Goal: Task Accomplishment & Management: Use online tool/utility

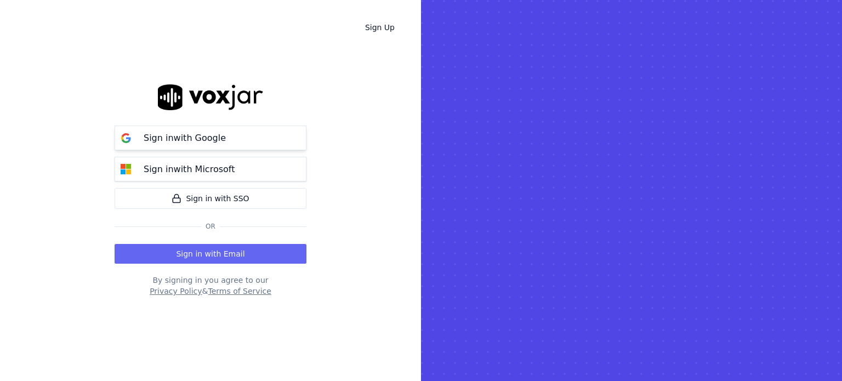
click at [229, 135] on button "Sign in with Google" at bounding box center [211, 137] width 192 height 25
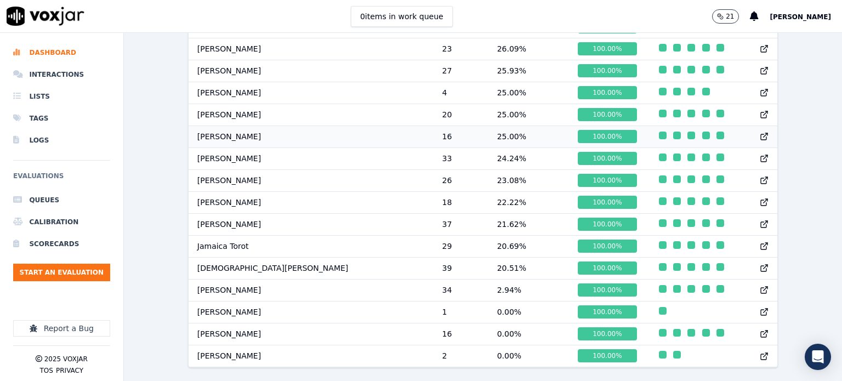
scroll to position [694, 0]
click at [65, 69] on li "Interactions" at bounding box center [61, 75] width 97 height 22
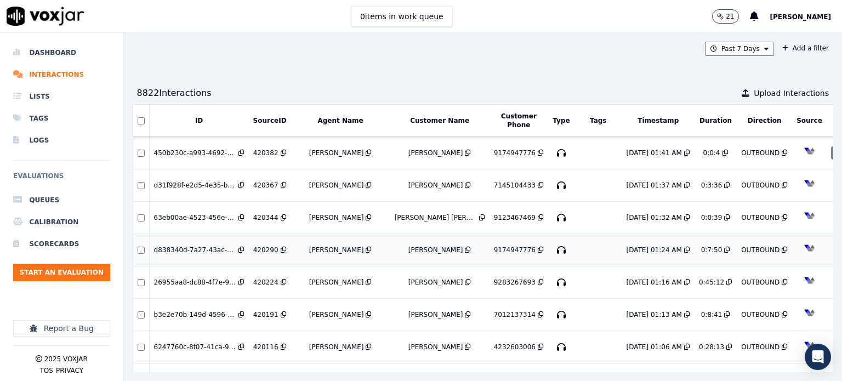
click at [408, 248] on div "[PERSON_NAME]" at bounding box center [435, 249] width 55 height 9
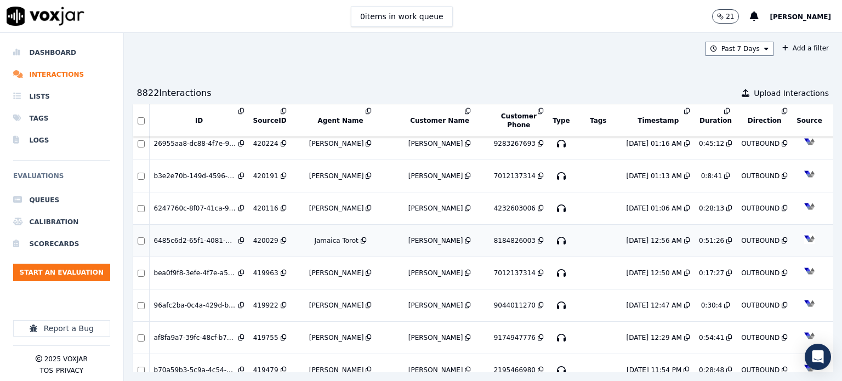
scroll to position [164, 0]
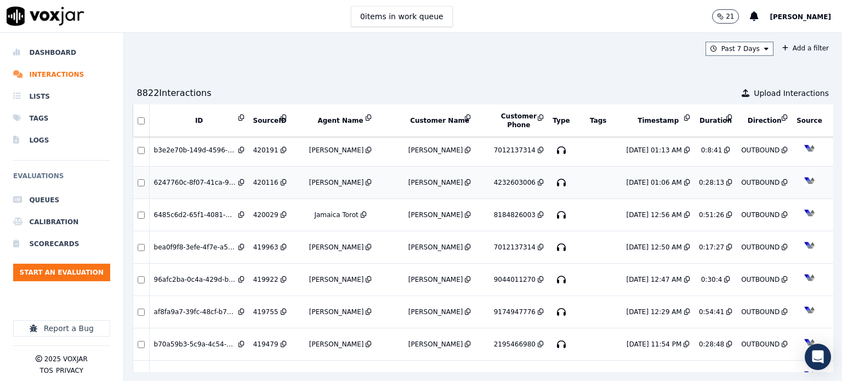
click at [408, 178] on div "Jacqueline Phillips" at bounding box center [435, 182] width 55 height 9
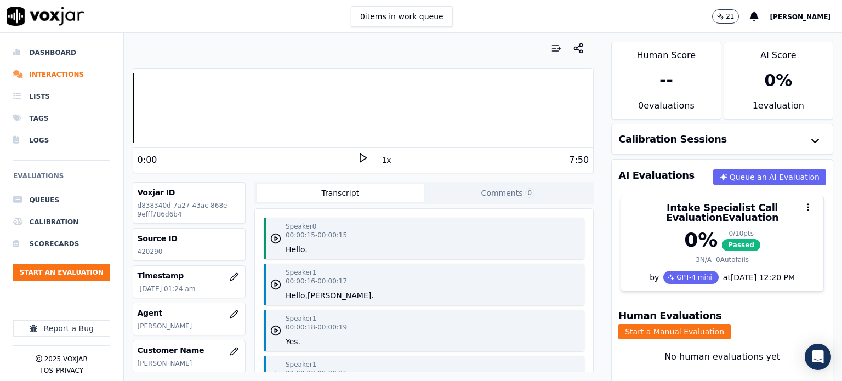
click at [360, 157] on polygon at bounding box center [363, 158] width 7 height 8
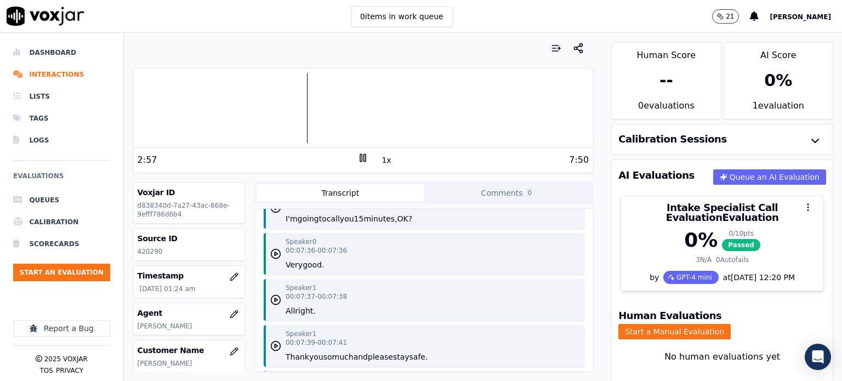
scroll to position [4302, 0]
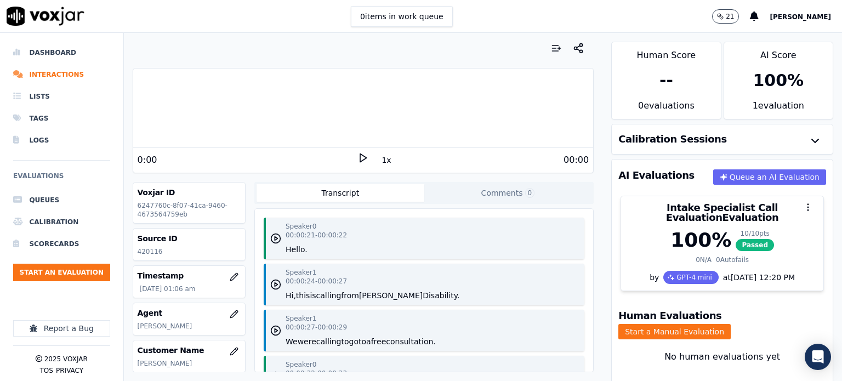
click at [359, 157] on icon at bounding box center [362, 157] width 11 height 11
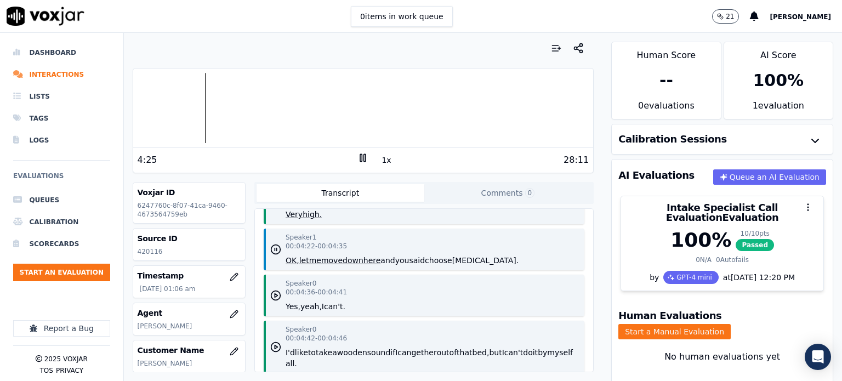
scroll to position [2630, 0]
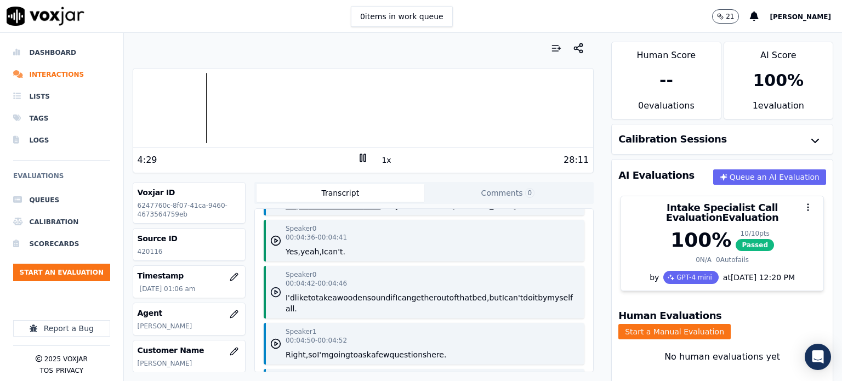
click at [271, 287] on icon "button" at bounding box center [275, 292] width 11 height 11
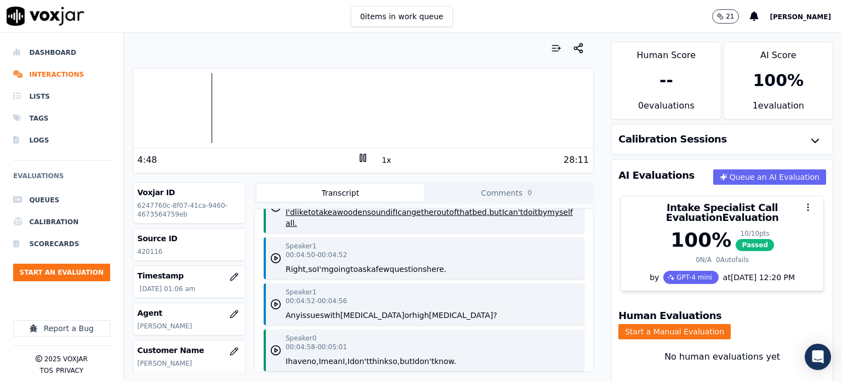
scroll to position [2740, 0]
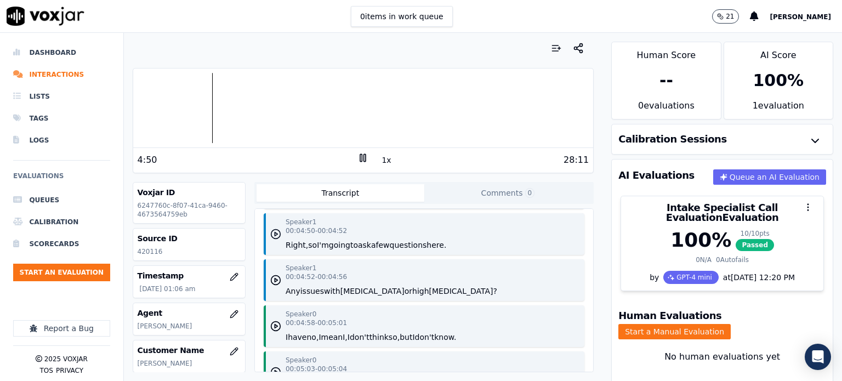
click at [275, 229] on icon "button" at bounding box center [275, 234] width 11 height 11
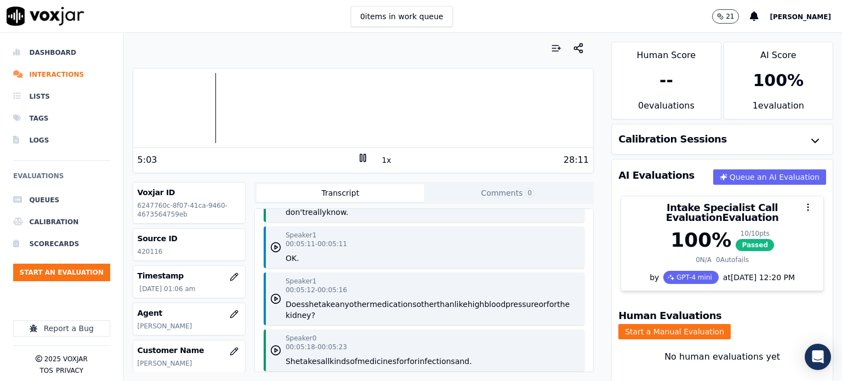
scroll to position [3069, 0]
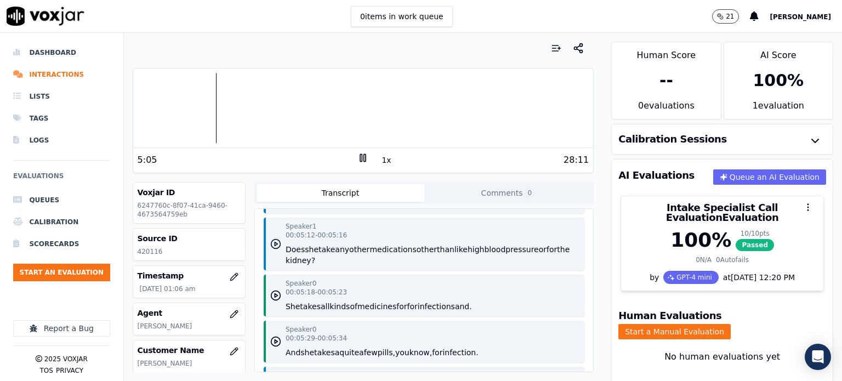
click at [274, 238] on icon "button" at bounding box center [275, 243] width 11 height 11
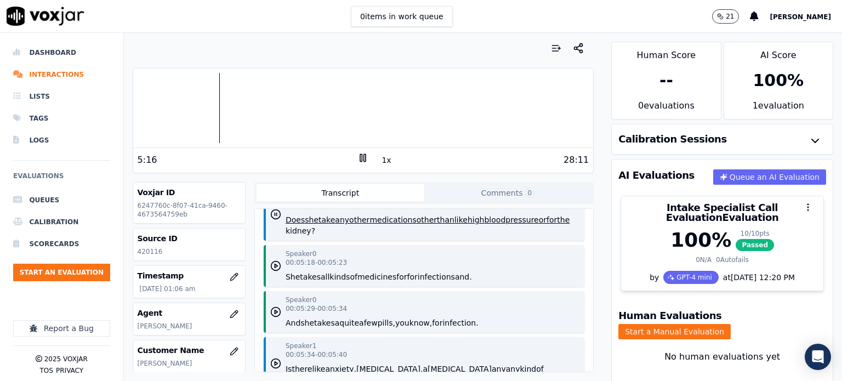
scroll to position [3124, 0]
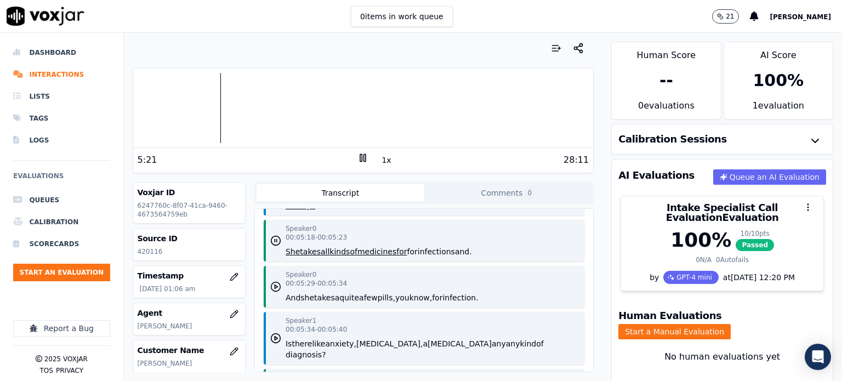
click at [271, 281] on icon "button" at bounding box center [275, 286] width 11 height 11
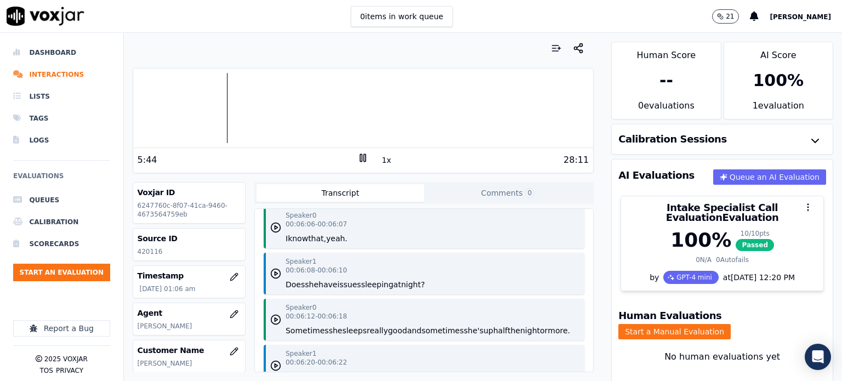
scroll to position [3617, 0]
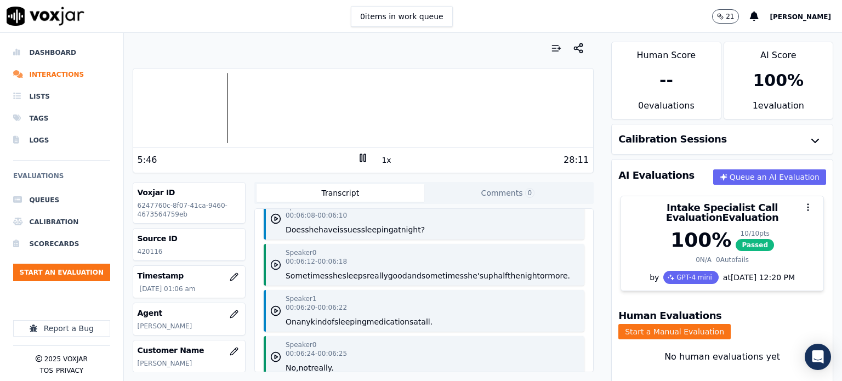
click at [270, 259] on icon "button" at bounding box center [275, 264] width 11 height 11
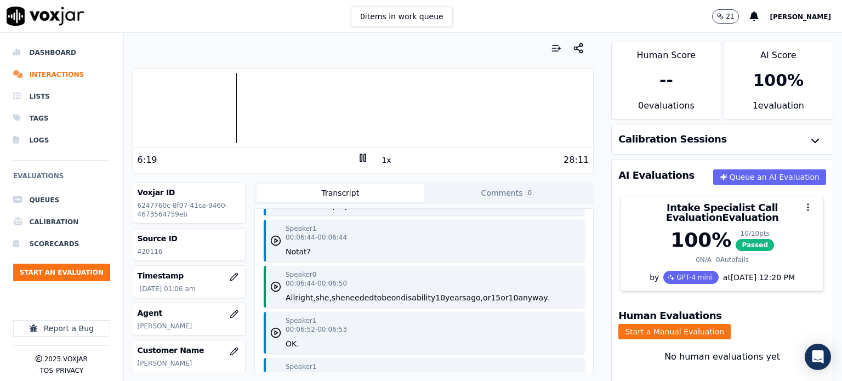
scroll to position [4110, 0]
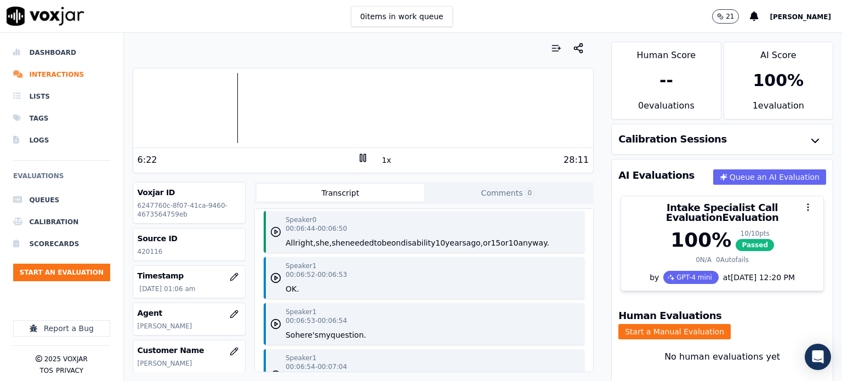
click at [274, 226] on icon "button" at bounding box center [275, 231] width 11 height 11
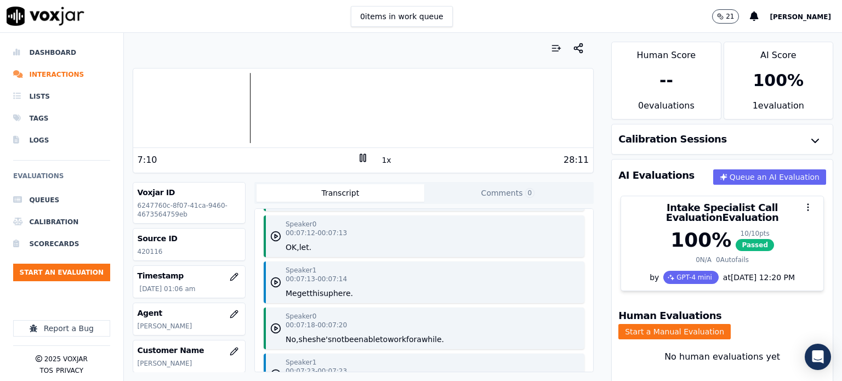
scroll to position [4494, 0]
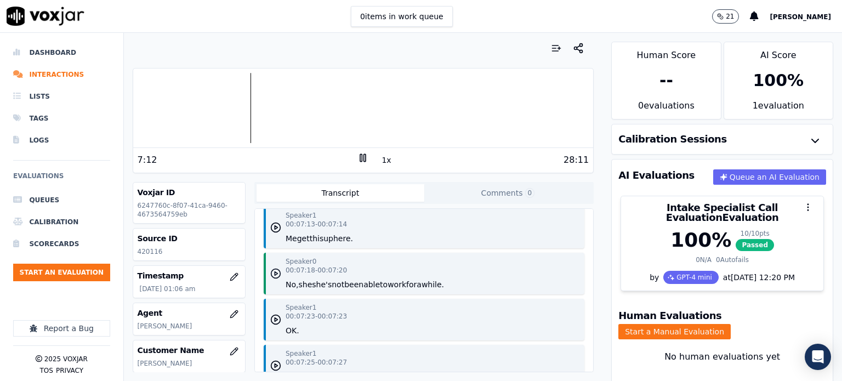
click at [275, 272] on polygon "button" at bounding box center [276, 274] width 3 height 4
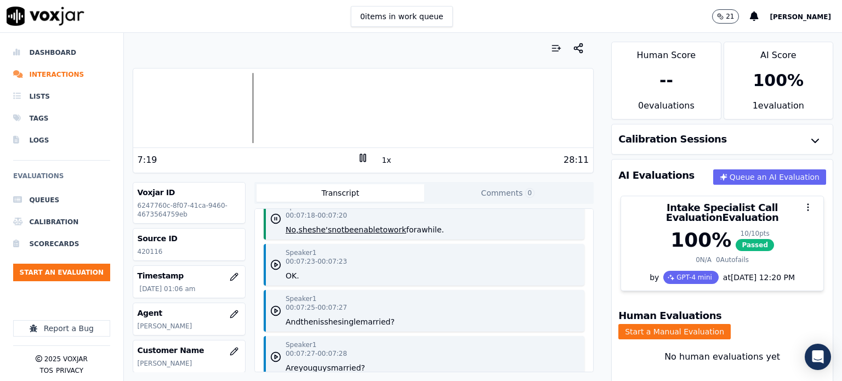
scroll to position [4603, 0]
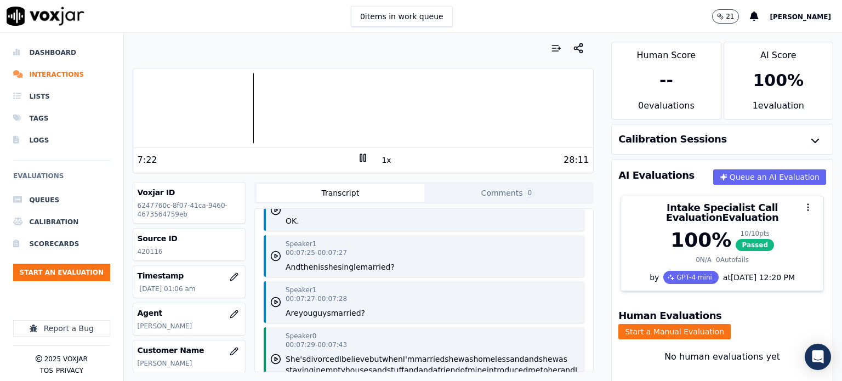
click at [274, 250] on icon "button" at bounding box center [275, 255] width 11 height 11
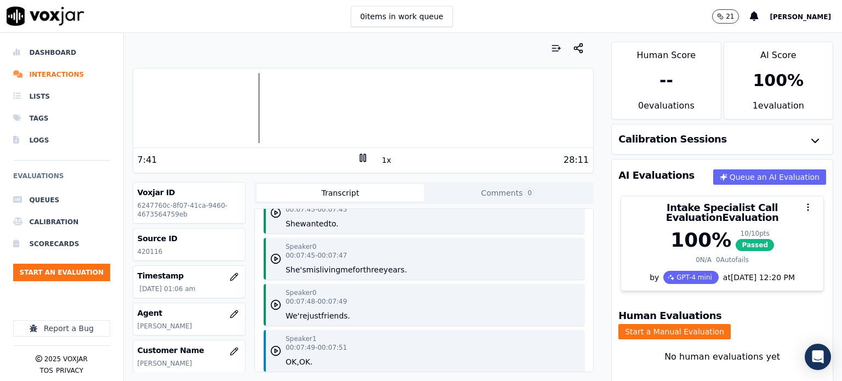
scroll to position [4877, 0]
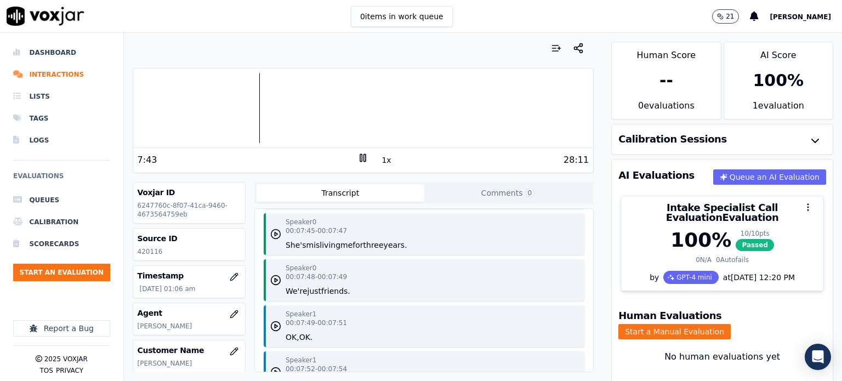
click at [270, 229] on icon "button" at bounding box center [275, 234] width 11 height 11
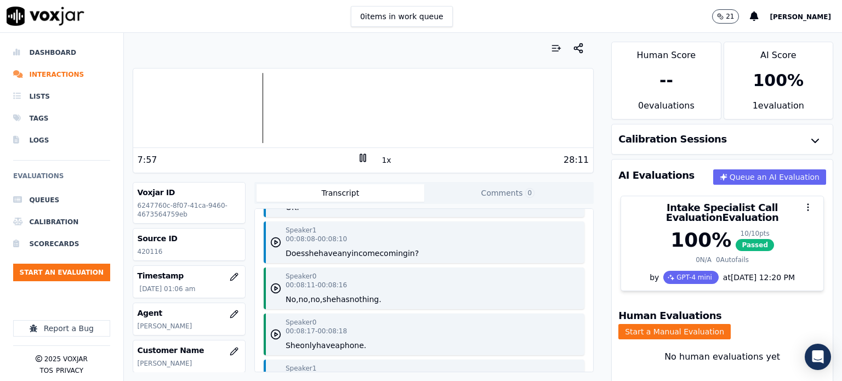
scroll to position [5261, 0]
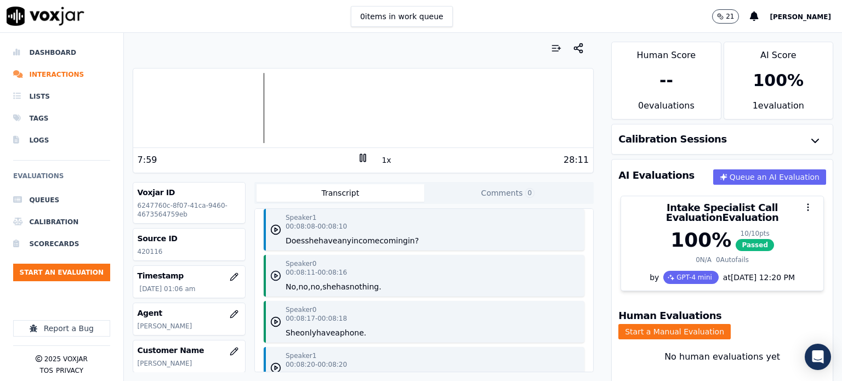
click at [272, 270] on icon "button" at bounding box center [275, 275] width 11 height 11
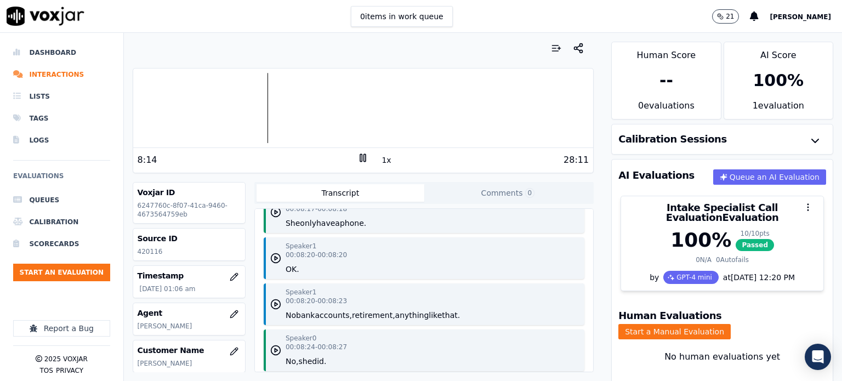
scroll to position [5425, 0]
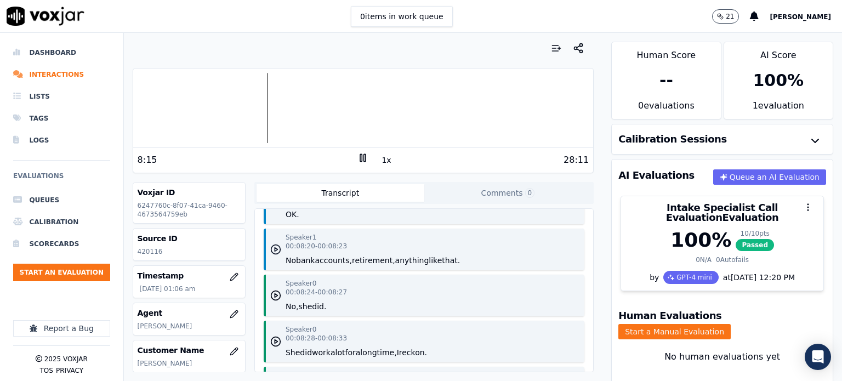
click at [275, 244] on icon "button" at bounding box center [275, 249] width 11 height 11
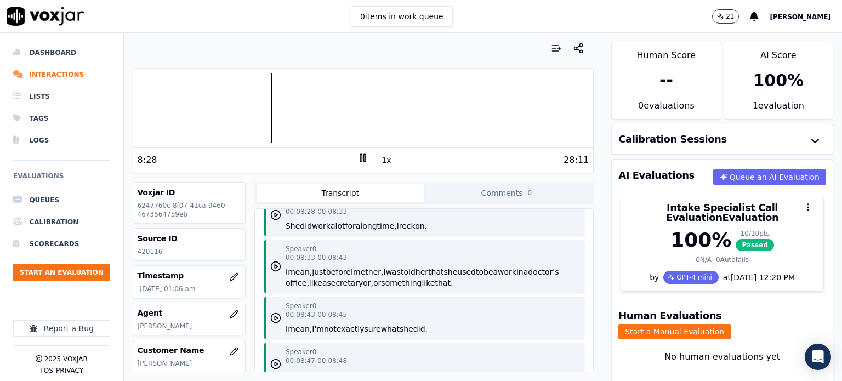
scroll to position [5535, 0]
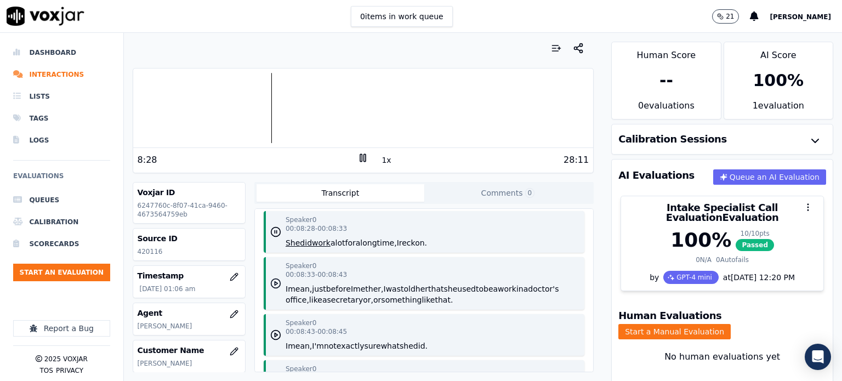
click at [273, 278] on icon "button" at bounding box center [275, 283] width 11 height 11
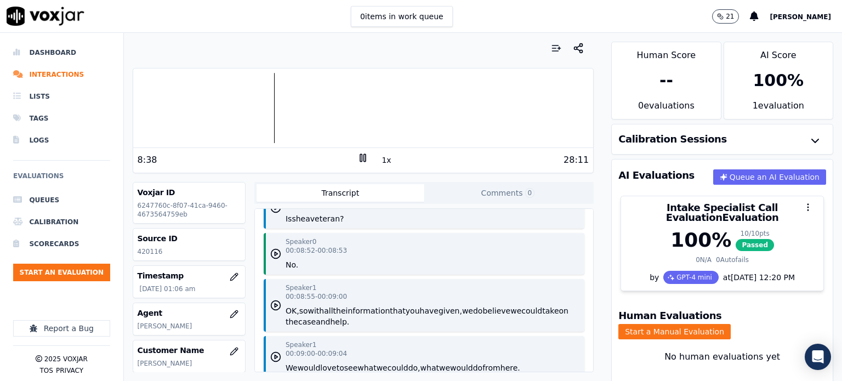
scroll to position [5809, 0]
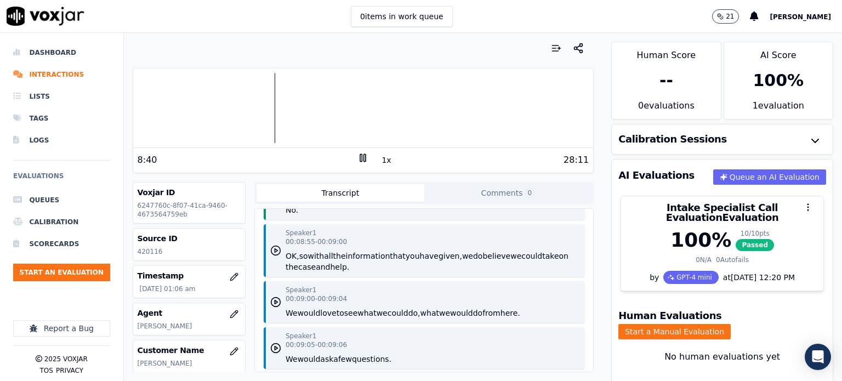
click at [270, 245] on icon "button" at bounding box center [275, 250] width 11 height 11
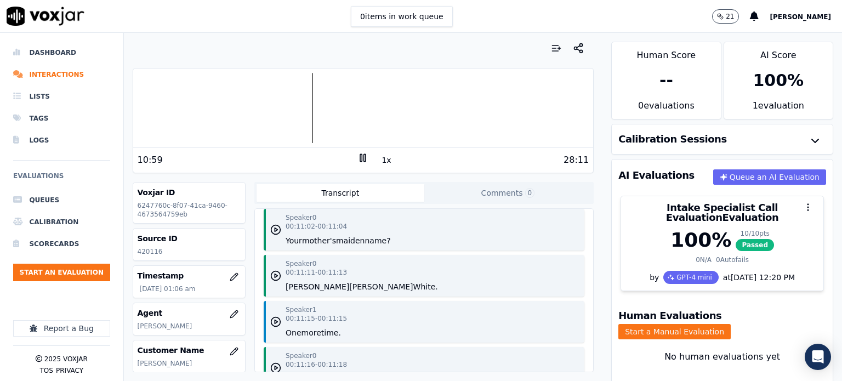
scroll to position [7233, 0]
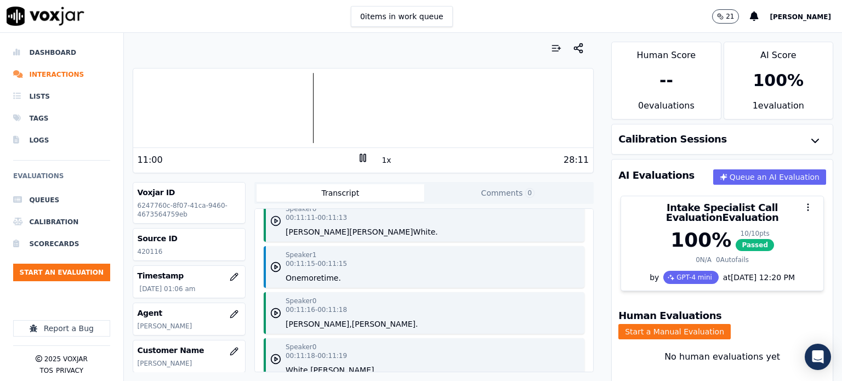
click at [275, 223] on polygon "button" at bounding box center [276, 221] width 3 height 4
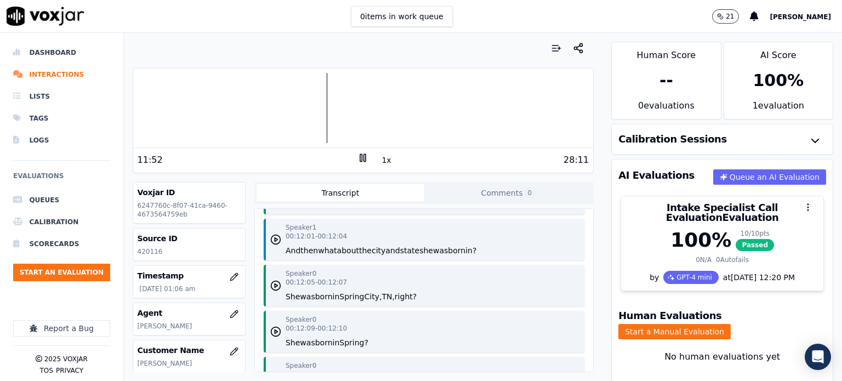
scroll to position [7836, 0]
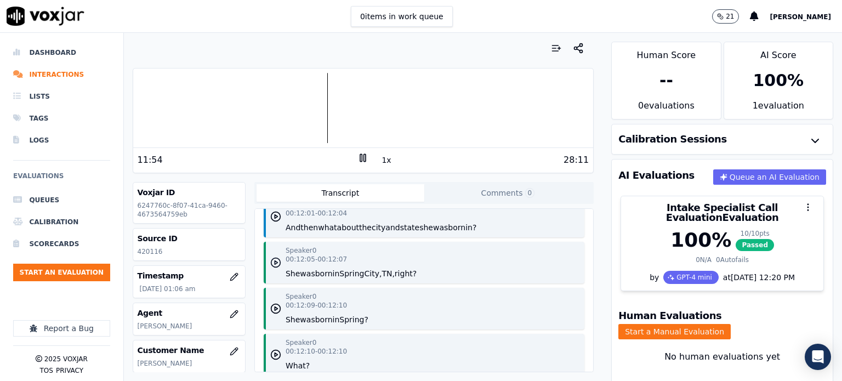
click at [272, 268] on icon "button" at bounding box center [275, 262] width 11 height 11
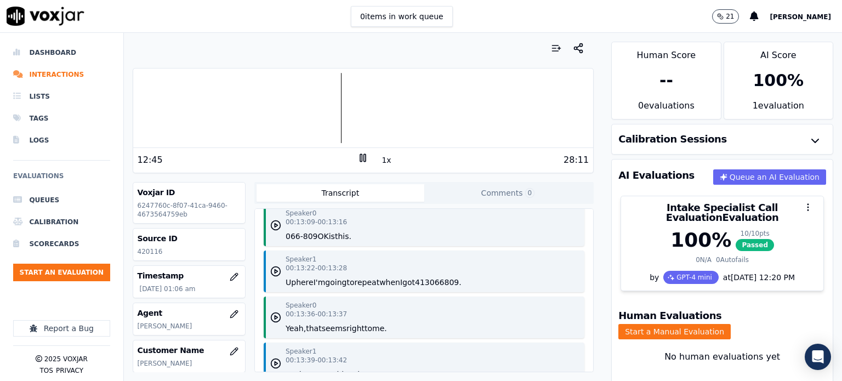
scroll to position [8549, 0]
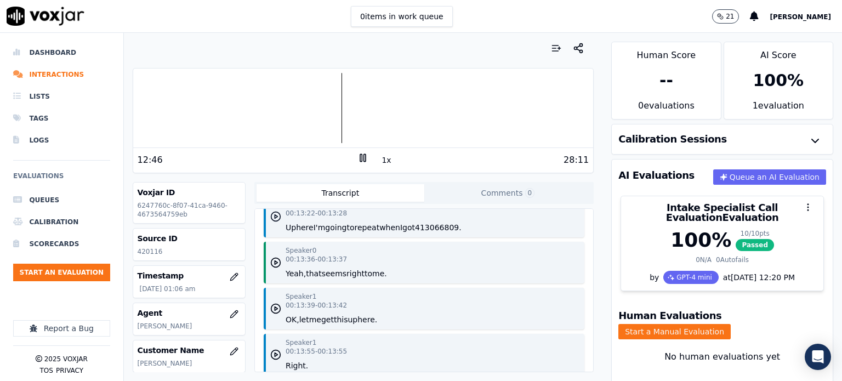
click at [276, 222] on icon "button" at bounding box center [275, 216] width 11 height 11
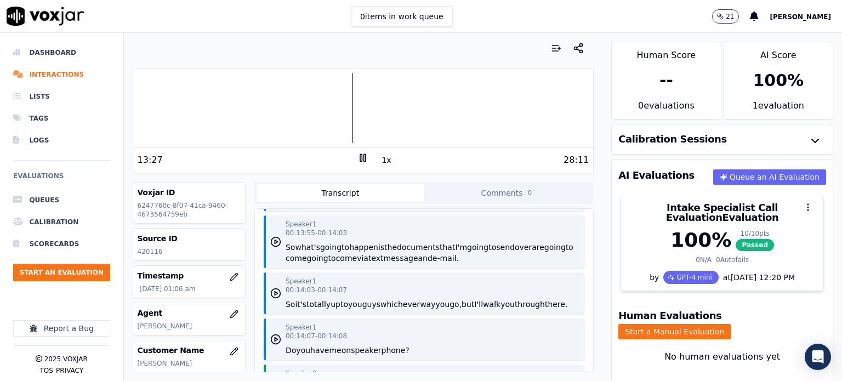
scroll to position [8768, 0]
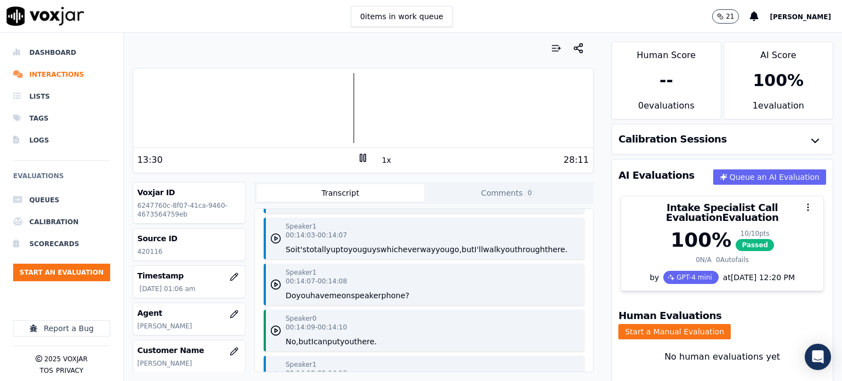
click at [272, 243] on circle "button" at bounding box center [275, 238] width 9 height 9
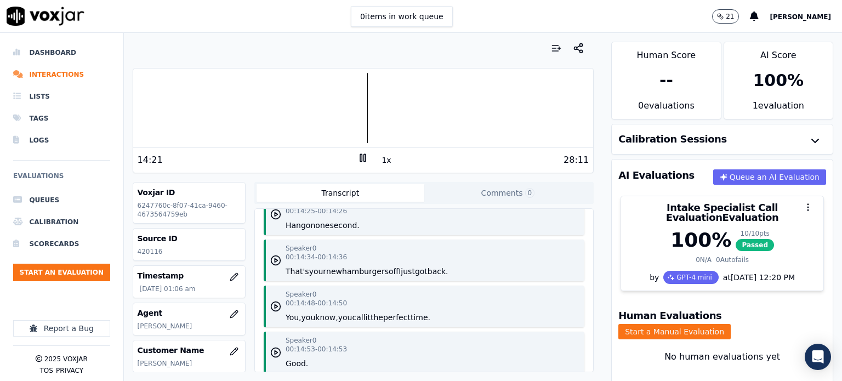
scroll to position [9261, 0]
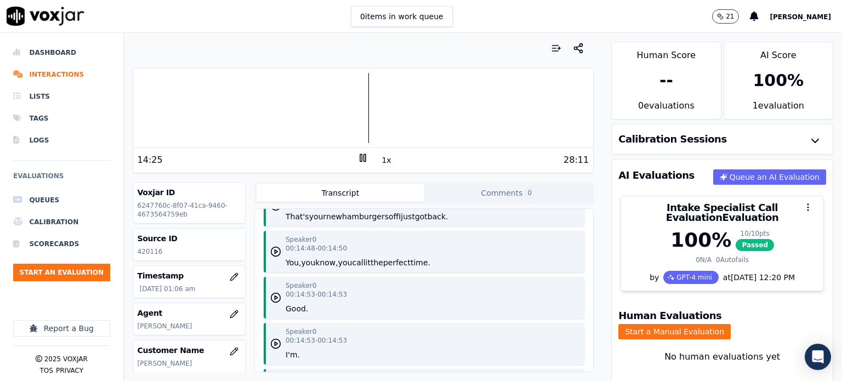
click at [275, 211] on icon "button" at bounding box center [275, 205] width 11 height 11
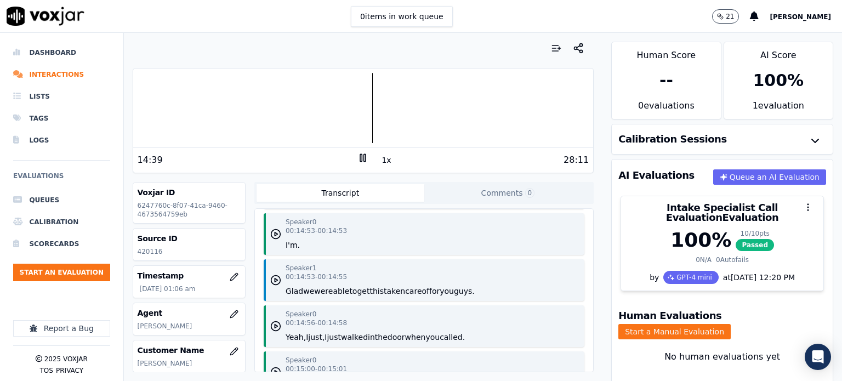
scroll to position [9425, 0]
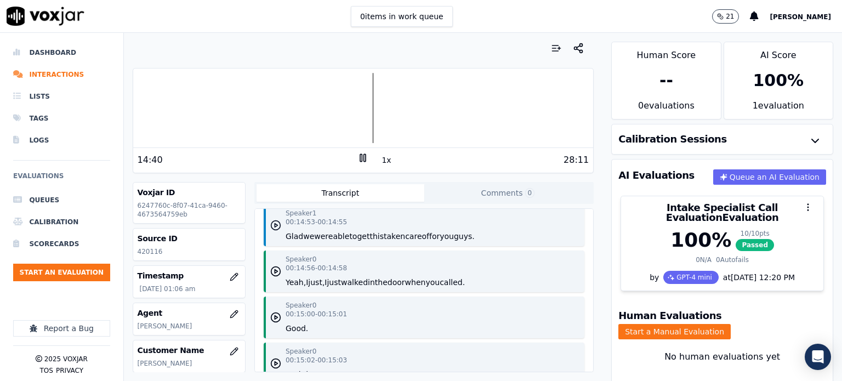
click at [275, 227] on polygon "button" at bounding box center [276, 226] width 3 height 4
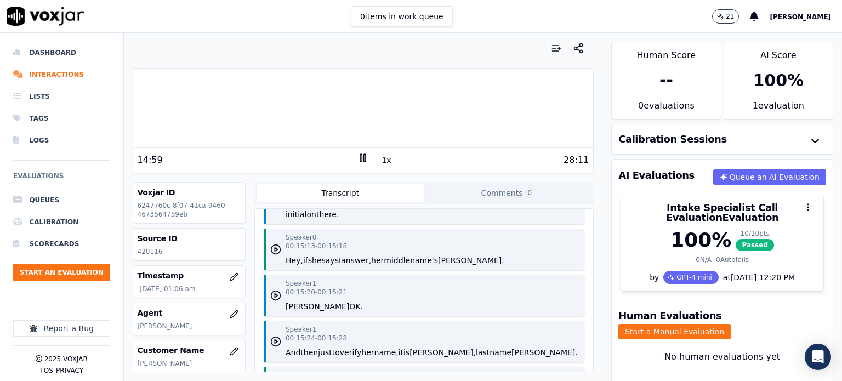
scroll to position [9645, 0]
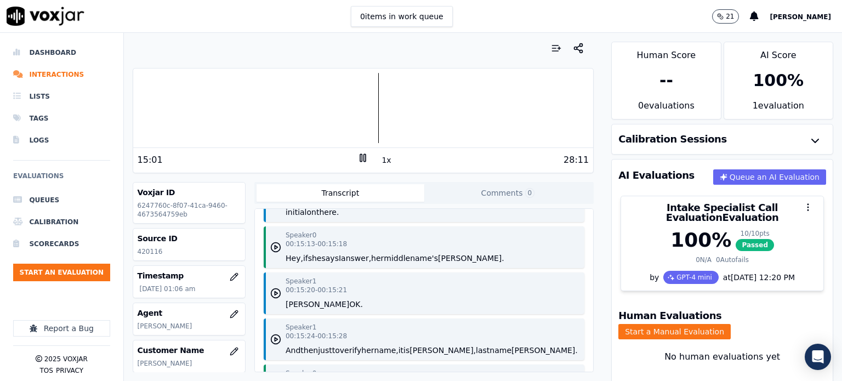
click at [274, 201] on icon "button" at bounding box center [275, 195] width 11 height 11
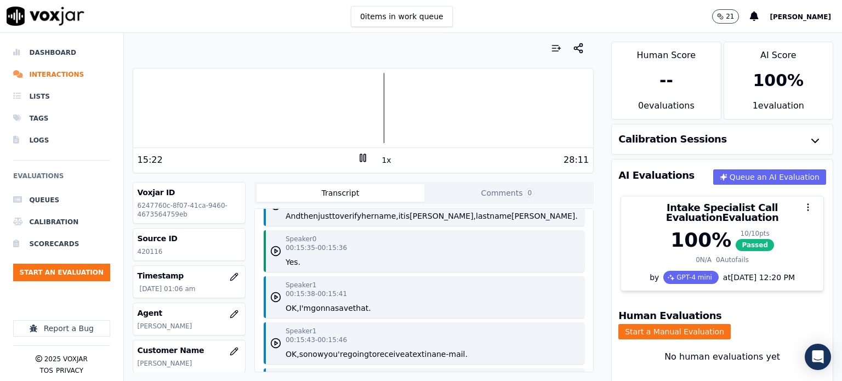
scroll to position [9754, 0]
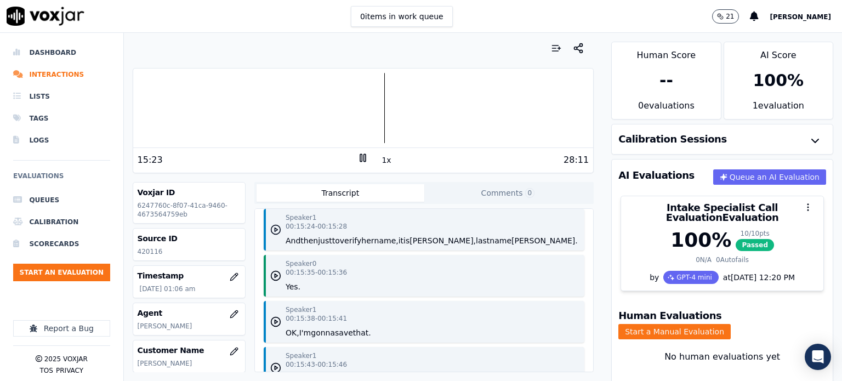
click at [276, 235] on circle "button" at bounding box center [275, 229] width 9 height 9
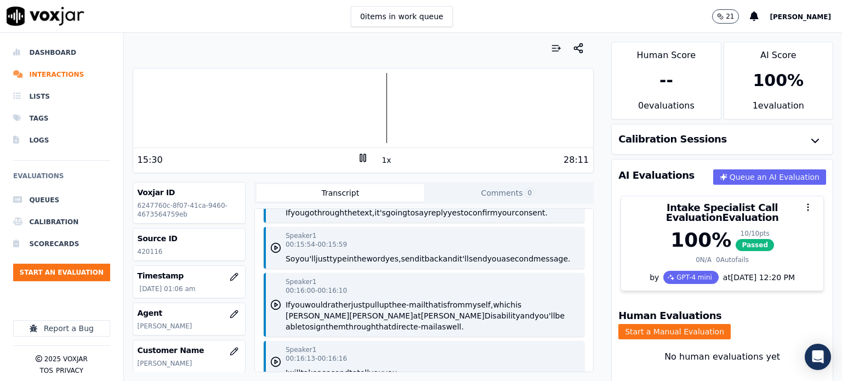
scroll to position [10083, 0]
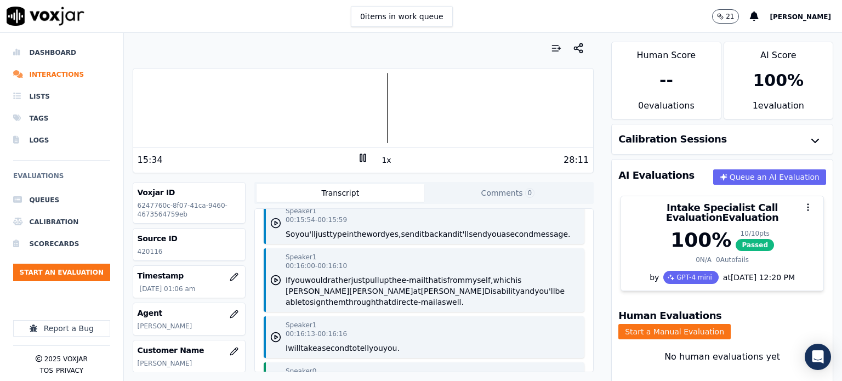
click at [273, 229] on icon "button" at bounding box center [275, 223] width 11 height 11
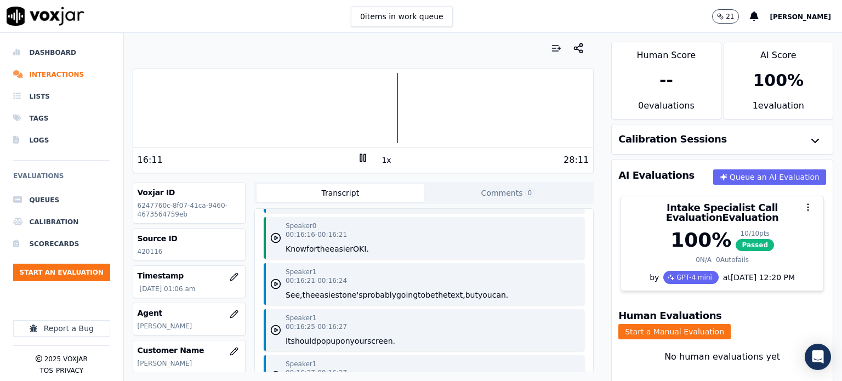
scroll to position [10247, 0]
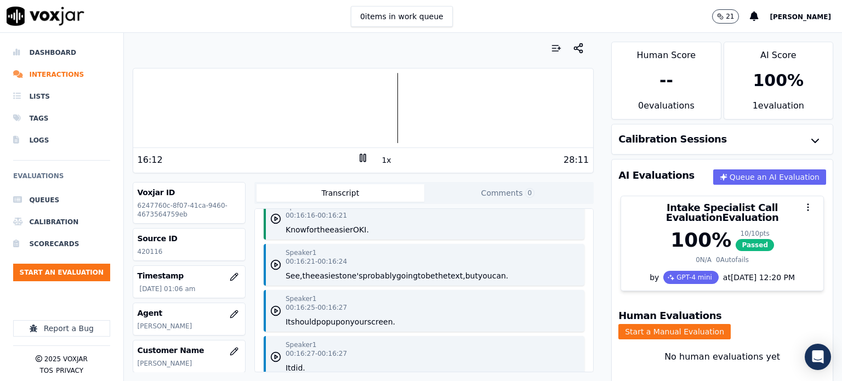
click at [275, 175] on polygon "button" at bounding box center [276, 173] width 3 height 4
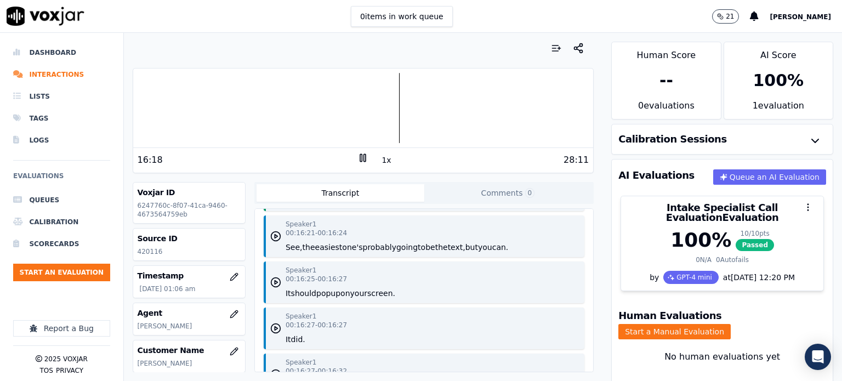
scroll to position [10302, 0]
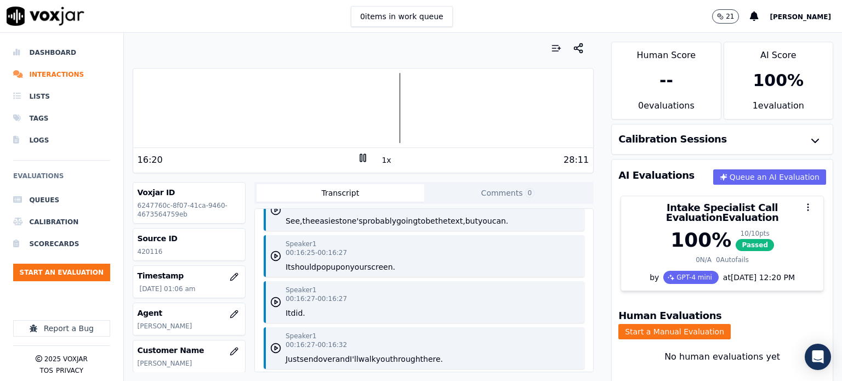
click at [272, 215] on icon "button" at bounding box center [275, 209] width 11 height 11
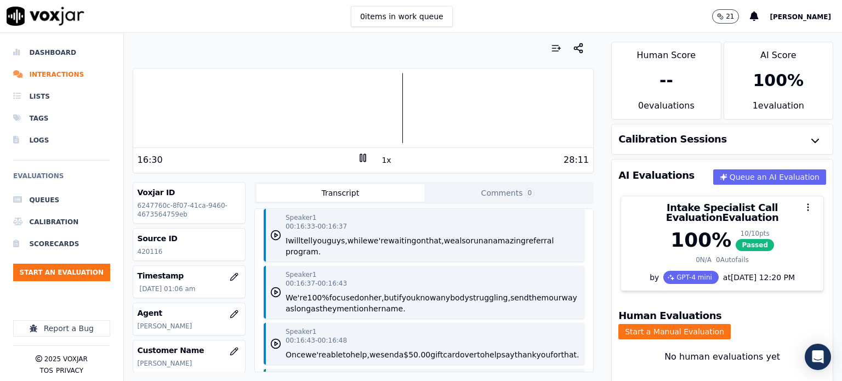
scroll to position [10521, 0]
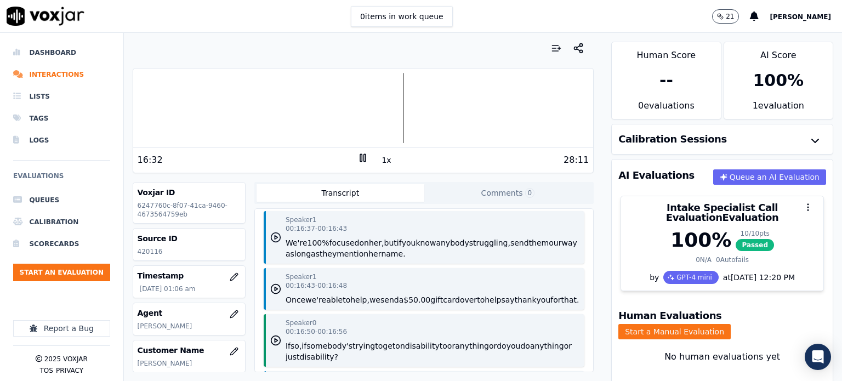
click at [275, 239] on polygon "button" at bounding box center [276, 238] width 3 height 4
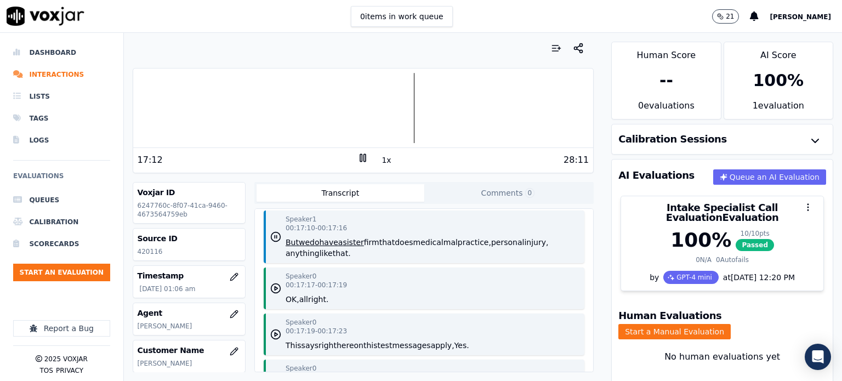
scroll to position [10795, 0]
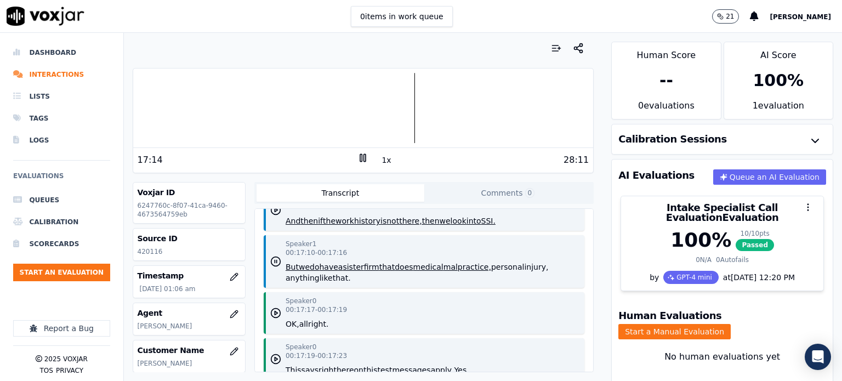
click at [270, 169] on icon "button" at bounding box center [275, 163] width 11 height 11
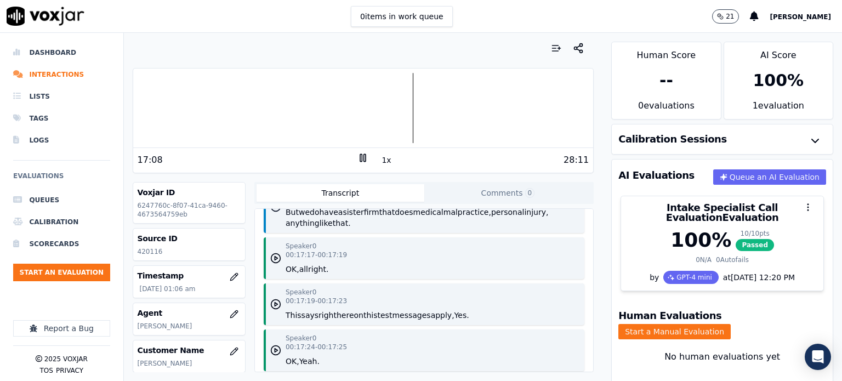
click at [271, 212] on icon "button" at bounding box center [275, 206] width 11 height 11
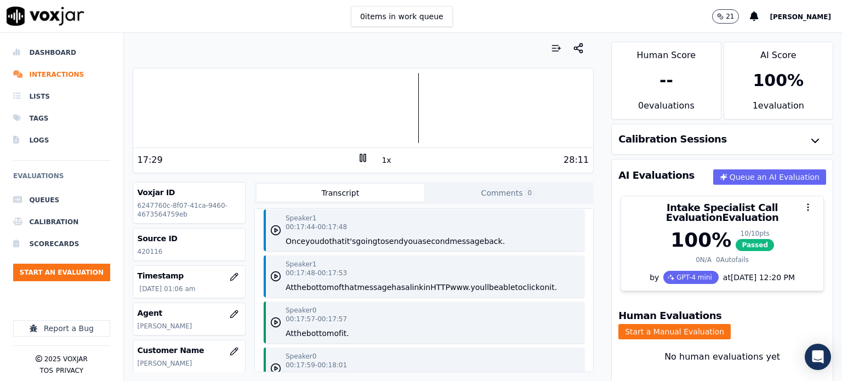
scroll to position [11179, 0]
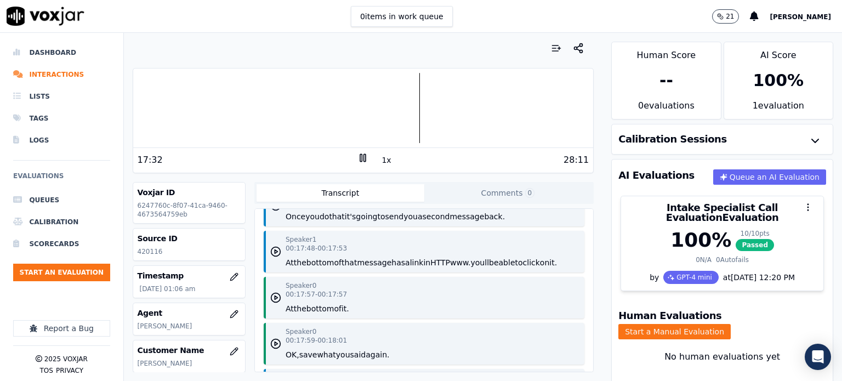
click at [272, 211] on icon "button" at bounding box center [275, 205] width 11 height 11
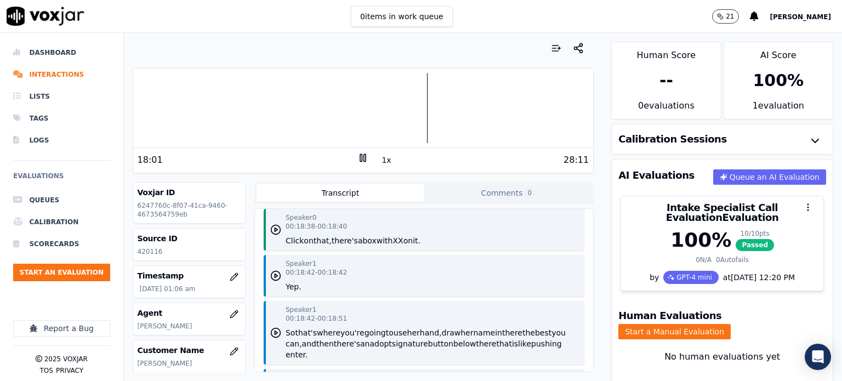
scroll to position [11782, 0]
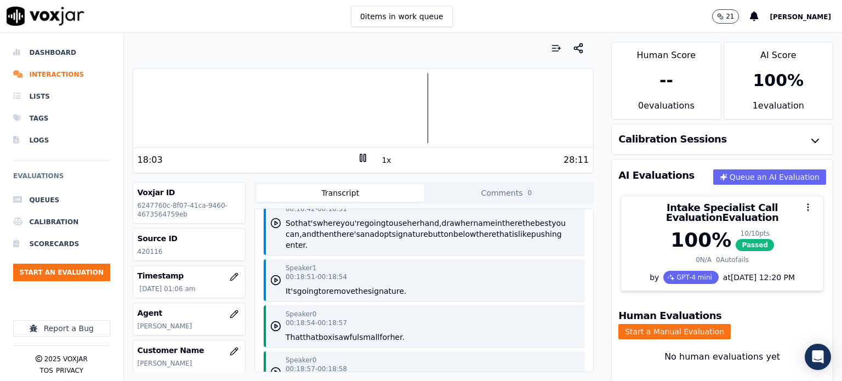
click at [273, 229] on icon "button" at bounding box center [275, 223] width 11 height 11
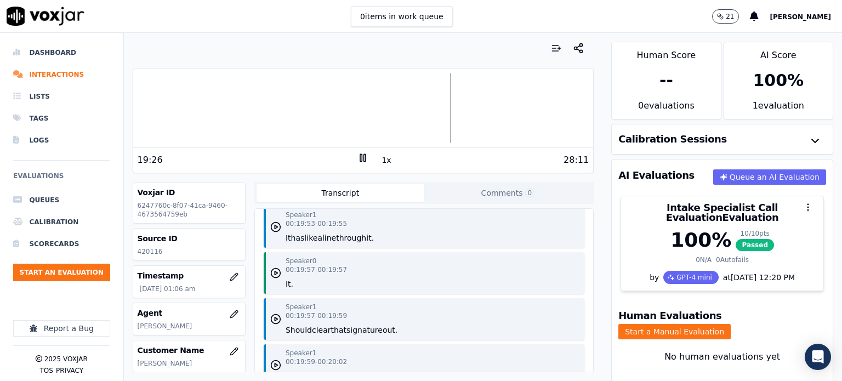
scroll to position [12768, 0]
click at [270, 185] on icon "button" at bounding box center [275, 179] width 11 height 11
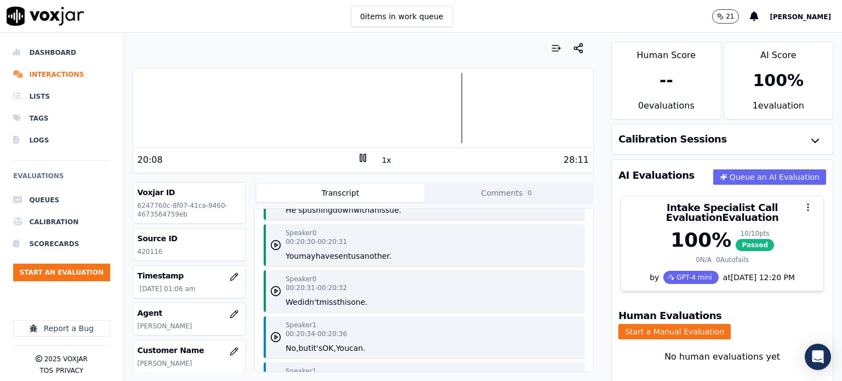
scroll to position [13097, 0]
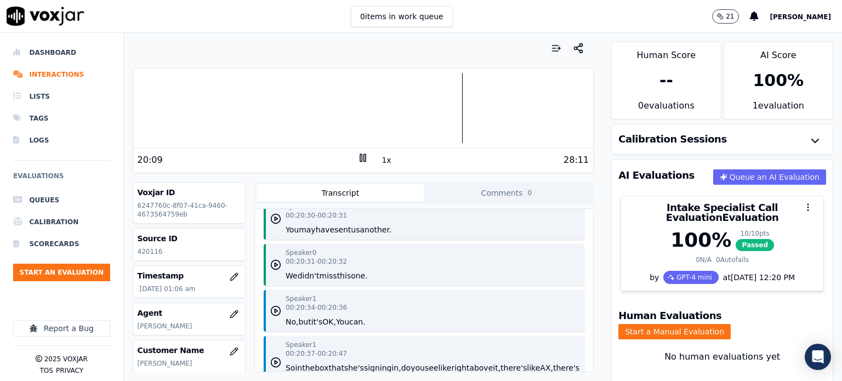
click at [270, 178] on icon "button" at bounding box center [275, 172] width 11 height 11
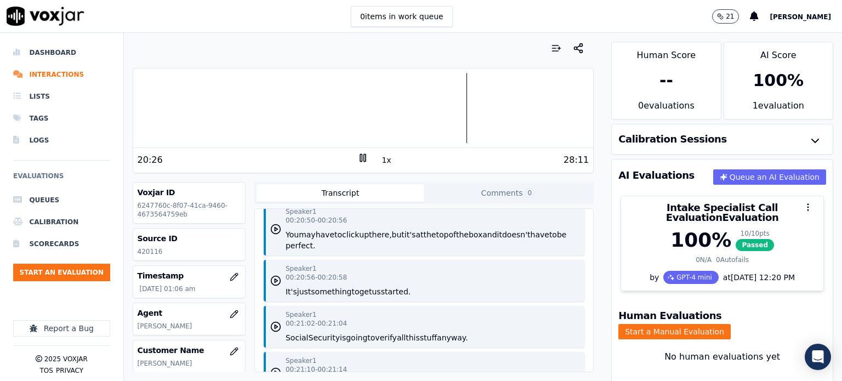
scroll to position [13261, 0]
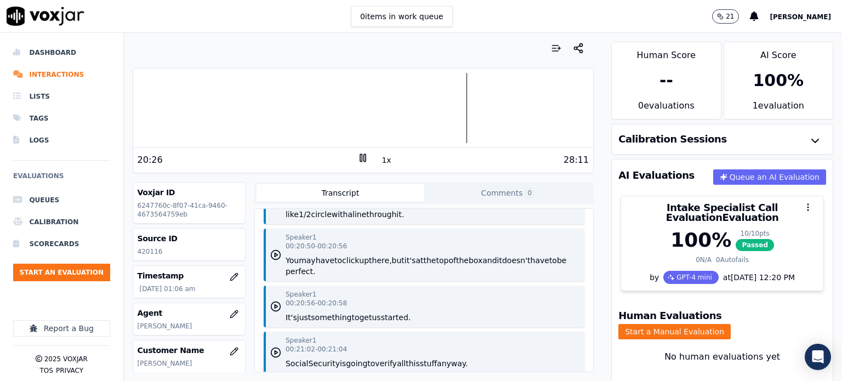
click at [274, 203] on icon "button" at bounding box center [275, 197] width 11 height 11
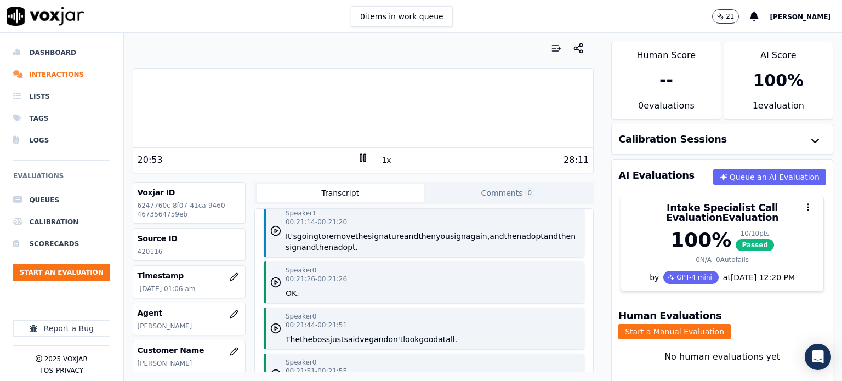
scroll to position [13426, 0]
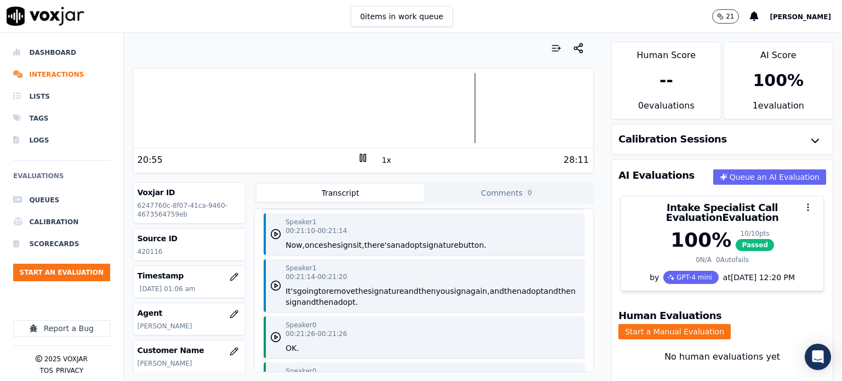
click at [276, 193] on circle "button" at bounding box center [275, 188] width 9 height 9
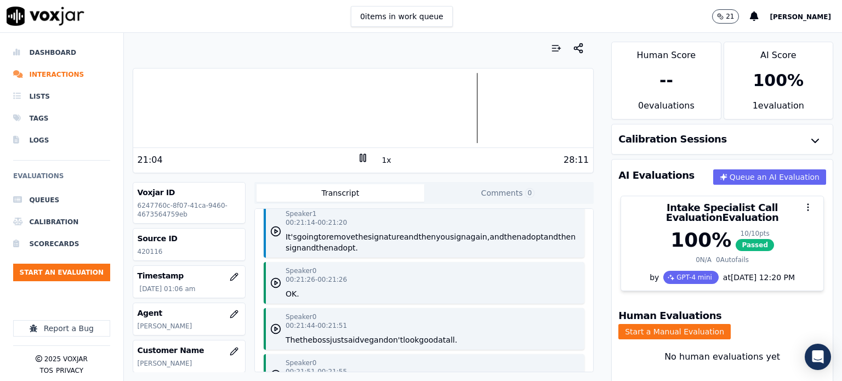
scroll to position [13481, 0]
click at [275, 181] on polygon "button" at bounding box center [276, 180] width 3 height 4
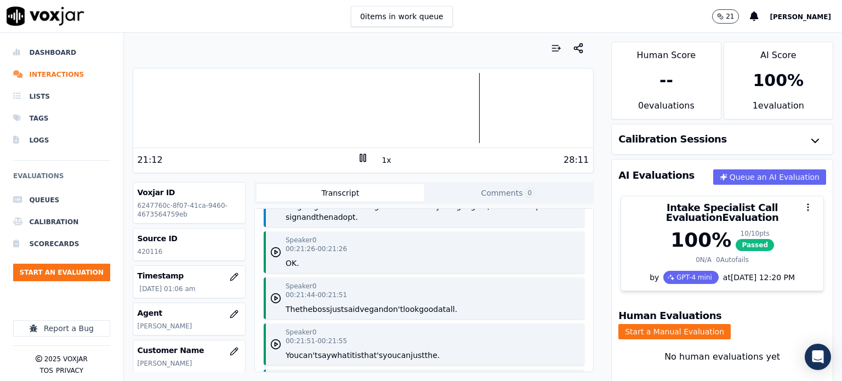
scroll to position [13535, 0]
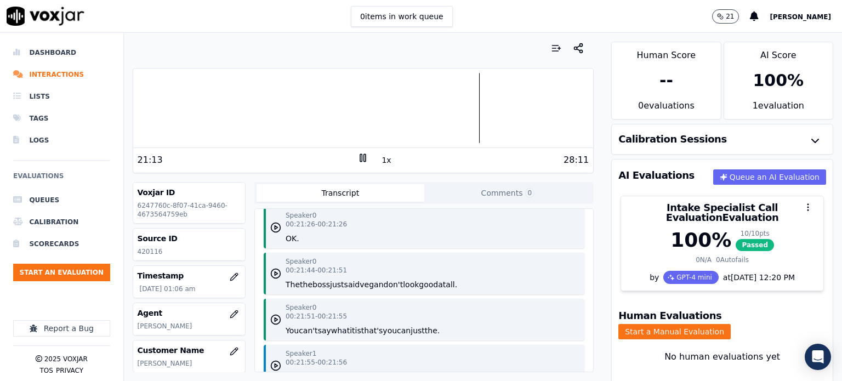
click at [275, 178] on polygon "button" at bounding box center [276, 176] width 3 height 4
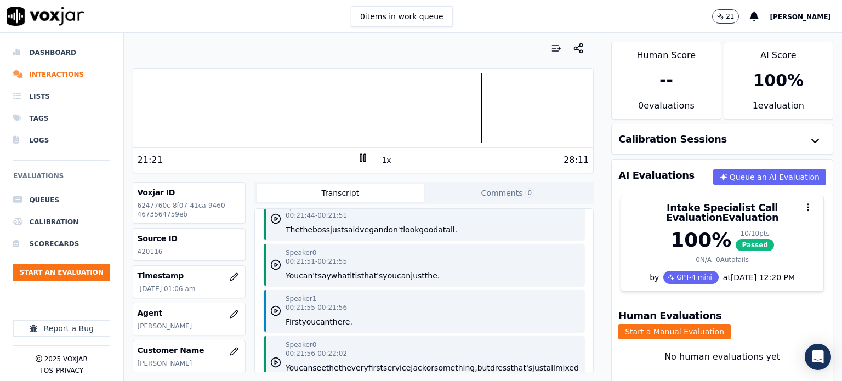
scroll to position [13645, 0]
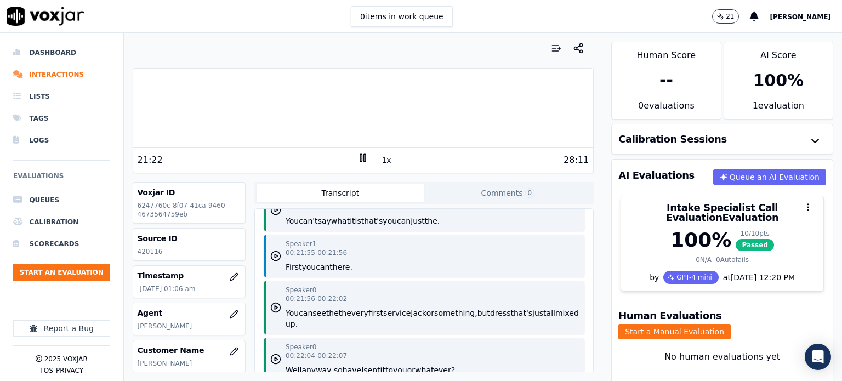
click at [275, 166] on polygon "button" at bounding box center [276, 164] width 3 height 4
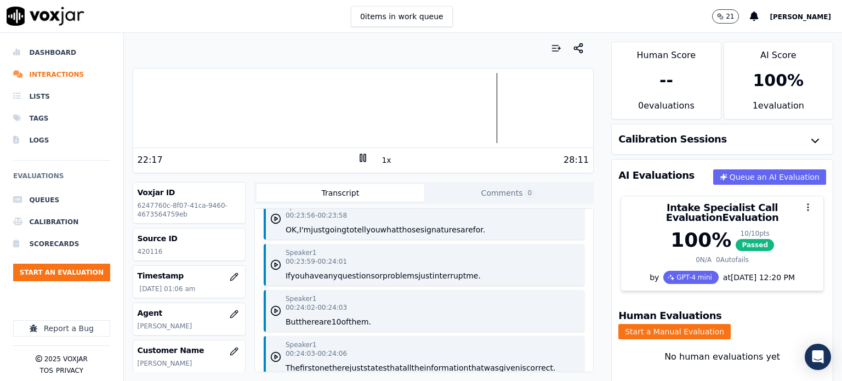
scroll to position [14357, 0]
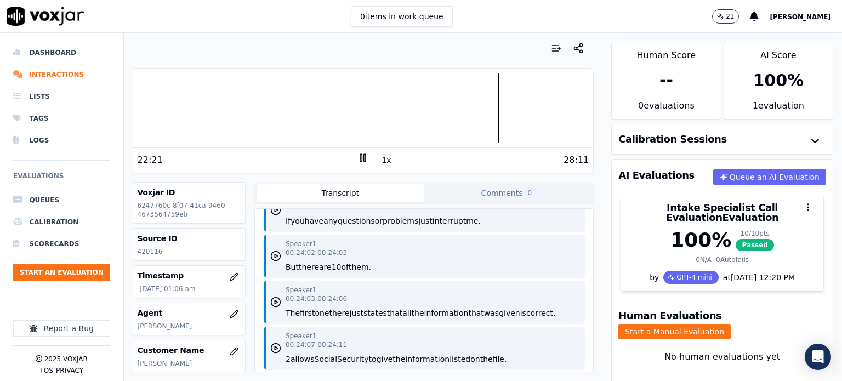
click at [270, 169] on icon "button" at bounding box center [275, 163] width 11 height 11
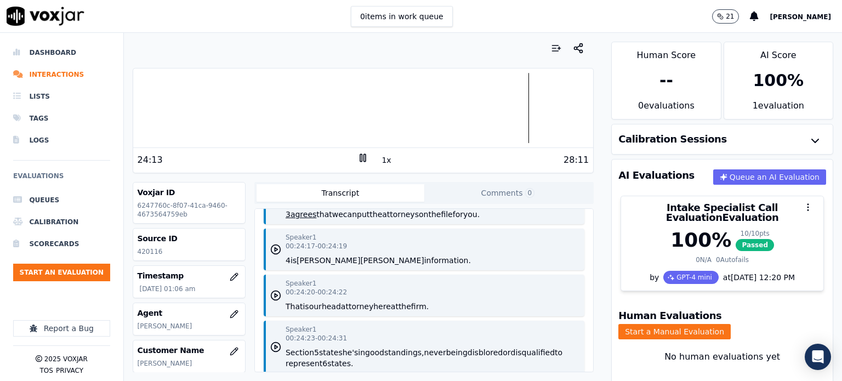
scroll to position [14522, 0]
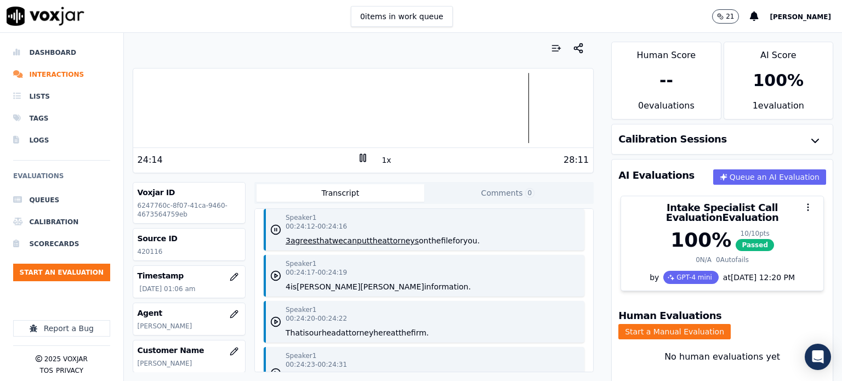
click at [275, 186] on polygon "button" at bounding box center [276, 184] width 3 height 4
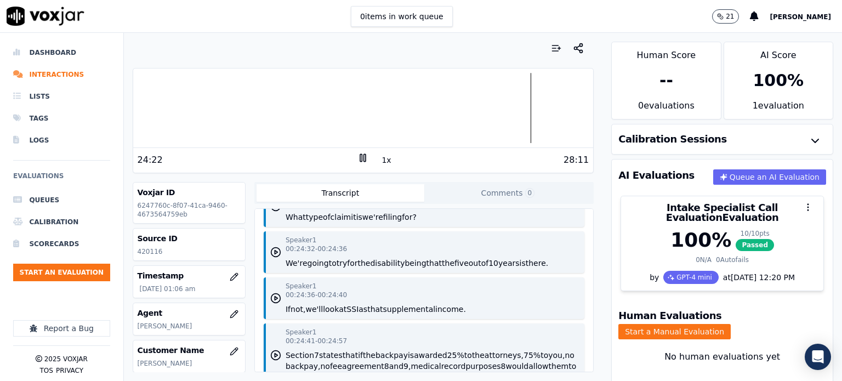
scroll to position [14741, 0]
click at [274, 211] on icon "button" at bounding box center [275, 205] width 11 height 11
click at [270, 211] on icon "button" at bounding box center [275, 205] width 11 height 11
click at [456, 226] on div "Speaker 1 00:24:31 - 00:24:32 What type of claim it is we're filing for?" at bounding box center [424, 206] width 321 height 42
click at [271, 159] on icon "button" at bounding box center [275, 154] width 11 height 11
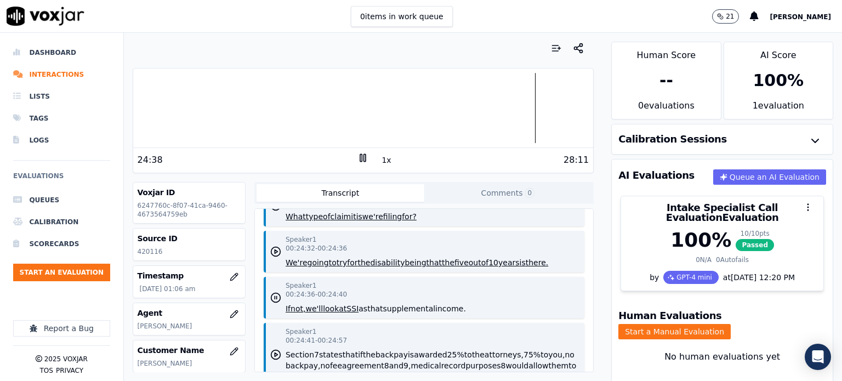
click at [275, 156] on polygon "button" at bounding box center [276, 154] width 3 height 4
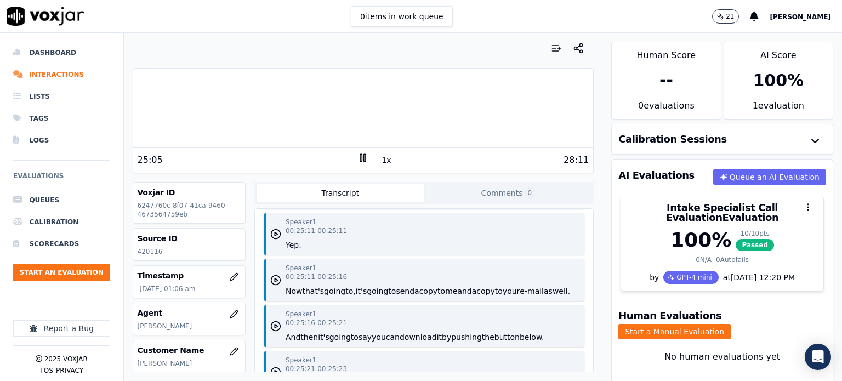
scroll to position [15124, 0]
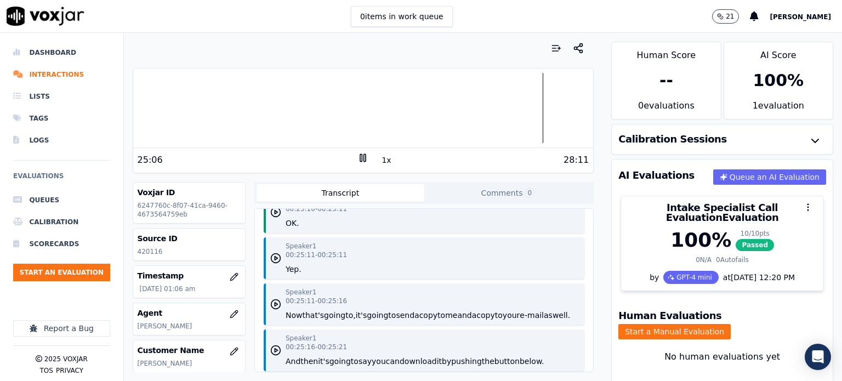
click at [270, 172] on icon "button" at bounding box center [275, 166] width 11 height 11
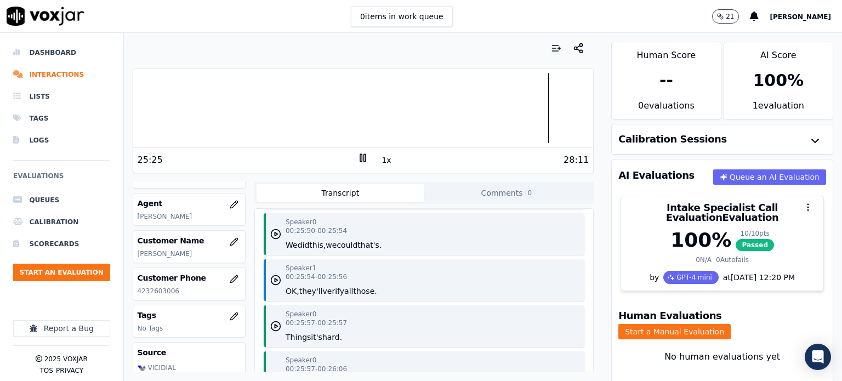
scroll to position [15508, 0]
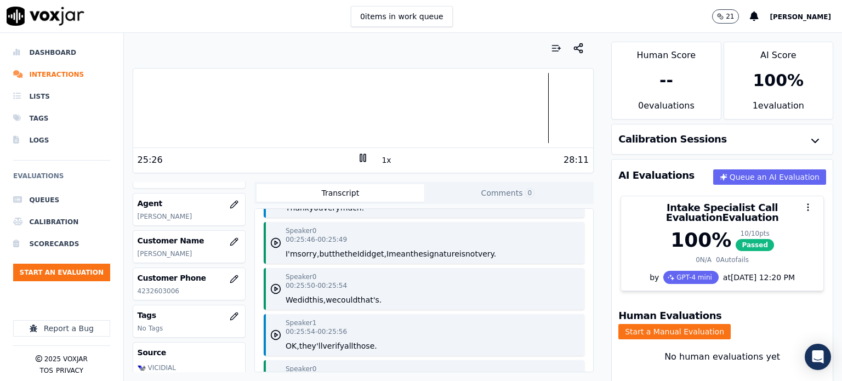
click at [270, 156] on icon "button" at bounding box center [275, 150] width 11 height 11
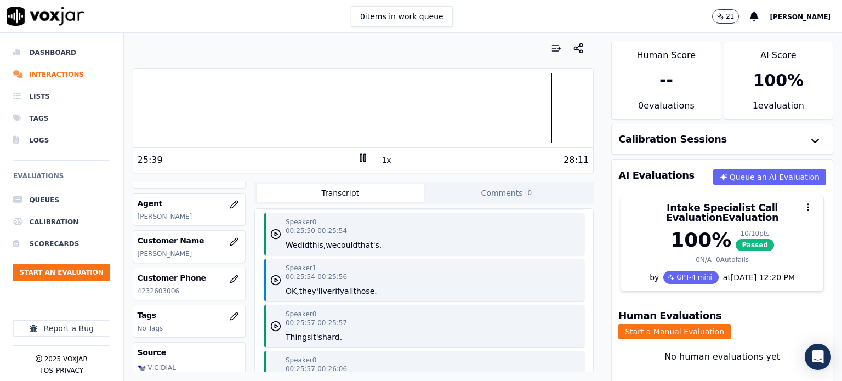
scroll to position [15618, 0]
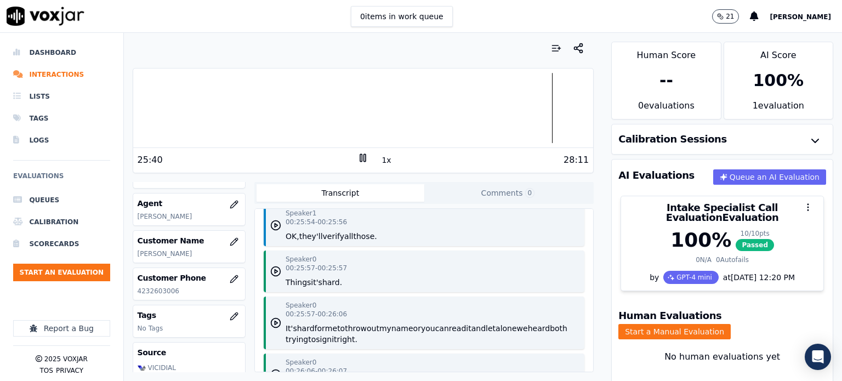
click at [275, 135] on polygon "button" at bounding box center [276, 134] width 3 height 4
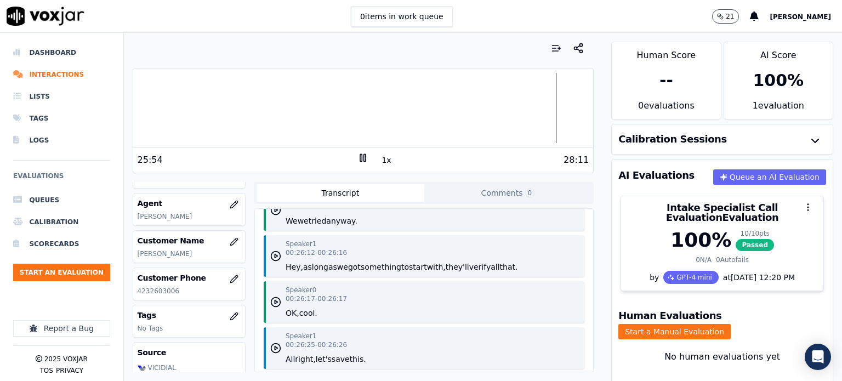
scroll to position [15727, 0]
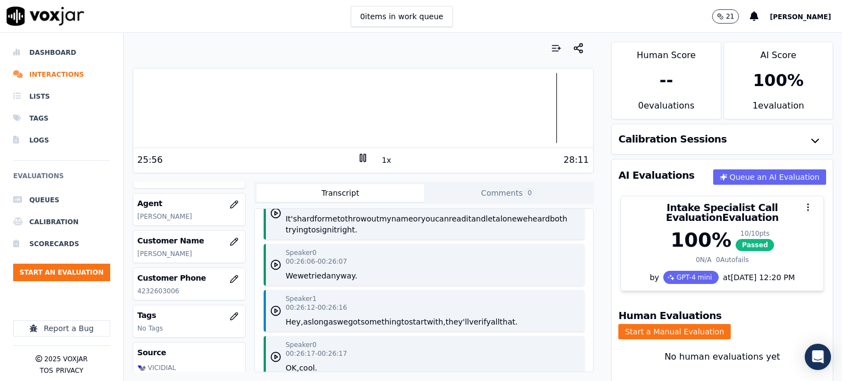
click at [275, 164] on polygon "button" at bounding box center [276, 162] width 3 height 4
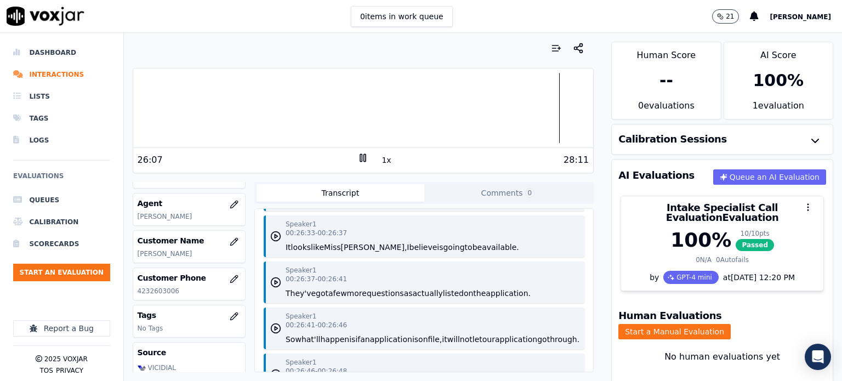
scroll to position [16001, 0]
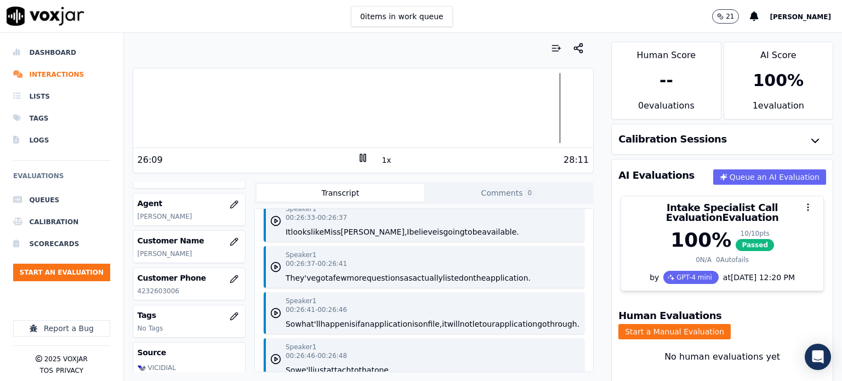
click at [445, 191] on button "you" at bounding box center [445, 185] width 14 height 11
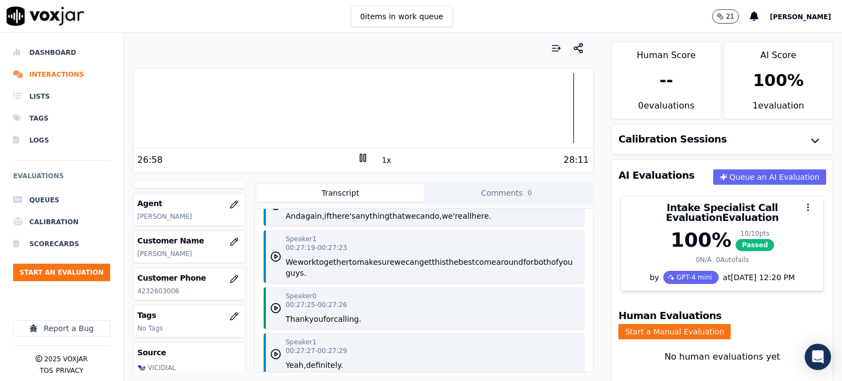
scroll to position [16549, 0]
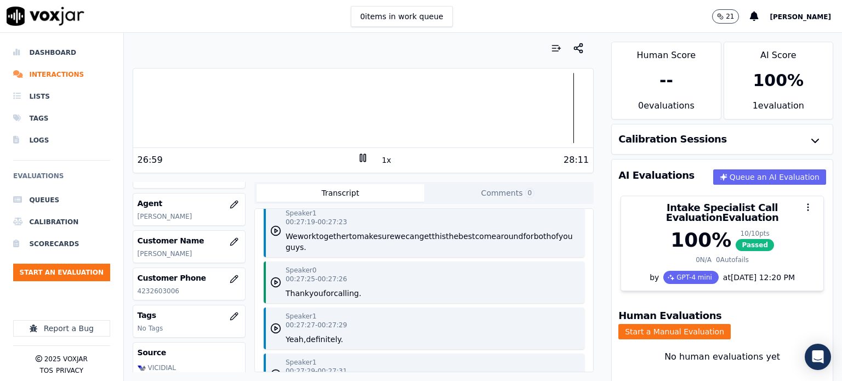
click at [422, 150] on button "but" at bounding box center [419, 144] width 13 height 11
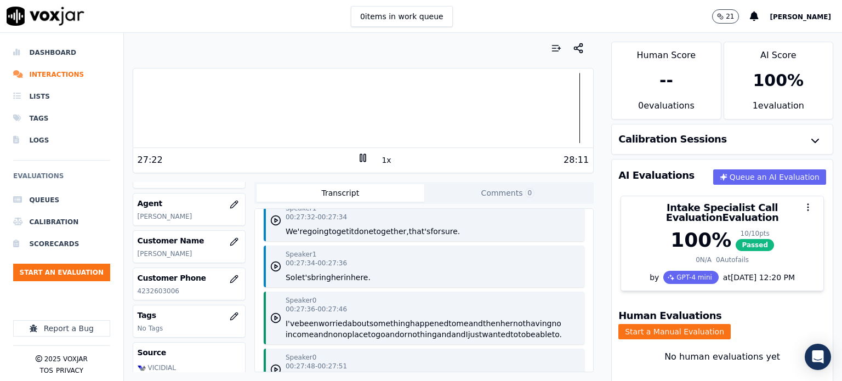
scroll to position [16768, 0]
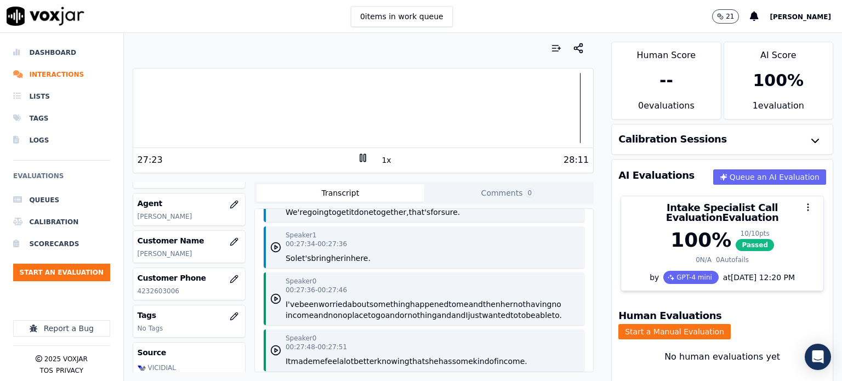
click at [476, 176] on div "Speaker 1 00:27:29 - 00:27:31 Well, I thank you for helping her through this as…" at bounding box center [424, 155] width 321 height 42
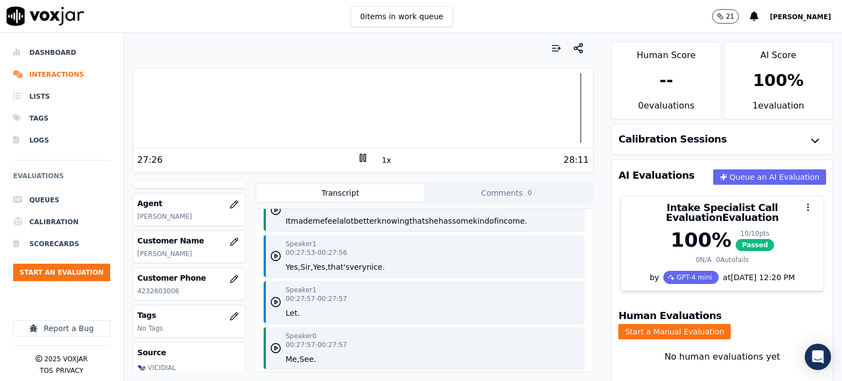
scroll to position [16933, 0]
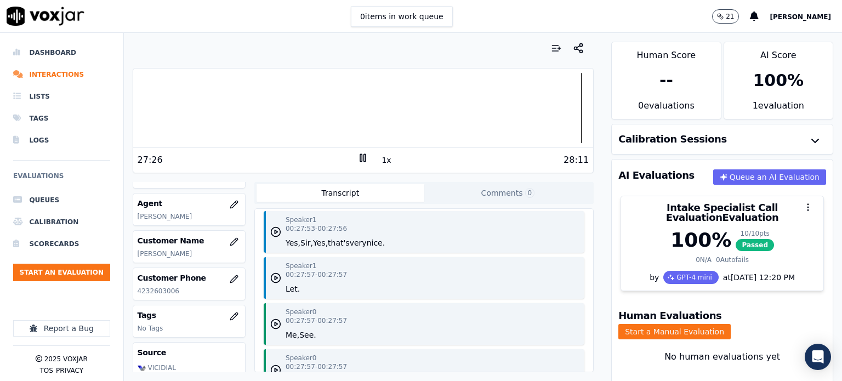
click at [486, 156] on p "I've been worried about something happened to me and then her not having no inc…" at bounding box center [433, 145] width 294 height 22
click at [451, 156] on button "and" at bounding box center [444, 150] width 14 height 11
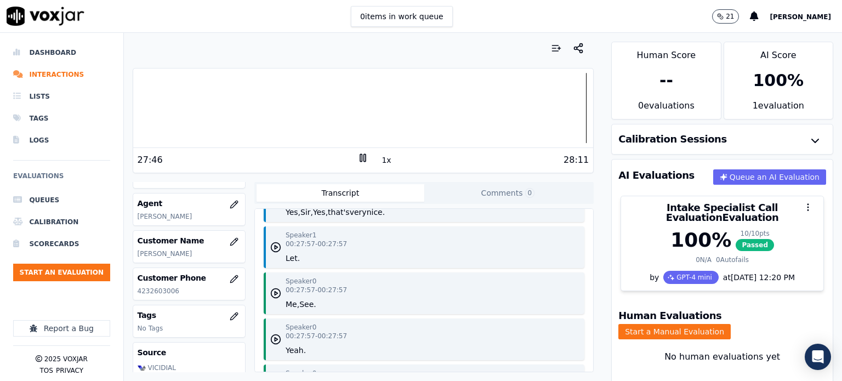
scroll to position [16988, 0]
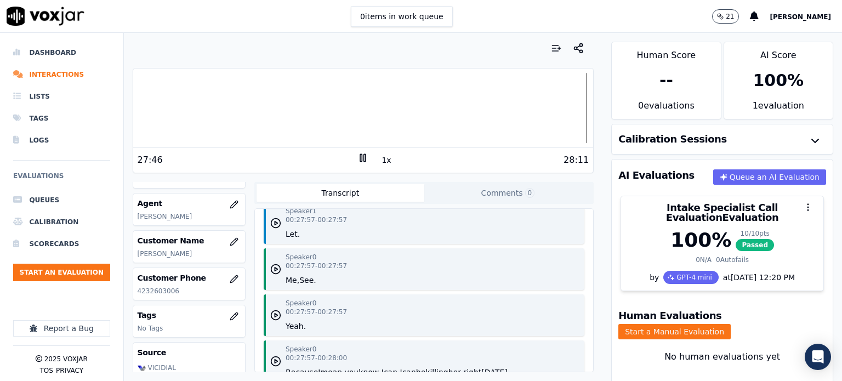
click at [452, 147] on button "some" at bounding box center [462, 141] width 21 height 11
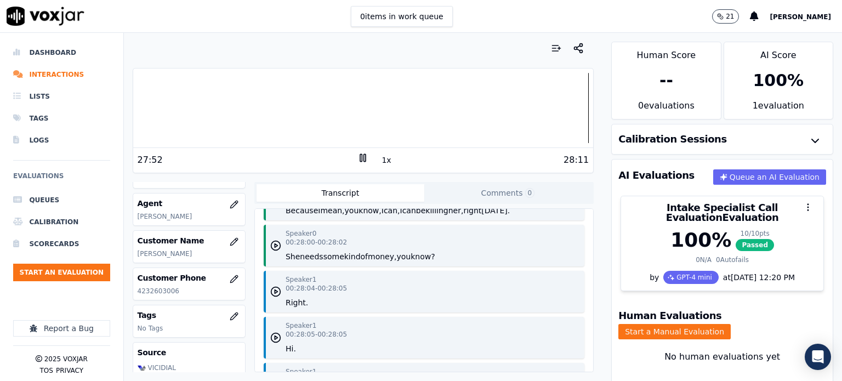
scroll to position [17207, 0]
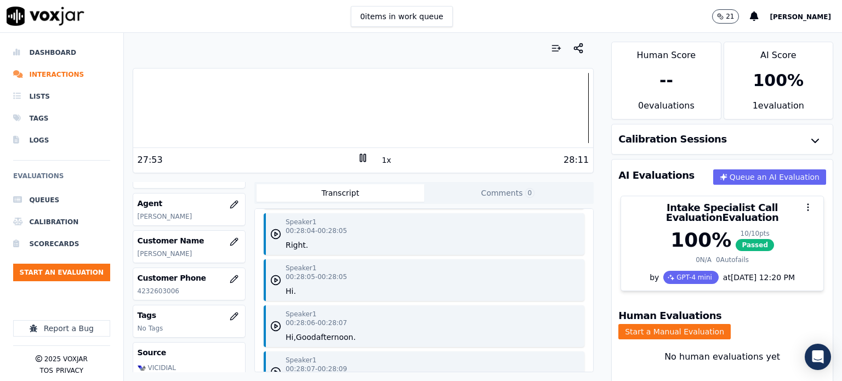
click at [441, 158] on button "killing" at bounding box center [436, 152] width 22 height 11
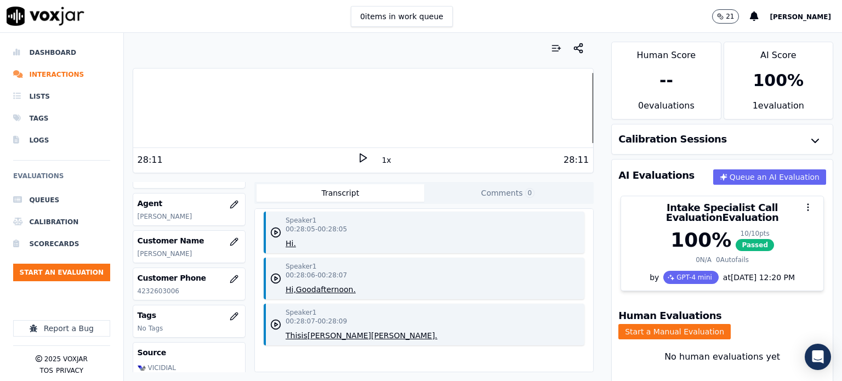
scroll to position [17408, 0]
click at [68, 75] on li "Interactions" at bounding box center [61, 75] width 97 height 22
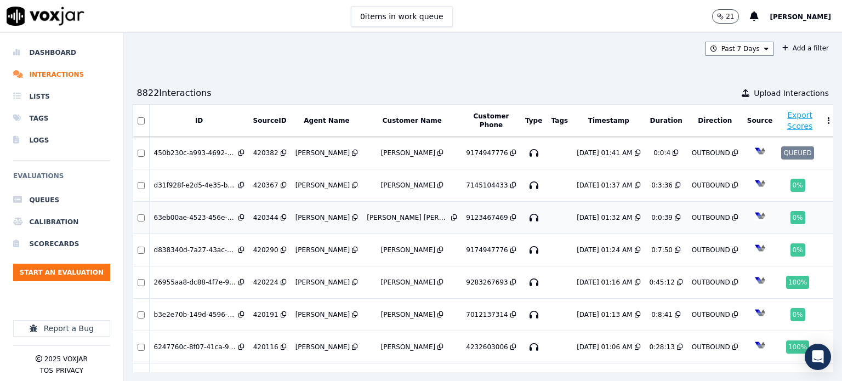
click at [331, 213] on div "Wasani Bermudez" at bounding box center [322, 217] width 55 height 9
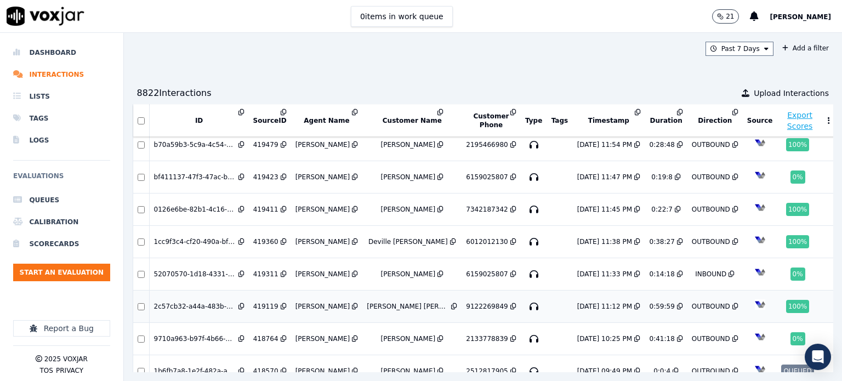
scroll to position [384, 0]
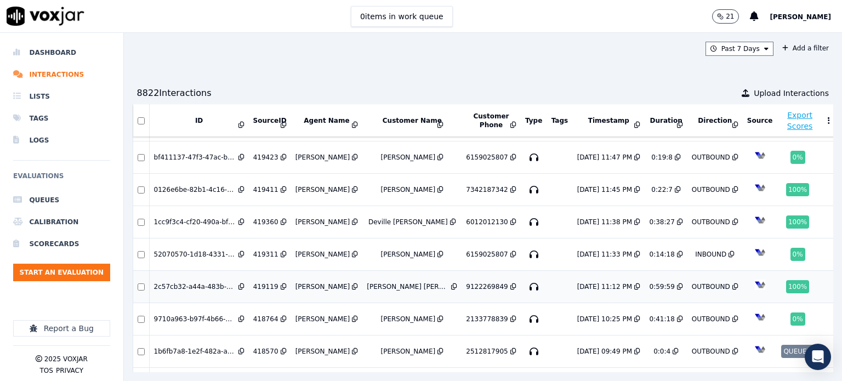
click at [577, 282] on div "8/11/25 11:12 PM" at bounding box center [604, 286] width 55 height 9
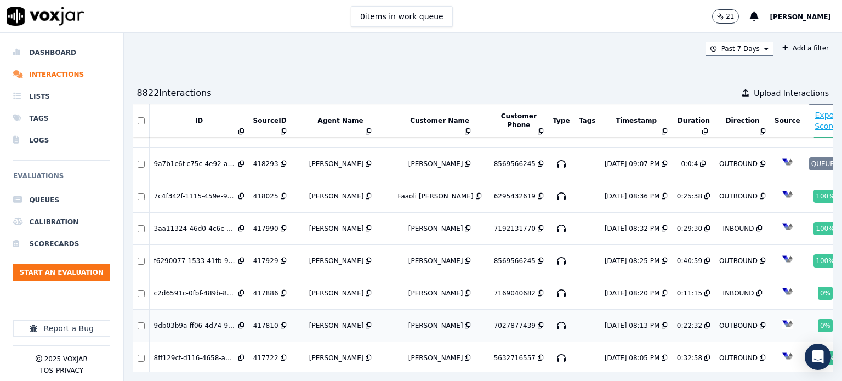
scroll to position [750, 0]
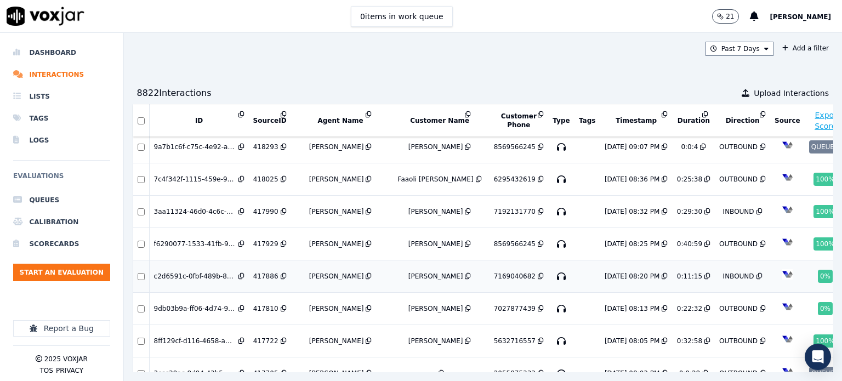
click at [604, 272] on div "8/11/25 08:20 PM" at bounding box center [631, 276] width 55 height 9
click at [460, 77] on div "Past 7 Days Add a filter 8822 Interaction s Upload Interactions ID SourceID Age…" at bounding box center [483, 207] width 718 height 348
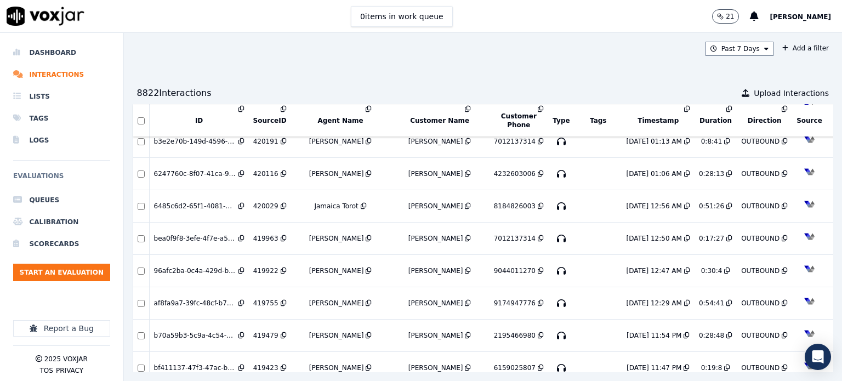
scroll to position [184, 0]
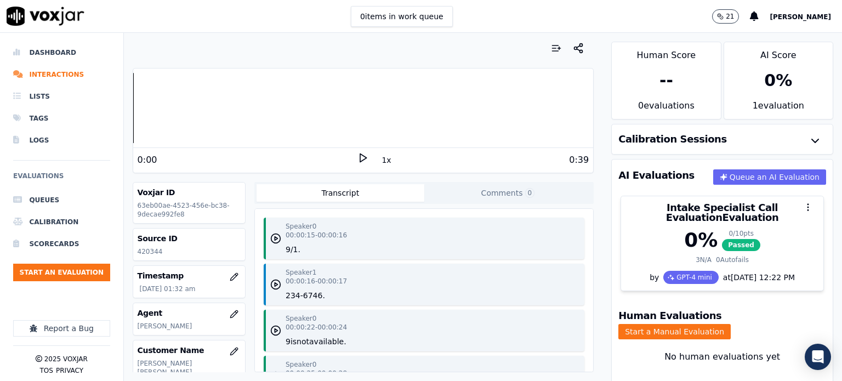
click at [357, 153] on icon at bounding box center [362, 157] width 11 height 11
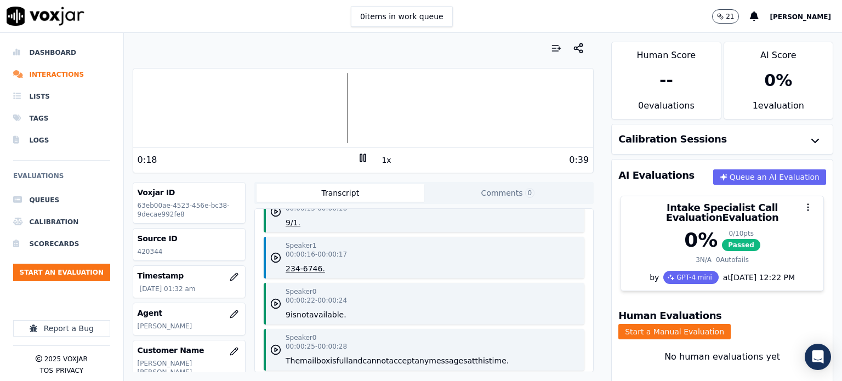
scroll to position [21, 0]
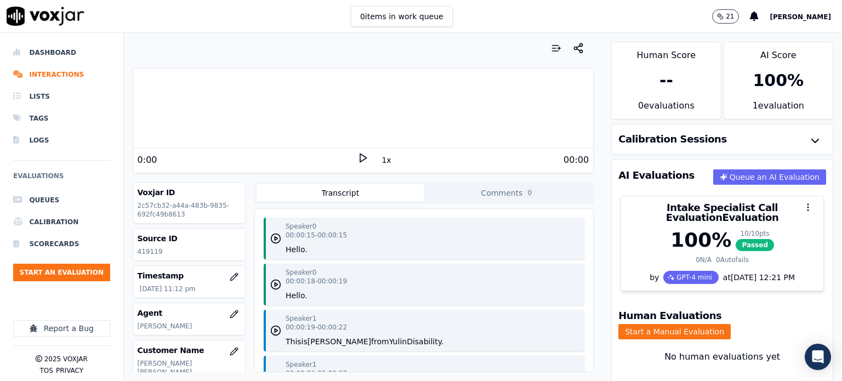
click at [360, 159] on polygon at bounding box center [363, 158] width 7 height 8
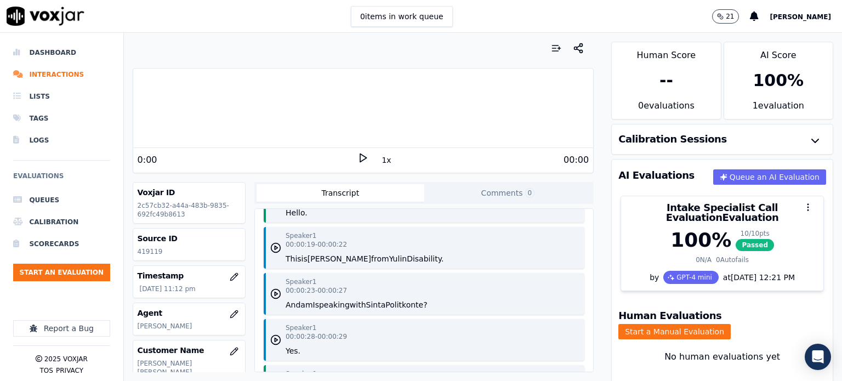
scroll to position [110, 0]
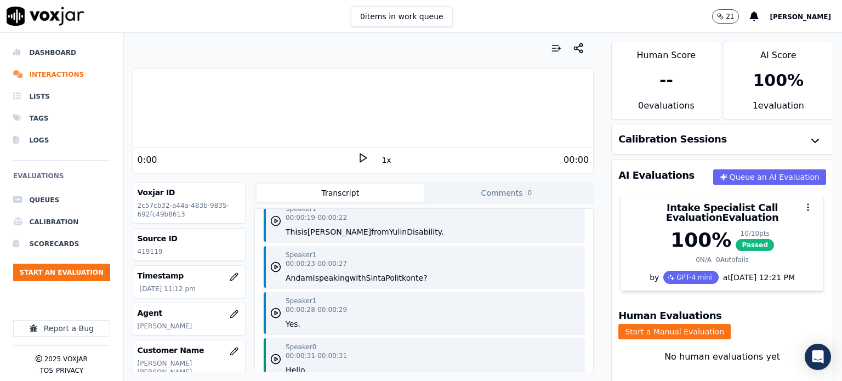
click at [274, 220] on icon "button" at bounding box center [275, 220] width 11 height 11
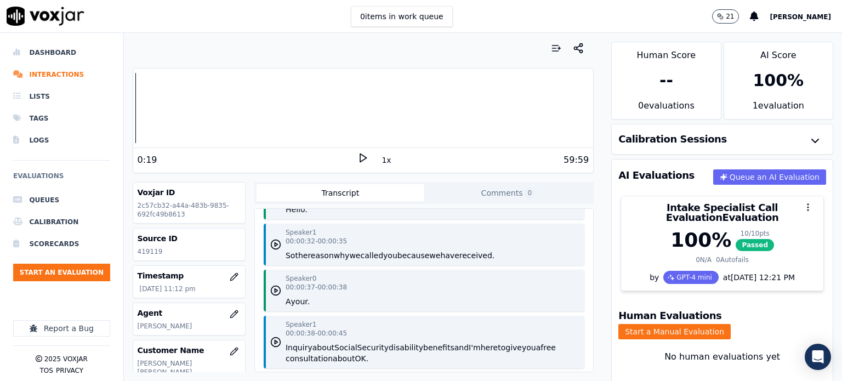
scroll to position [0, 0]
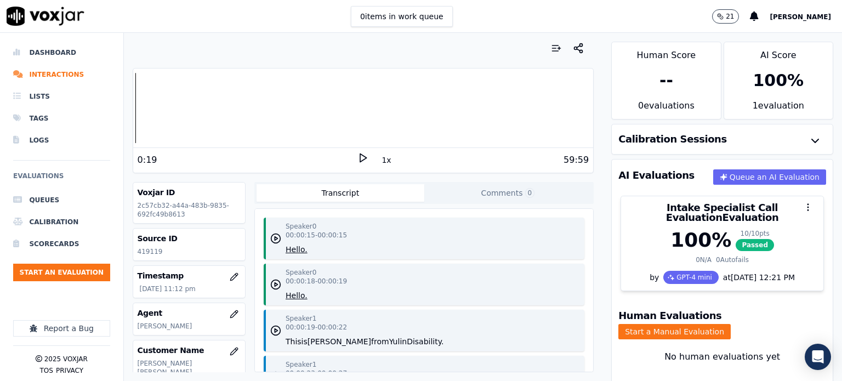
click at [357, 159] on icon at bounding box center [362, 157] width 11 height 11
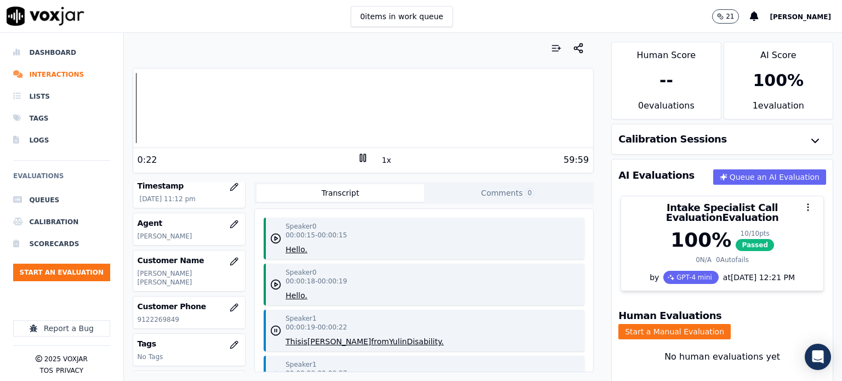
scroll to position [110, 0]
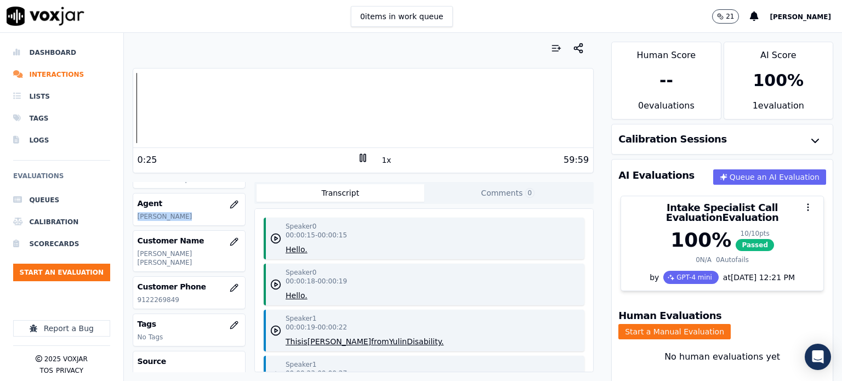
drag, startPoint x: 181, startPoint y: 215, endPoint x: 136, endPoint y: 215, distance: 44.9
click at [138, 215] on p "[PERSON_NAME]" at bounding box center [189, 216] width 103 height 9
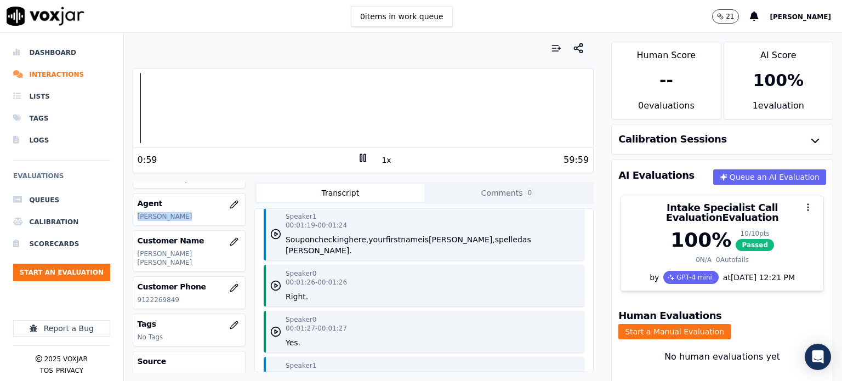
scroll to position [767, 0]
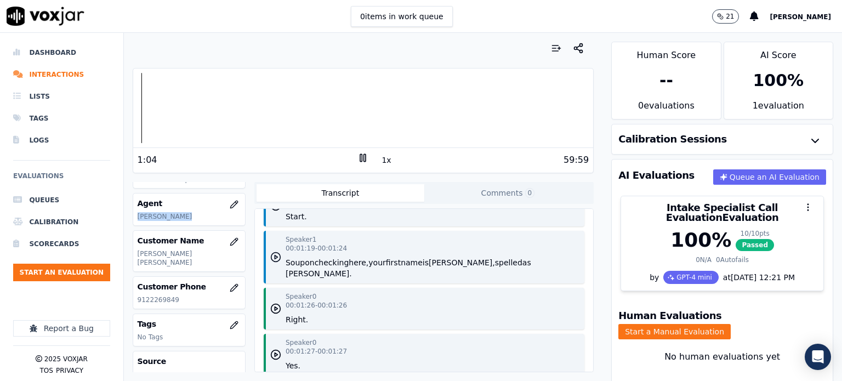
click at [270, 252] on icon "button" at bounding box center [275, 257] width 11 height 11
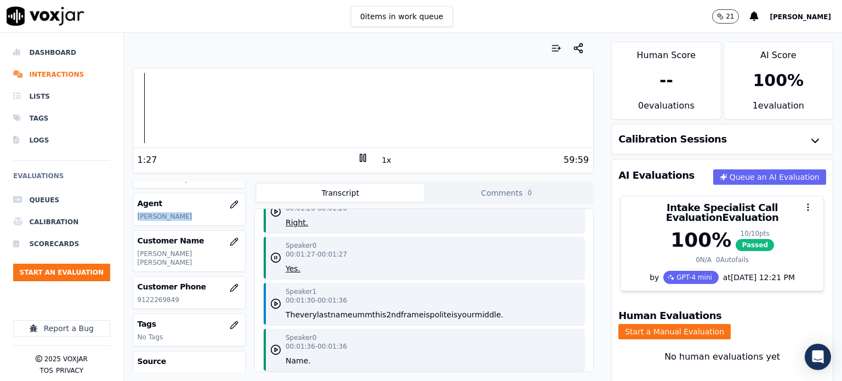
scroll to position [877, 0]
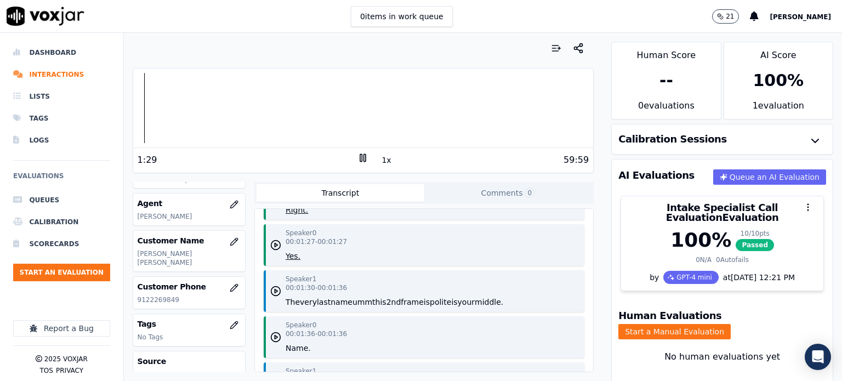
click at [440, 281] on div "Speaker 1 00:01:30 - 00:01:36 The very last name umm this 2nd frame is polite i…" at bounding box center [395, 291] width 218 height 33
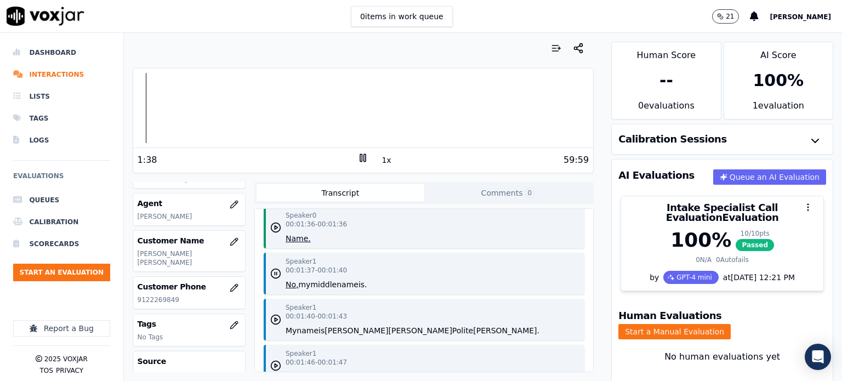
scroll to position [1041, 0]
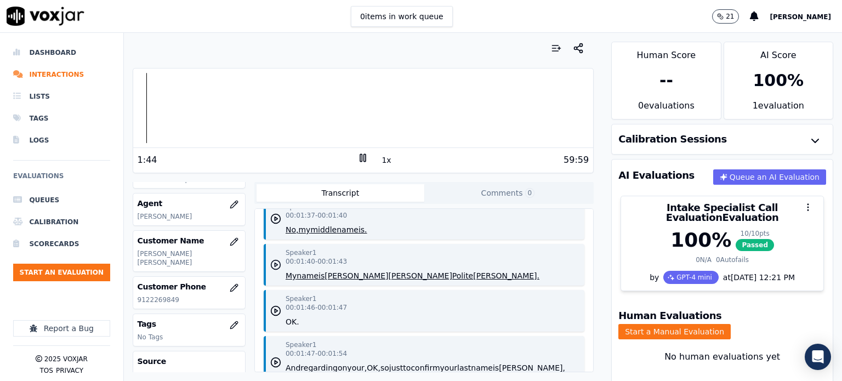
click at [270, 259] on icon "button" at bounding box center [275, 264] width 11 height 11
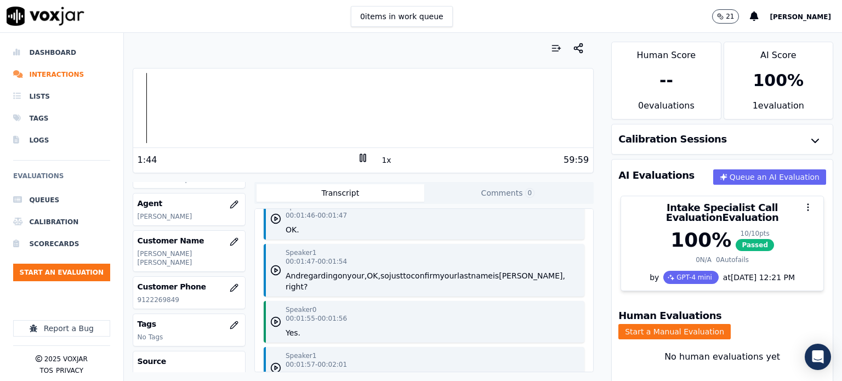
scroll to position [1151, 0]
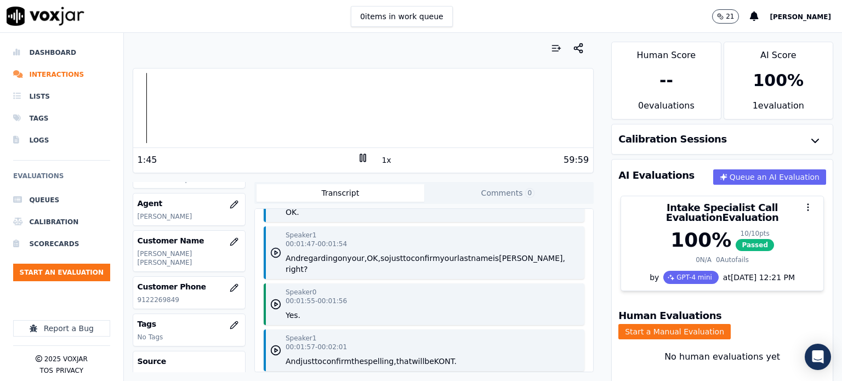
click at [275, 251] on polygon "button" at bounding box center [276, 253] width 3 height 4
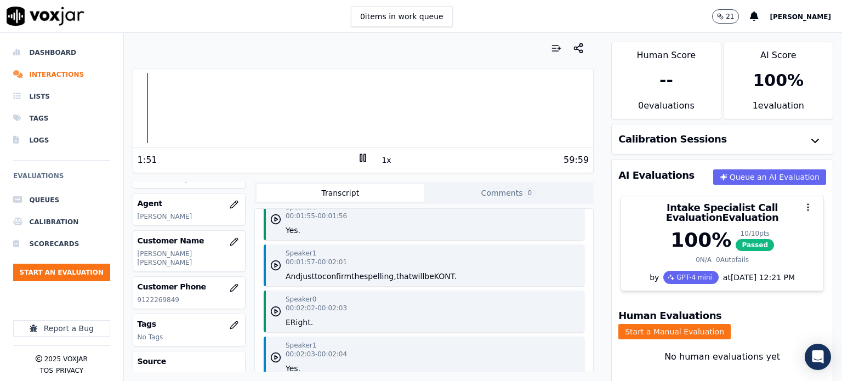
scroll to position [1260, 0]
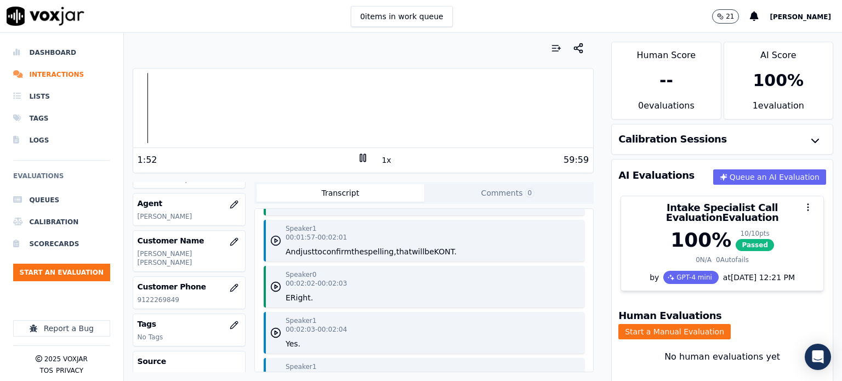
click at [270, 235] on icon "button" at bounding box center [275, 240] width 11 height 11
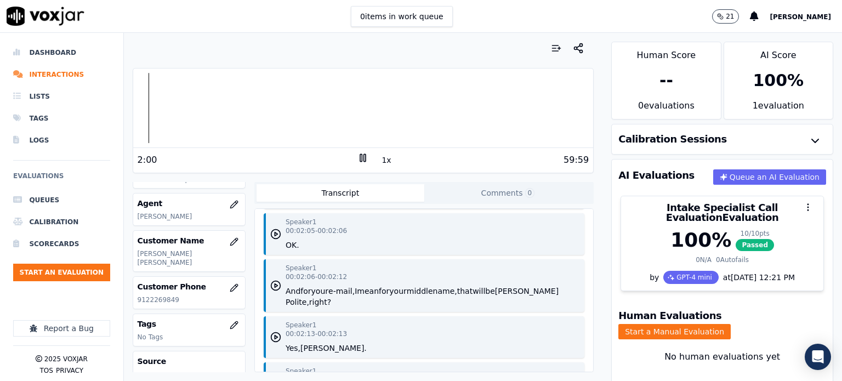
scroll to position [1425, 0]
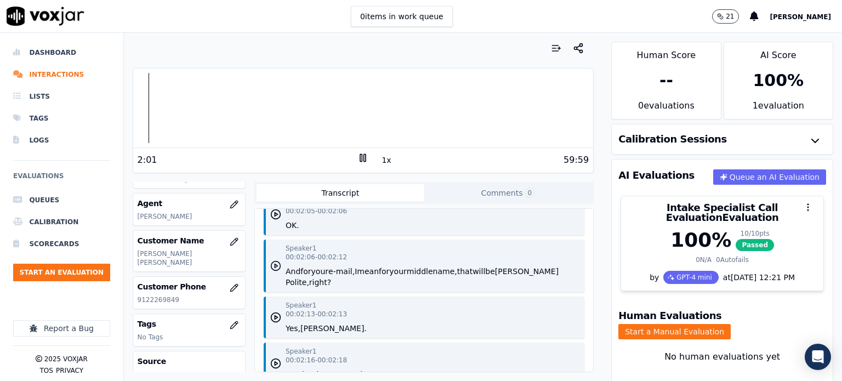
click at [271, 260] on icon "button" at bounding box center [275, 265] width 11 height 11
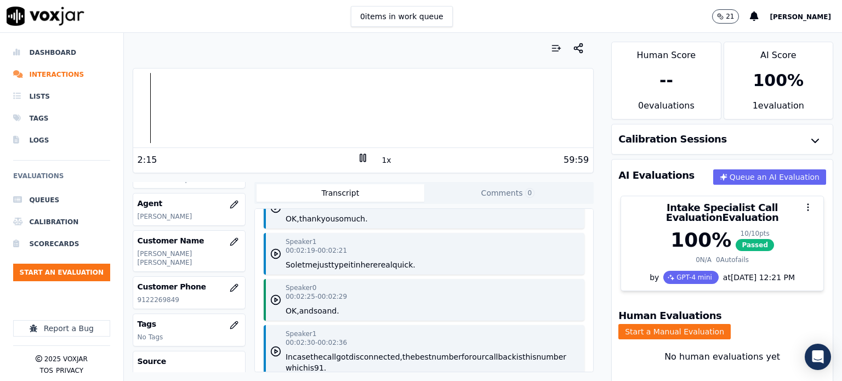
scroll to position [1589, 0]
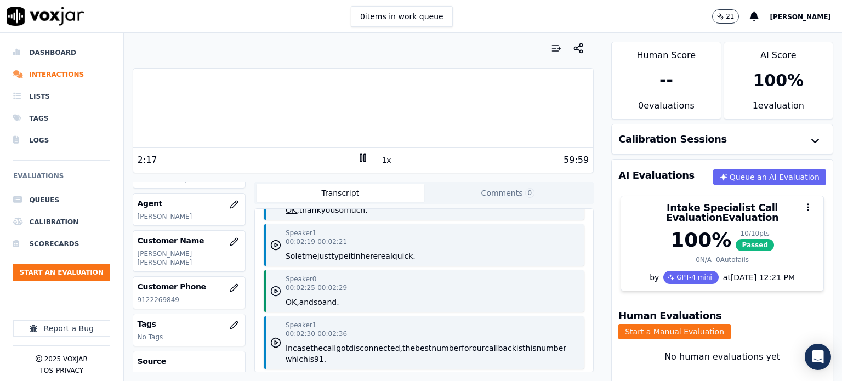
click at [270, 286] on icon "button" at bounding box center [275, 291] width 11 height 11
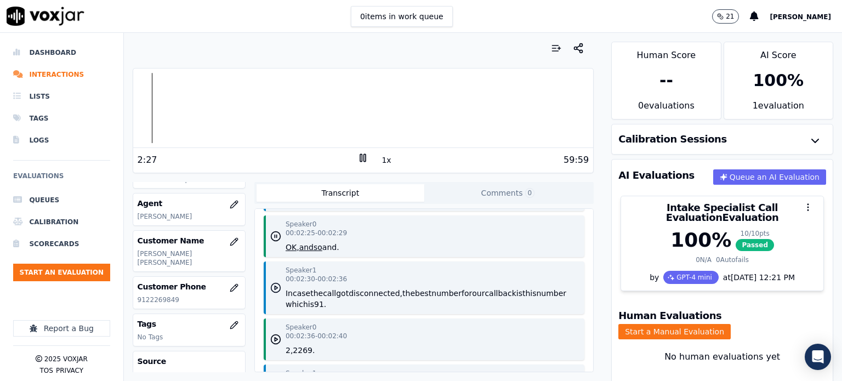
click at [275, 286] on polygon "button" at bounding box center [276, 288] width 3 height 4
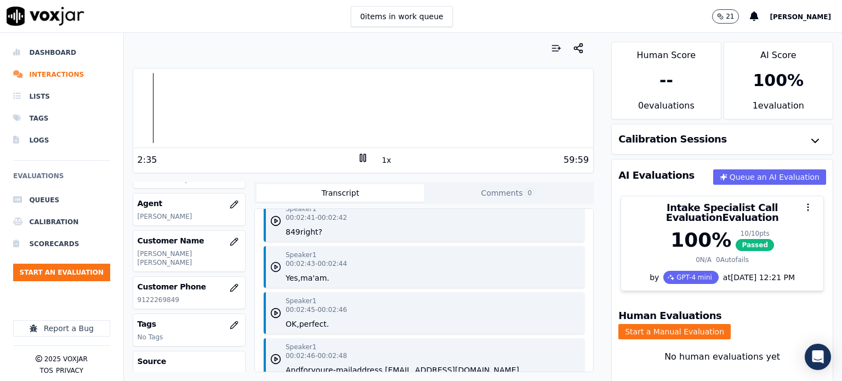
scroll to position [1754, 0]
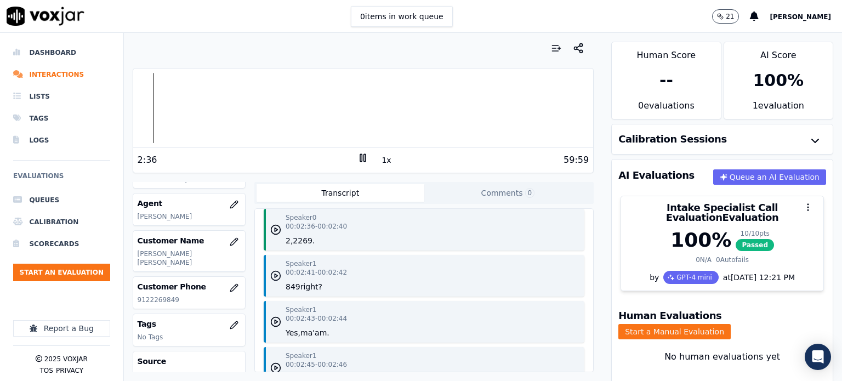
click at [275, 274] on polygon "button" at bounding box center [276, 276] width 3 height 4
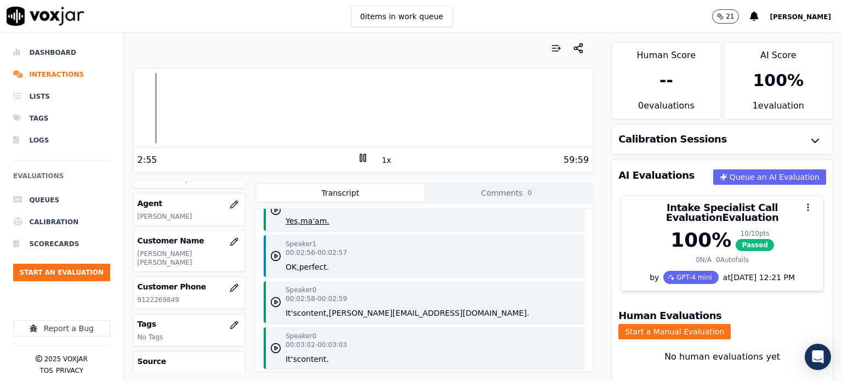
scroll to position [2028, 0]
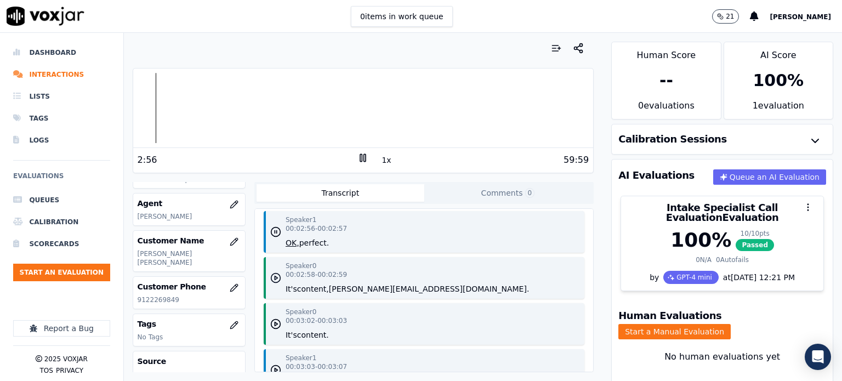
click at [275, 276] on polygon "button" at bounding box center [276, 278] width 3 height 4
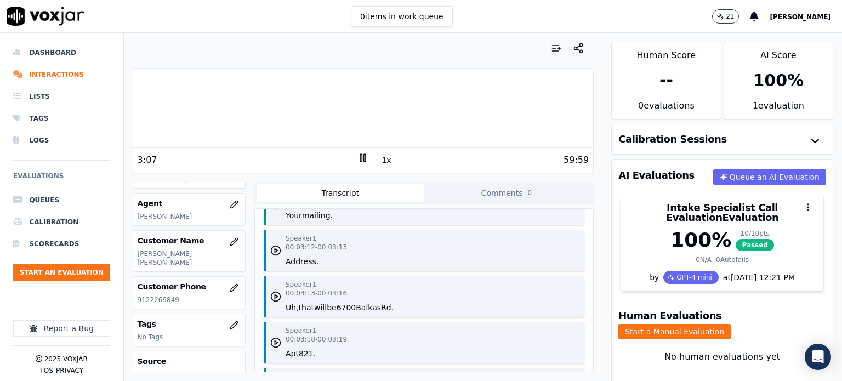
scroll to position [2302, 0]
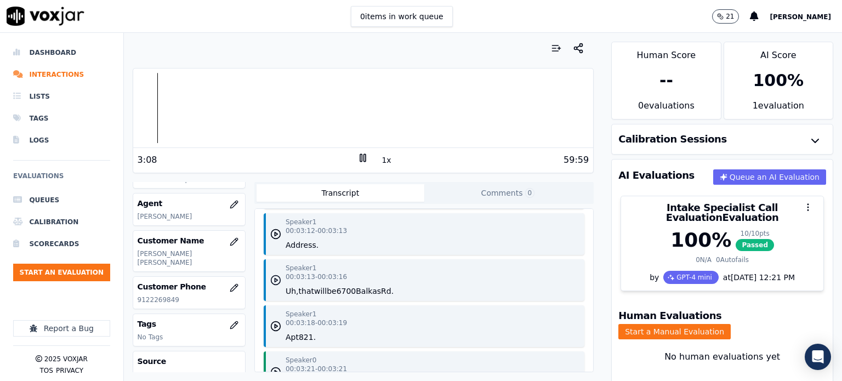
click at [273, 275] on icon "button" at bounding box center [275, 280] width 11 height 11
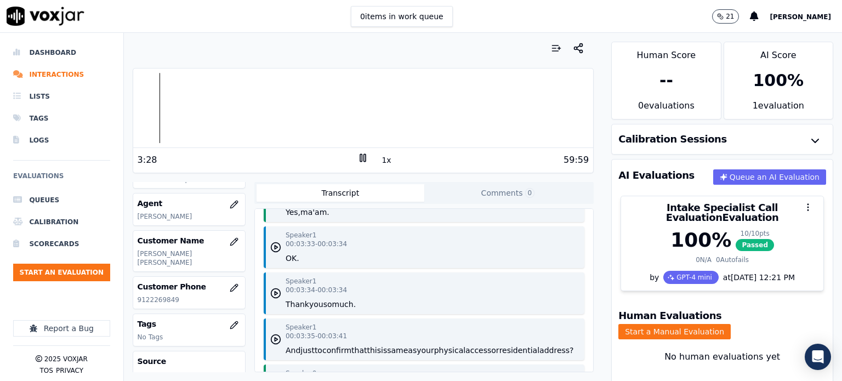
scroll to position [2630, 0]
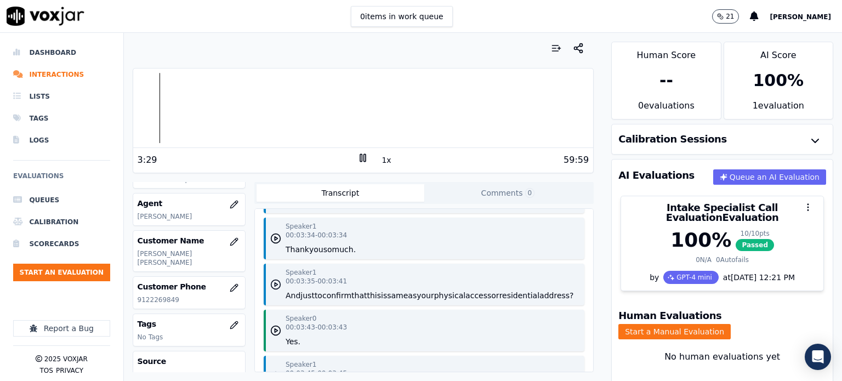
click at [271, 280] on circle "button" at bounding box center [275, 284] width 9 height 9
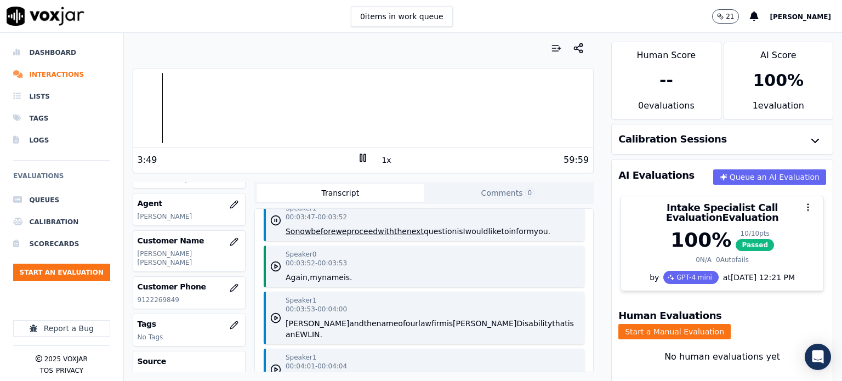
scroll to position [2904, 0]
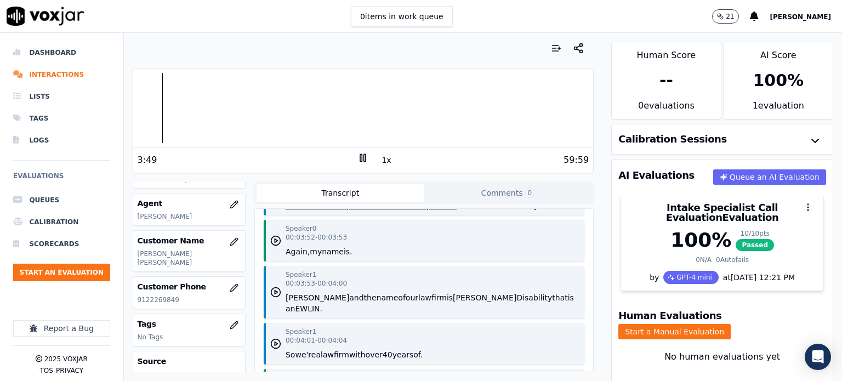
click at [453, 292] on button "Newland" at bounding box center [485, 297] width 64 height 11
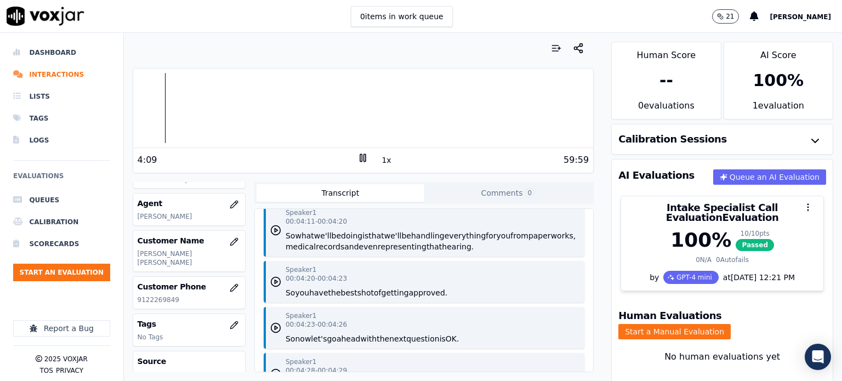
scroll to position [3178, 0]
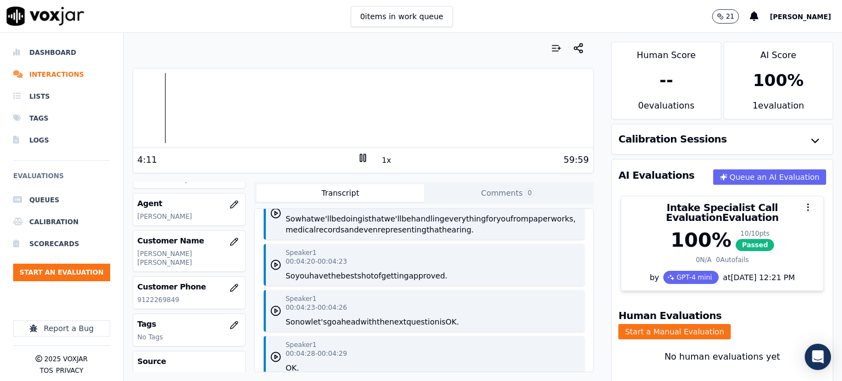
click at [459, 244] on div "Speaker 1 00:04:20 - 00:04:23 So you have the best shot of getting approved." at bounding box center [424, 265] width 321 height 42
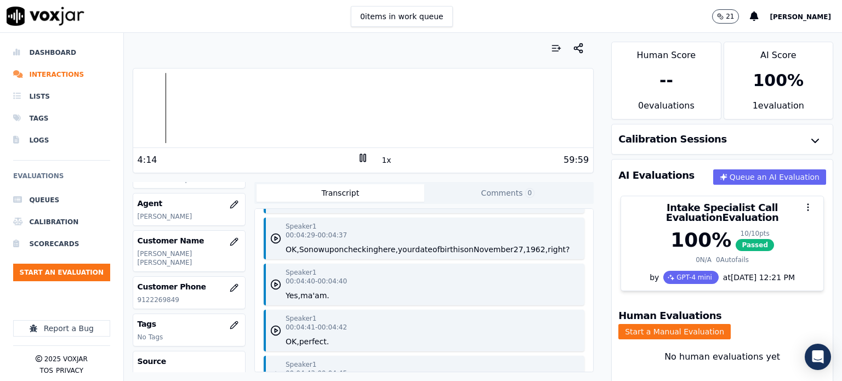
scroll to position [3288, 0]
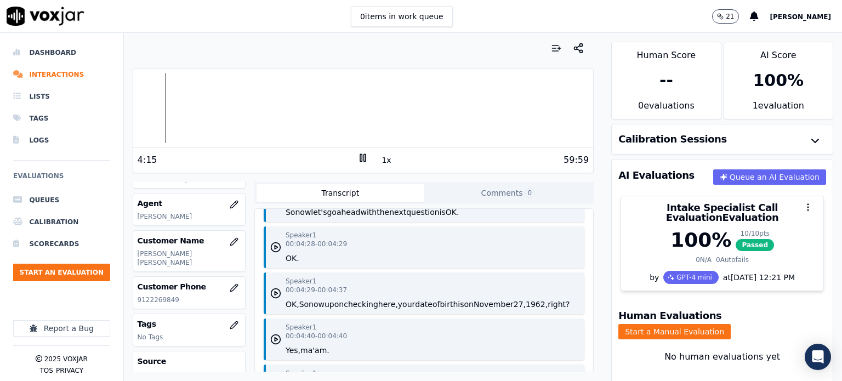
click at [454, 299] on button "birth" at bounding box center [448, 304] width 18 height 11
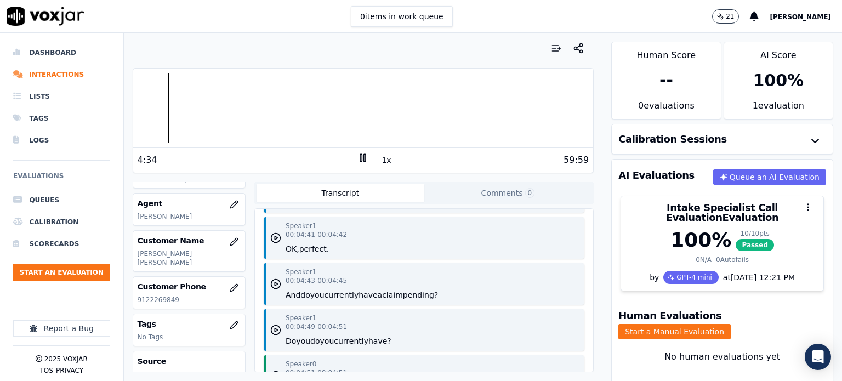
scroll to position [3452, 0]
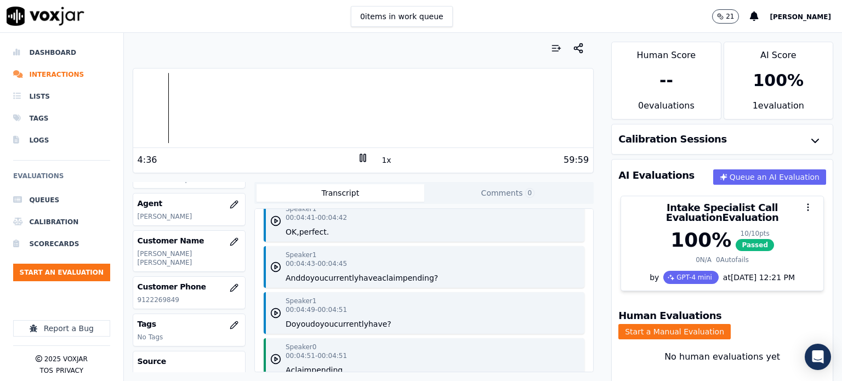
click at [455, 251] on div "Speaker 1 00:04:43 - 00:04:45 And do you currently have a claim pending?" at bounding box center [424, 267] width 321 height 42
click at [270, 261] on icon "button" at bounding box center [275, 266] width 11 height 11
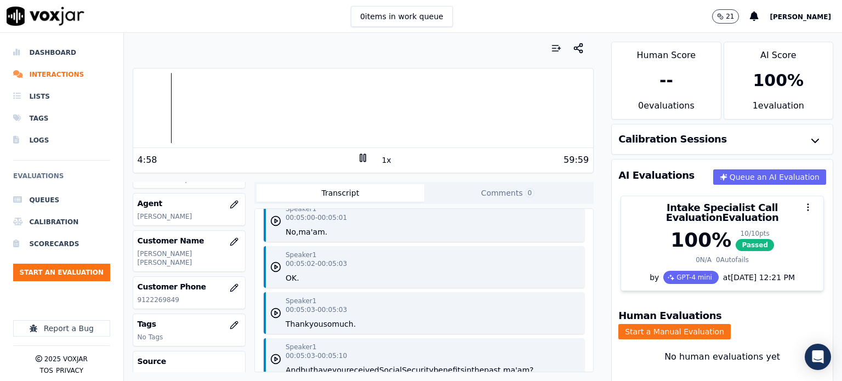
scroll to position [3836, 0]
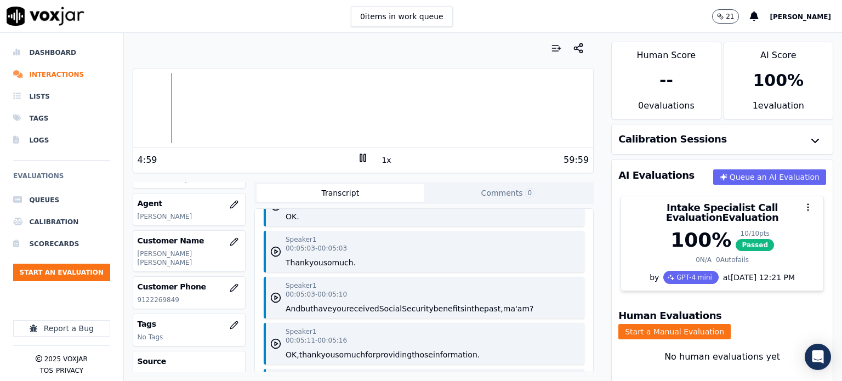
click at [393, 303] on button "Social" at bounding box center [390, 308] width 23 height 11
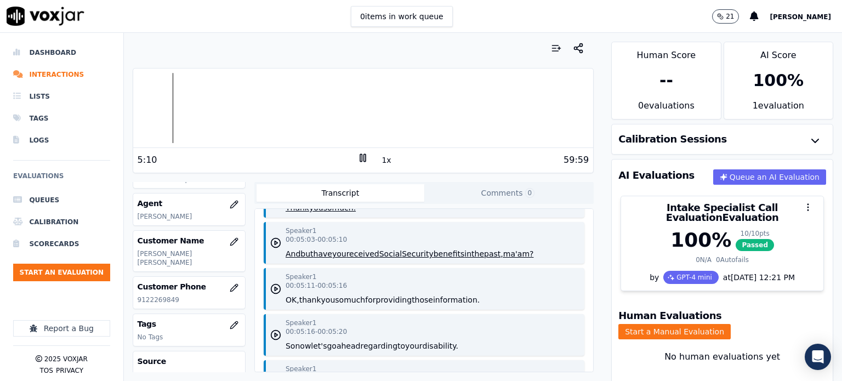
click at [479, 276] on div "Speaker 1 00:05:11 - 00:05:16 OK, thank you so much for providing those informa…" at bounding box center [424, 289] width 321 height 42
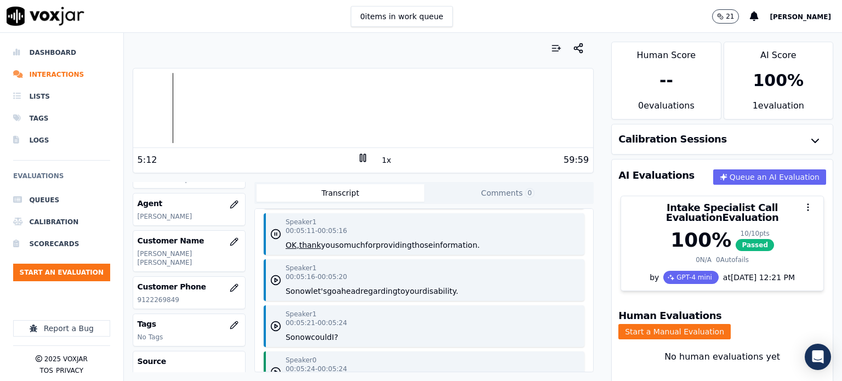
scroll to position [4000, 0]
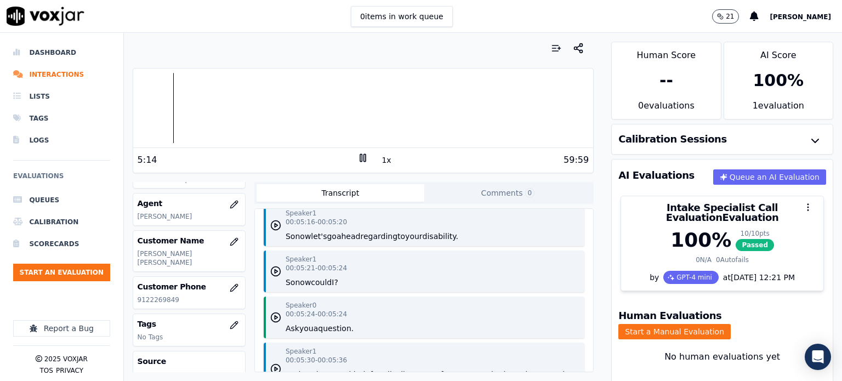
click at [323, 255] on div "Speaker 1 00:05:21 - 00:05:24 So now could I?" at bounding box center [316, 271] width 61 height 33
click at [270, 266] on icon "button" at bounding box center [275, 271] width 11 height 11
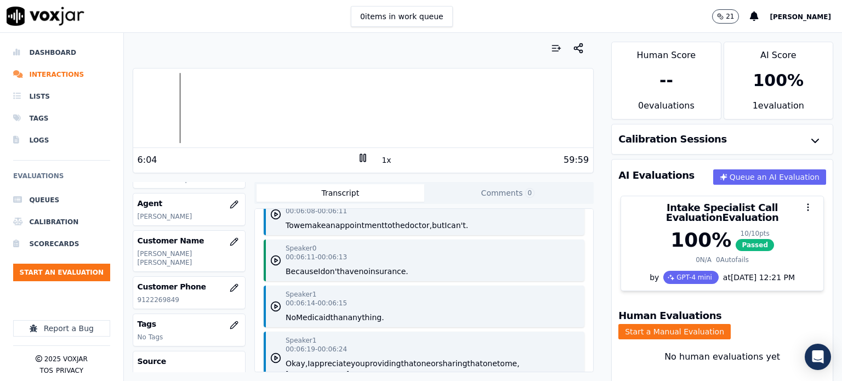
scroll to position [4658, 0]
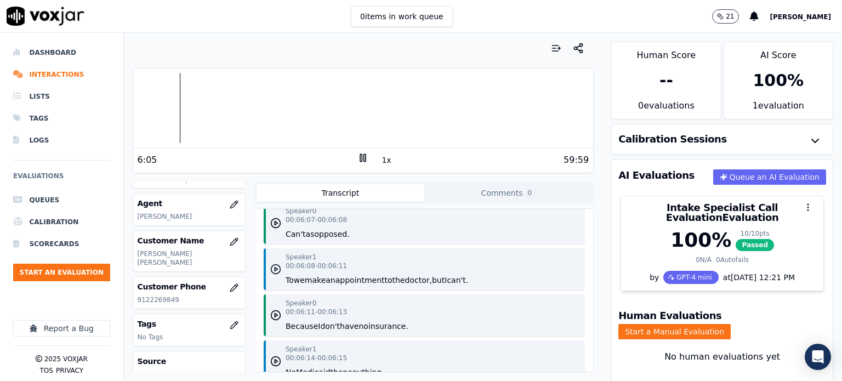
click at [275, 267] on polygon "button" at bounding box center [276, 269] width 3 height 4
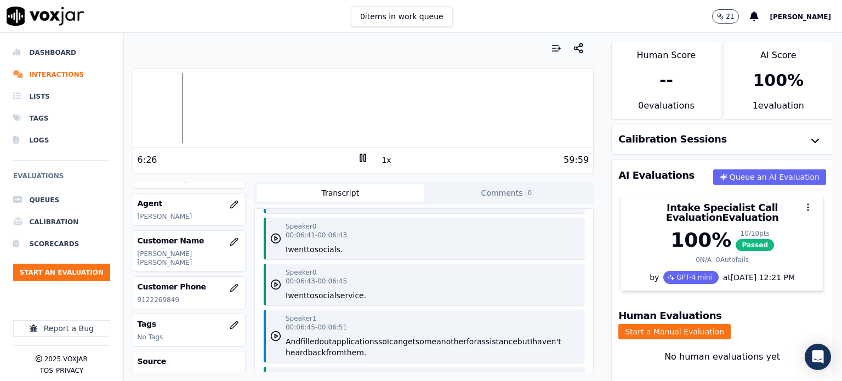
scroll to position [5041, 0]
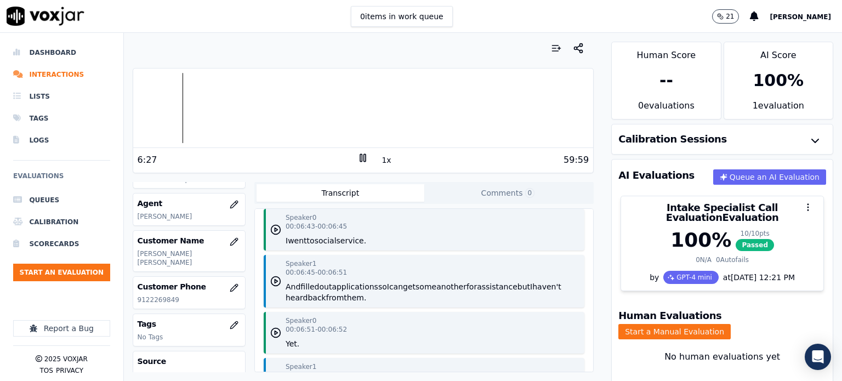
click at [456, 281] on button "another" at bounding box center [451, 286] width 30 height 11
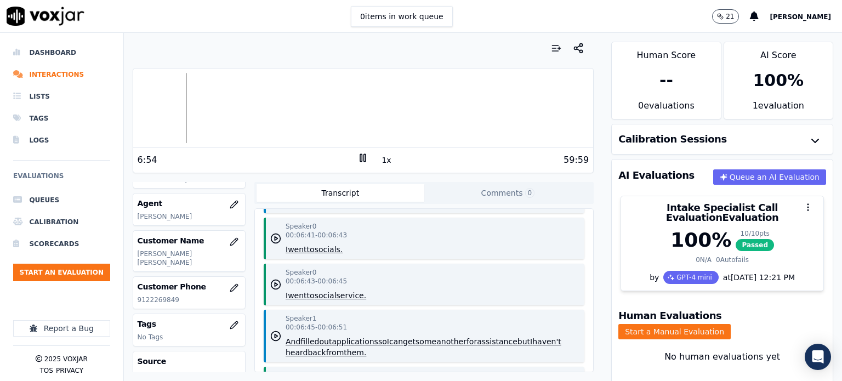
click at [412, 264] on div "Speaker 0 00:06:43 - 00:06:45 I went to social service." at bounding box center [424, 285] width 321 height 42
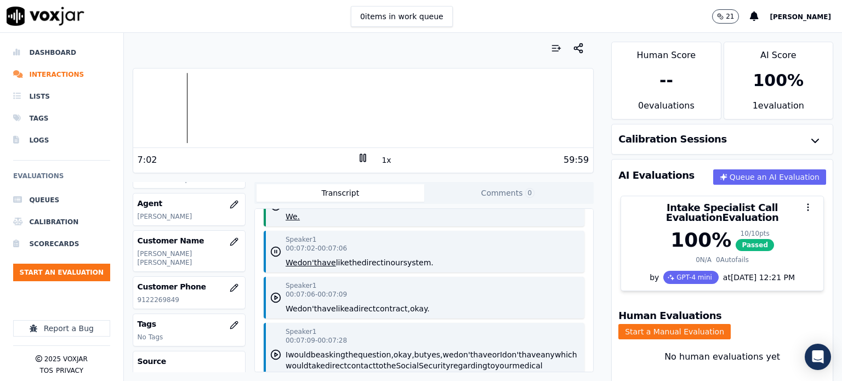
scroll to position [5315, 0]
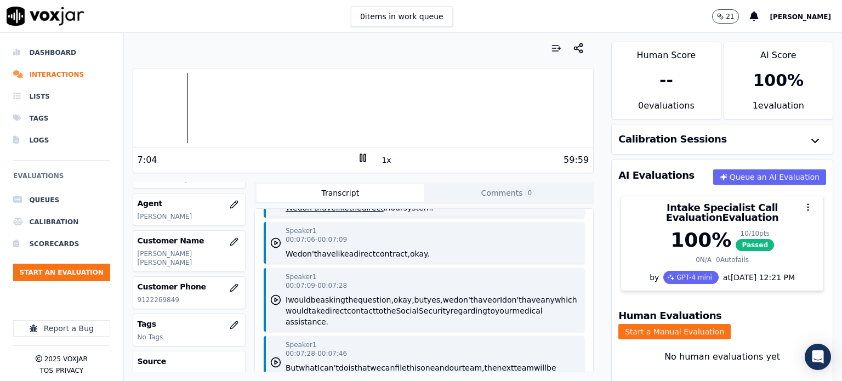
click at [443, 294] on button "we" at bounding box center [448, 299] width 11 height 11
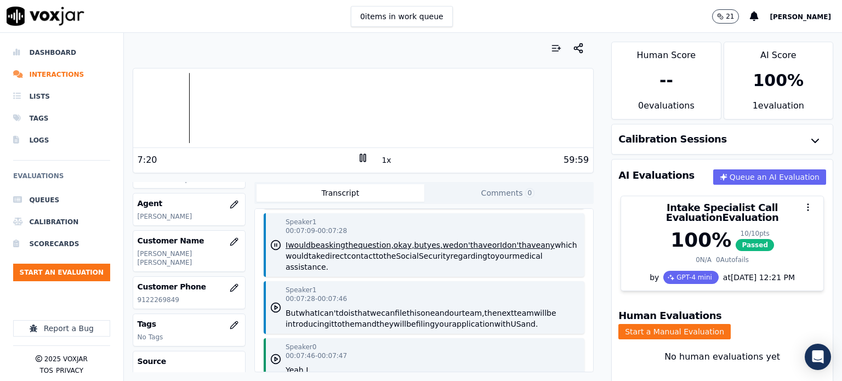
scroll to position [5425, 0]
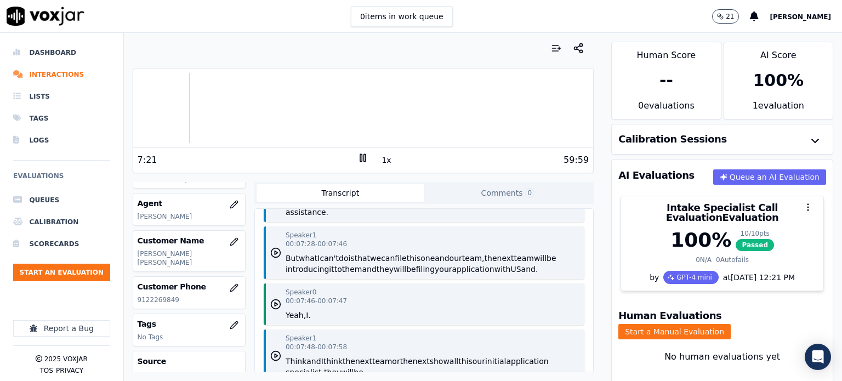
click at [408, 253] on button "this" at bounding box center [414, 258] width 14 height 11
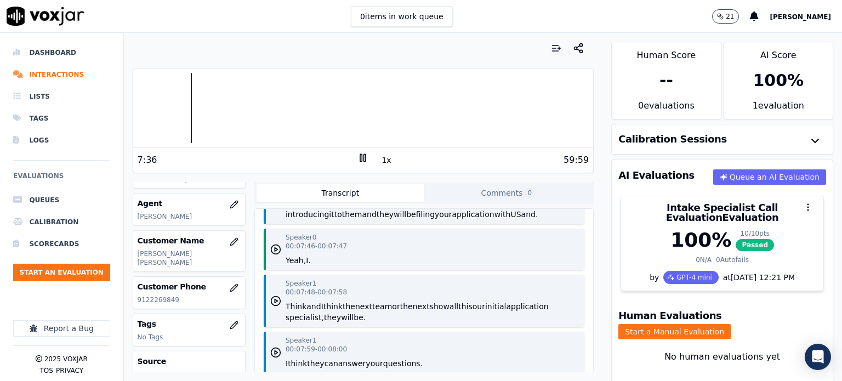
scroll to position [5535, 0]
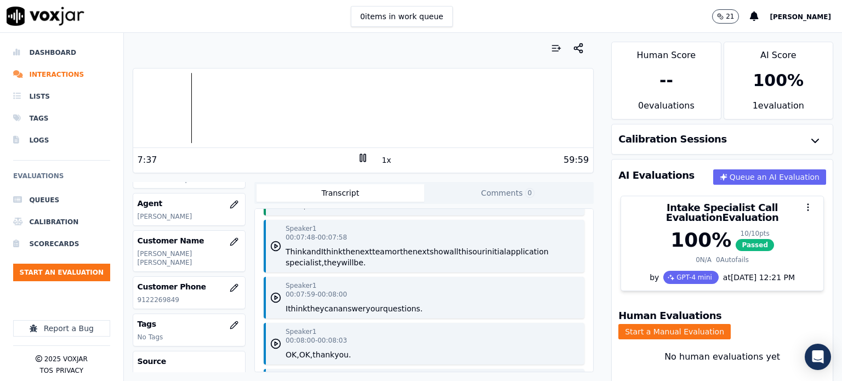
click at [425, 246] on button "next" at bounding box center [421, 251] width 17 height 11
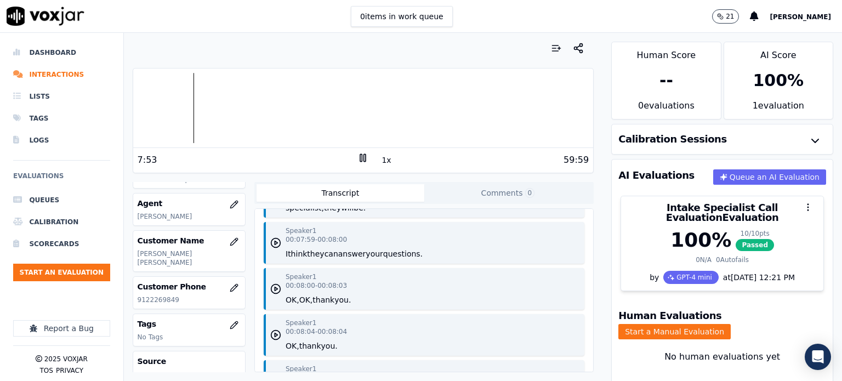
click at [424, 227] on div "Speaker 1 00:07:59 - 00:08:00 I think they can answer your questions." at bounding box center [424, 243] width 321 height 42
click at [375, 268] on div "Speaker 1 00:08:00 - 00:08:03 OK, OK, thank you." at bounding box center [424, 289] width 321 height 42
click at [274, 283] on icon "button" at bounding box center [275, 288] width 11 height 11
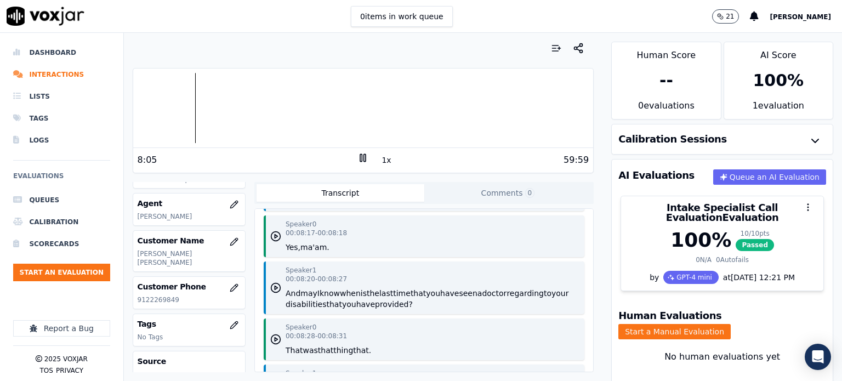
scroll to position [5863, 0]
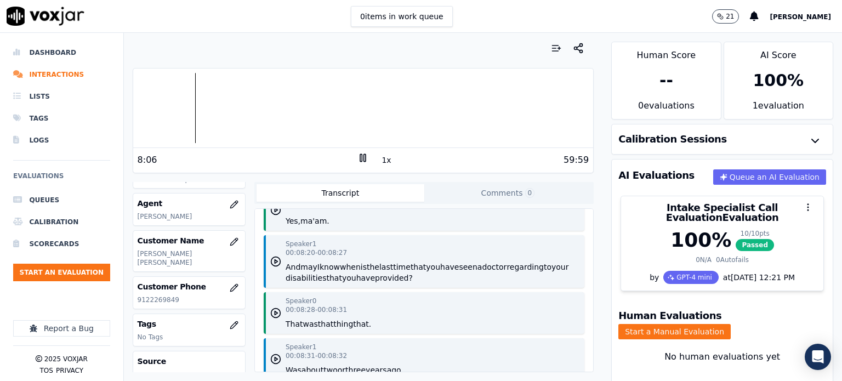
click at [395, 272] on button "provided?" at bounding box center [394, 277] width 38 height 11
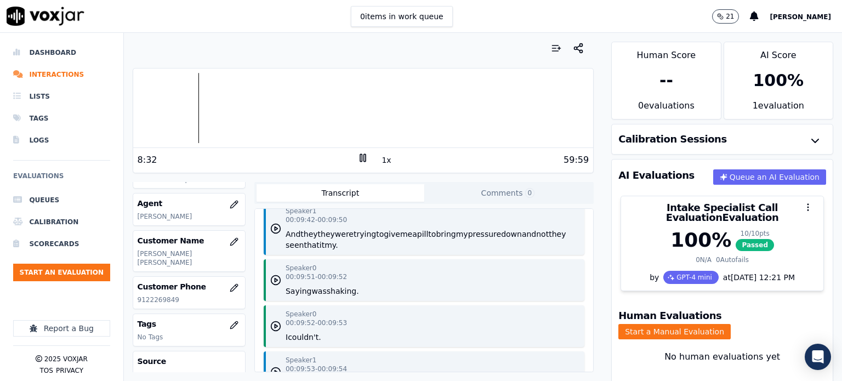
scroll to position [7014, 0]
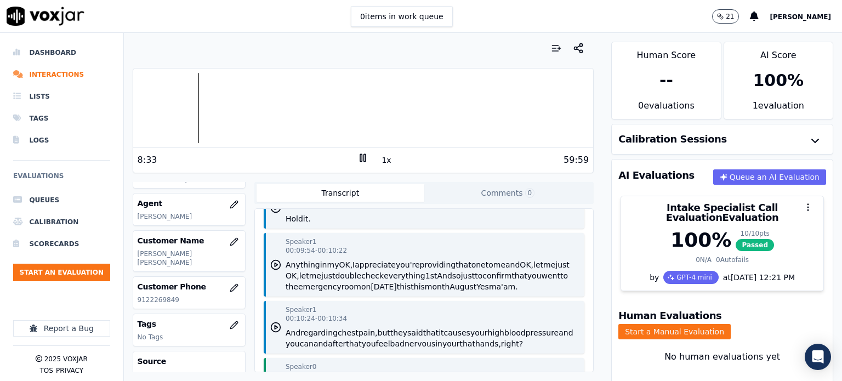
click at [413, 264] on button "you're" at bounding box center [408, 264] width 24 height 11
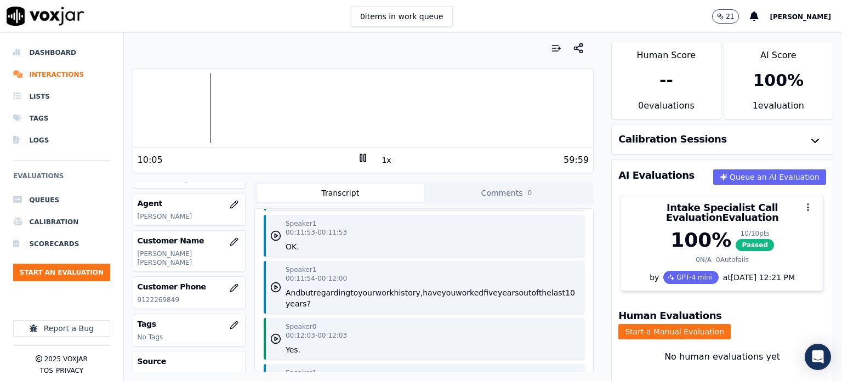
scroll to position [8549, 0]
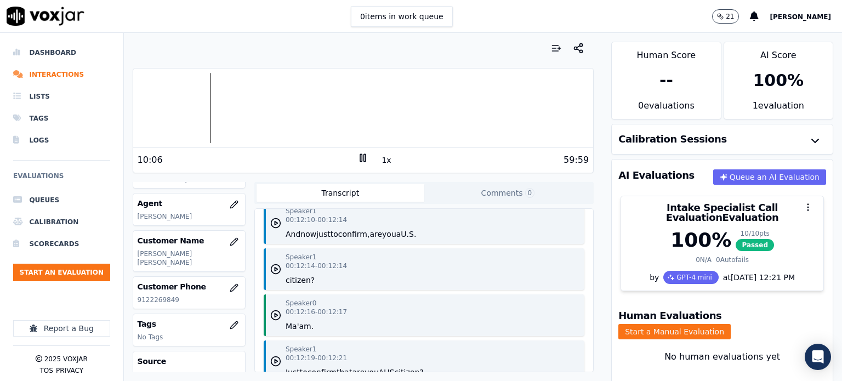
click at [357, 155] on icon at bounding box center [362, 157] width 11 height 11
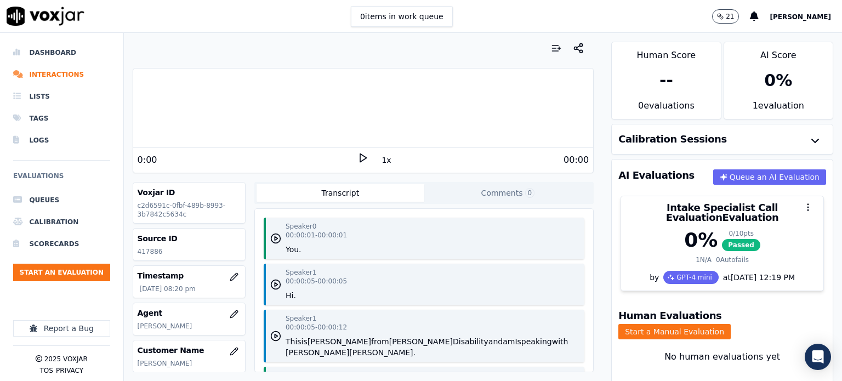
click at [360, 154] on polygon at bounding box center [363, 158] width 7 height 8
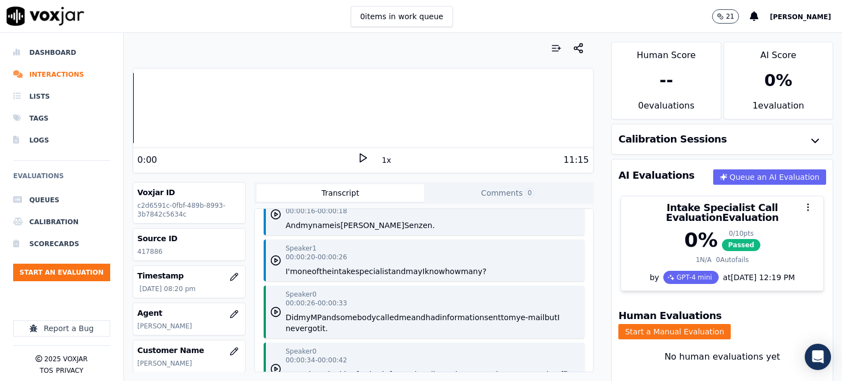
scroll to position [164, 0]
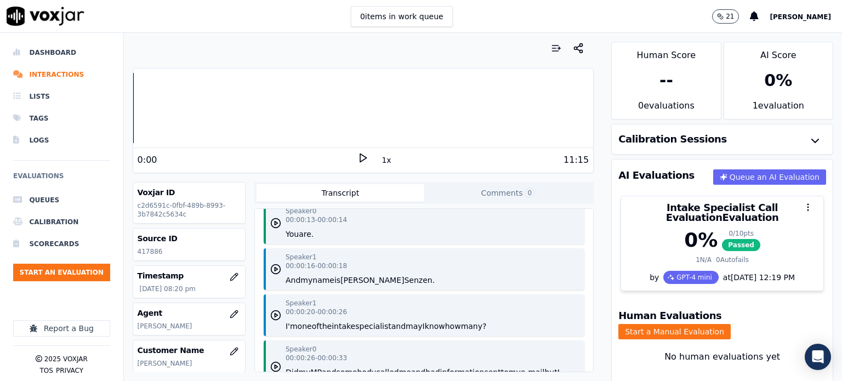
click at [395, 265] on div "Speaker 1 00:00:16 - 00:00:18 And my name is [PERSON_NAME]." at bounding box center [424, 269] width 321 height 42
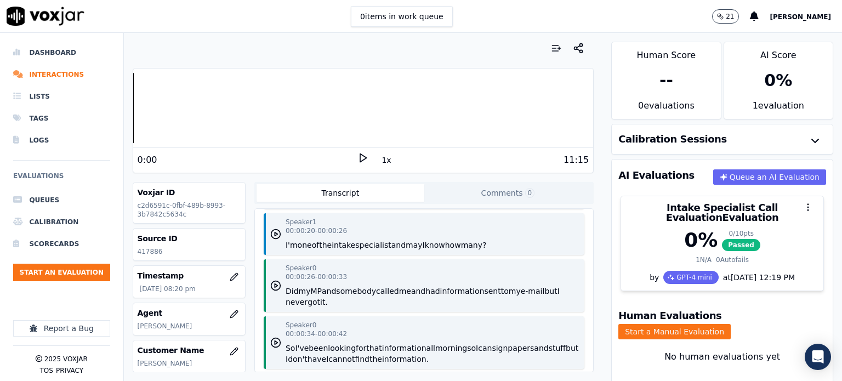
scroll to position [219, 0]
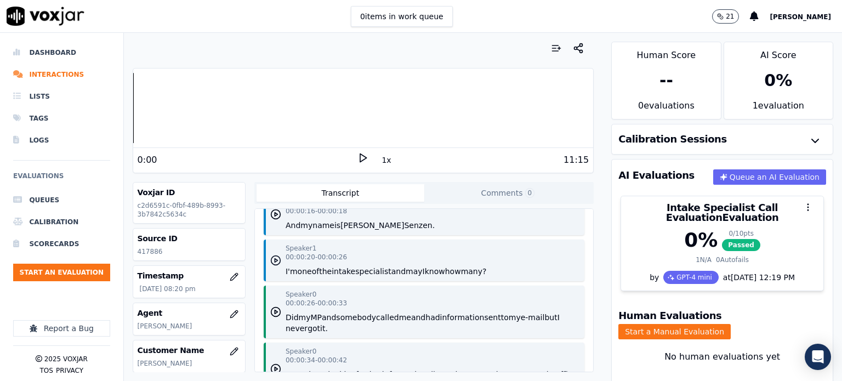
click at [275, 256] on circle "button" at bounding box center [275, 260] width 9 height 9
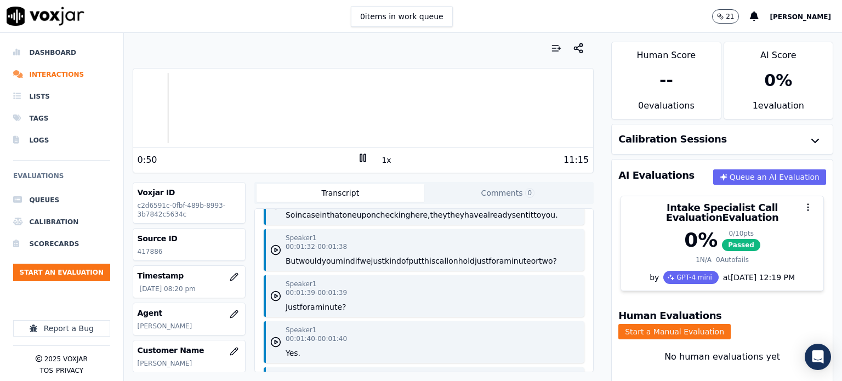
scroll to position [822, 0]
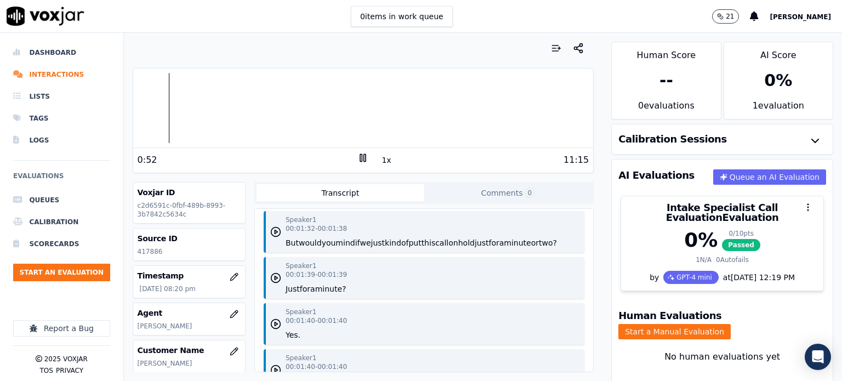
click at [452, 239] on button "on" at bounding box center [452, 242] width 9 height 11
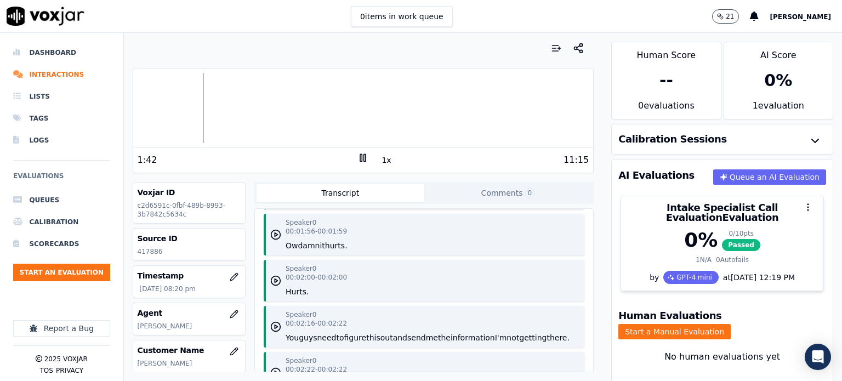
scroll to position [1260, 0]
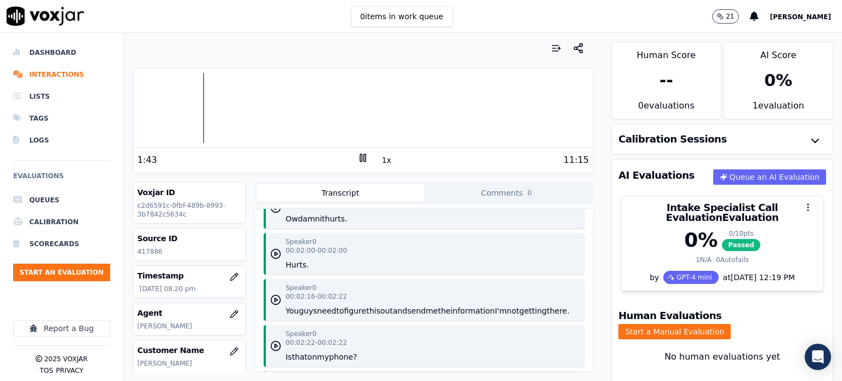
click at [402, 229] on div "Speaker 0 00:01:56 - 00:01:59 Ow damn it hurts." at bounding box center [424, 208] width 321 height 42
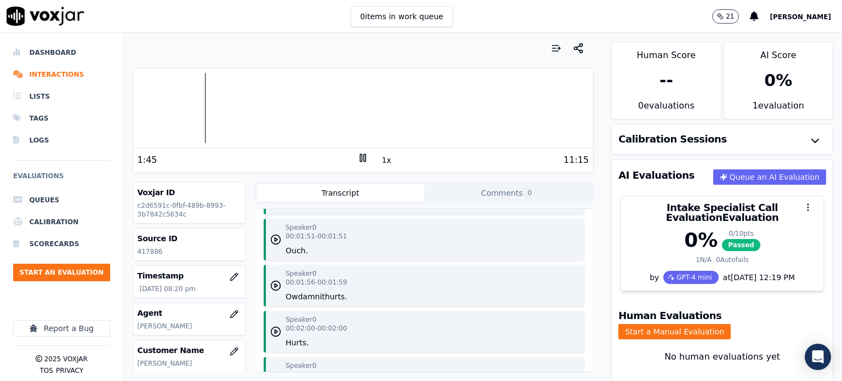
scroll to position [1151, 0]
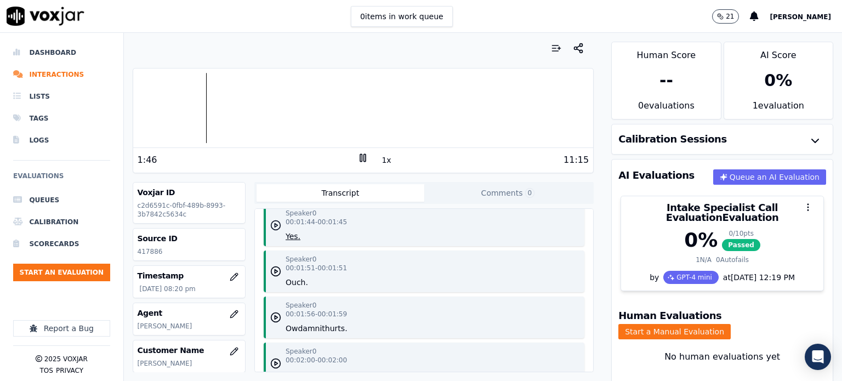
click at [275, 231] on icon "button" at bounding box center [275, 225] width 11 height 11
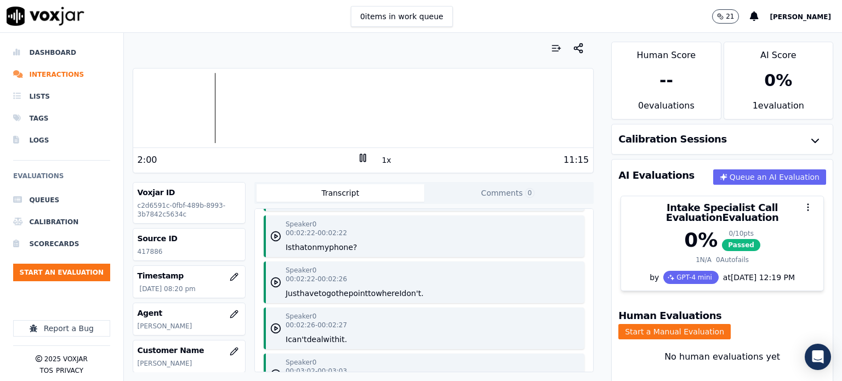
scroll to position [1425, 0]
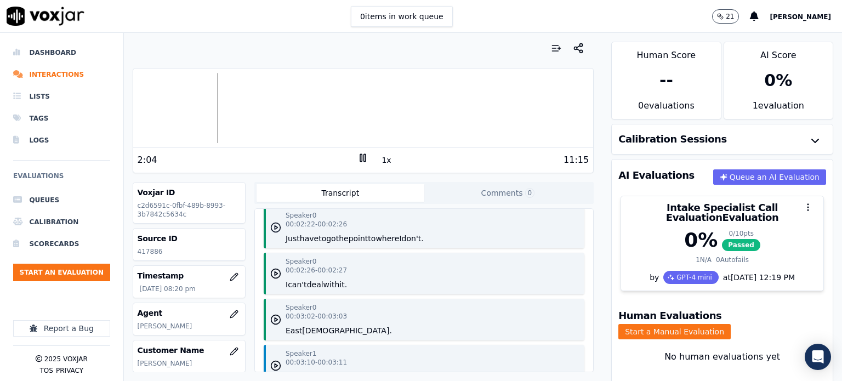
click at [274, 233] on icon "button" at bounding box center [275, 227] width 11 height 11
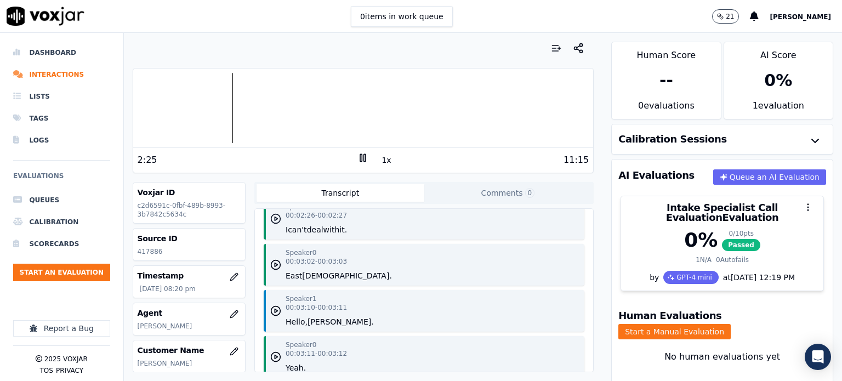
click at [275, 221] on polygon "button" at bounding box center [276, 219] width 3 height 4
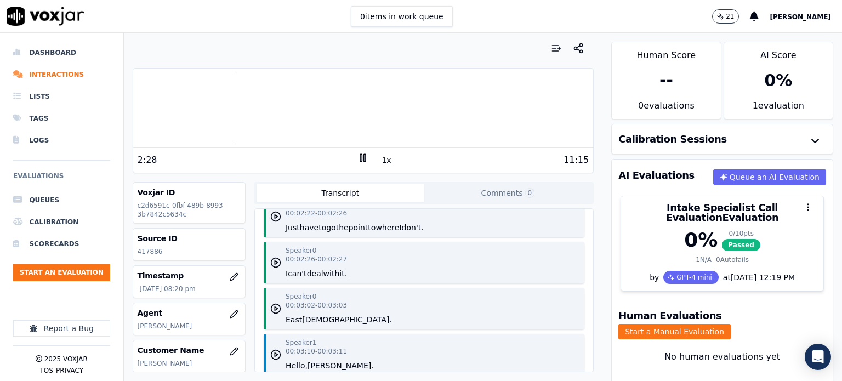
scroll to position [1425, 0]
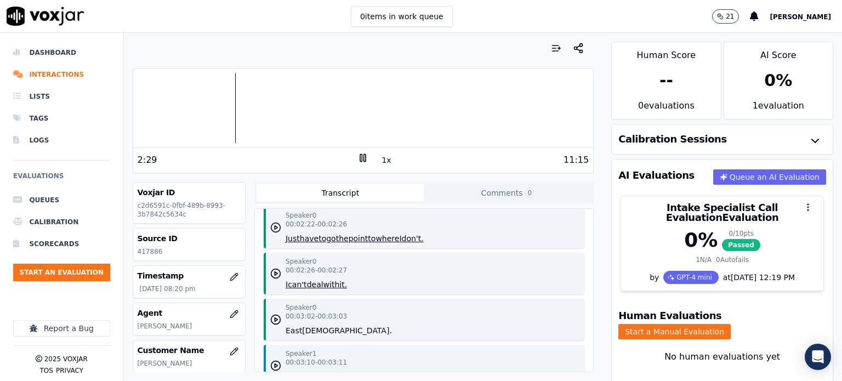
click at [270, 233] on icon "button" at bounding box center [275, 227] width 11 height 11
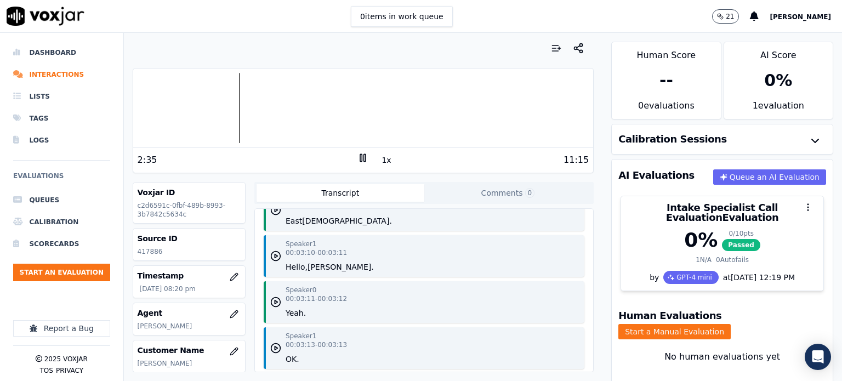
scroll to position [1480, 0]
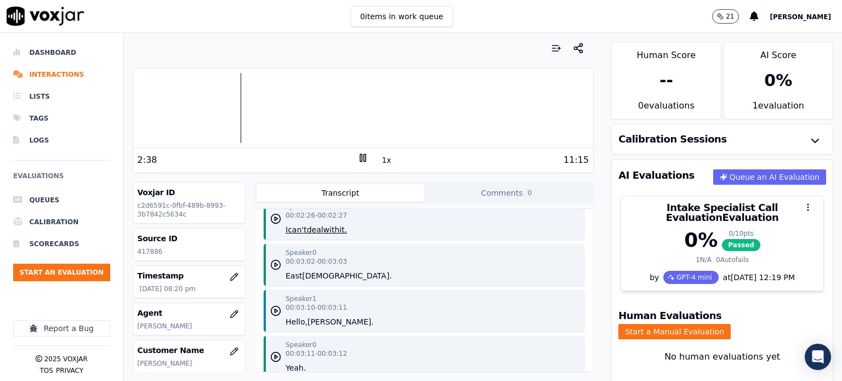
click at [275, 270] on icon "button" at bounding box center [275, 264] width 11 height 11
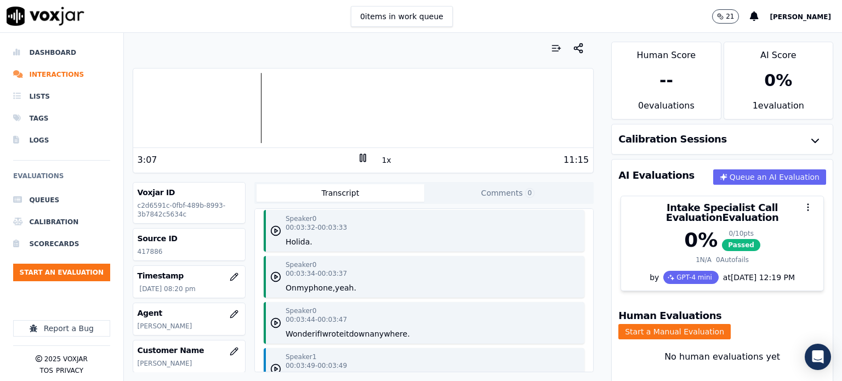
scroll to position [1863, 0]
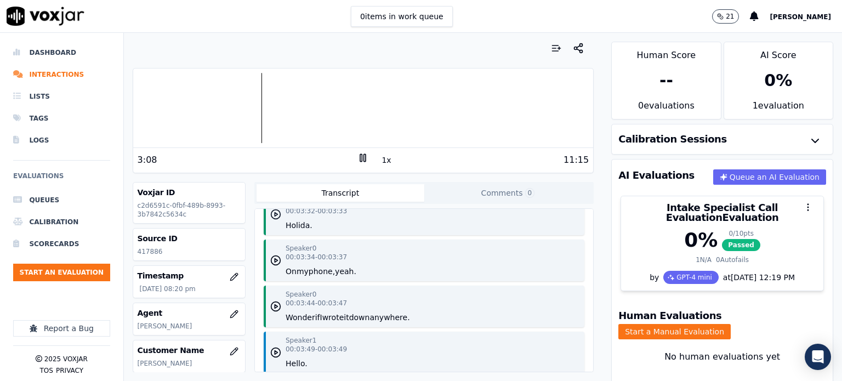
click at [275, 220] on icon "button" at bounding box center [275, 214] width 11 height 11
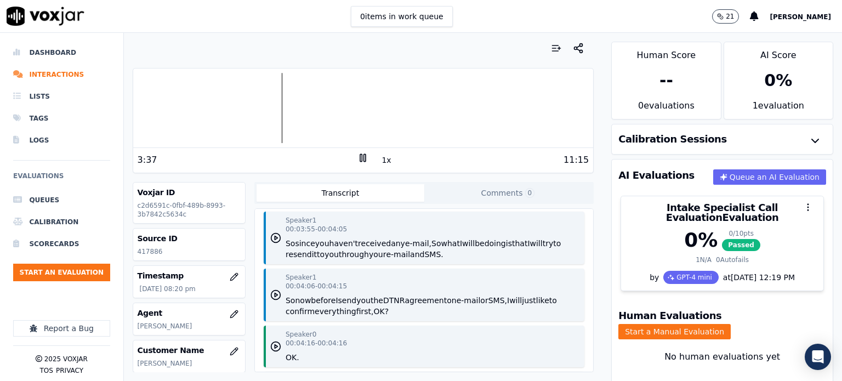
scroll to position [2192, 0]
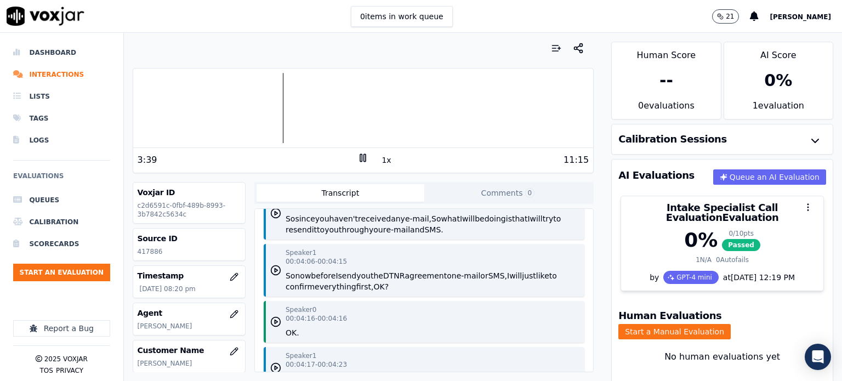
click at [405, 235] on button "e-mail" at bounding box center [398, 229] width 24 height 11
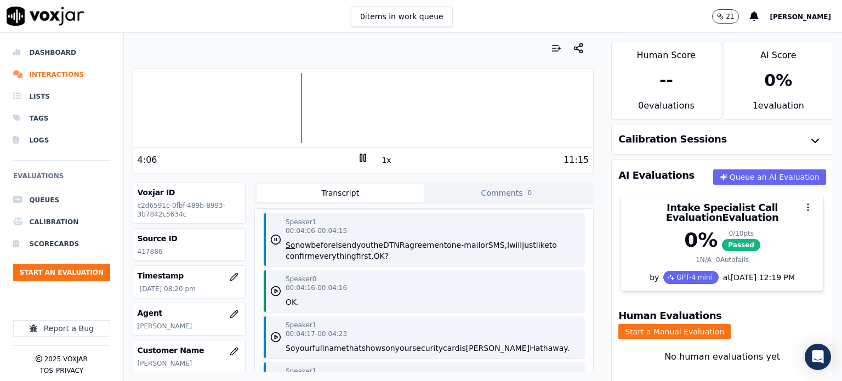
scroll to position [2247, 0]
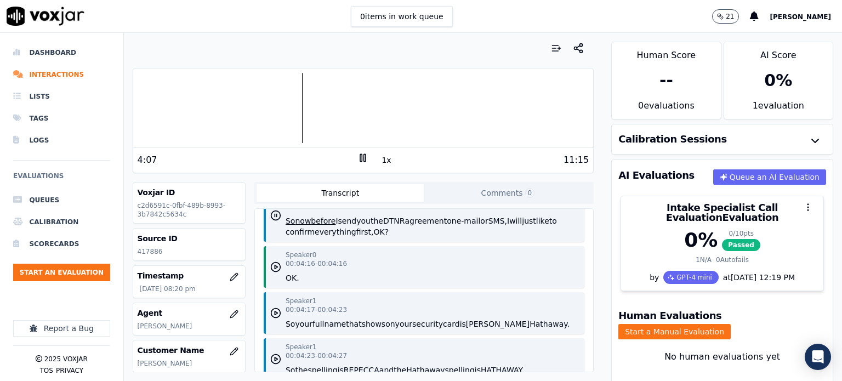
click at [380, 237] on button "OK?" at bounding box center [380, 231] width 15 height 11
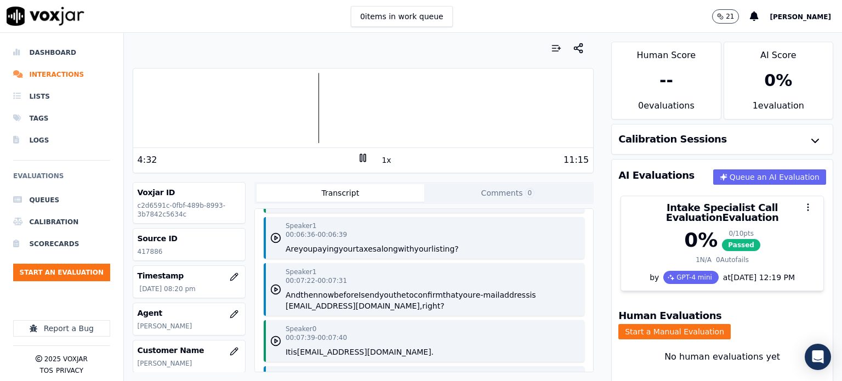
scroll to position [3781, 0]
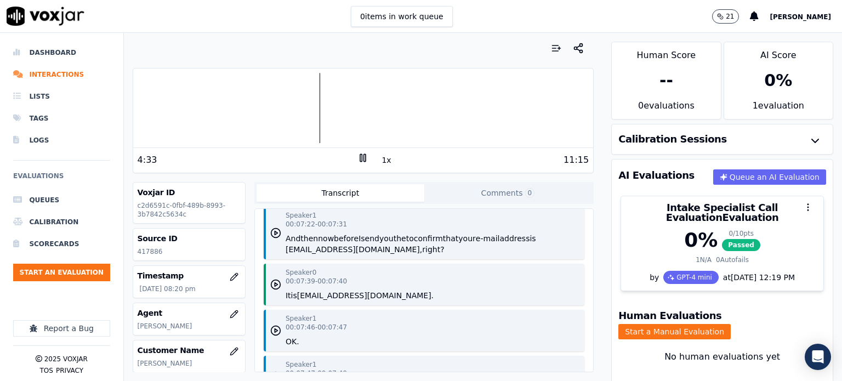
click at [429, 244] on button "confirm" at bounding box center [428, 238] width 29 height 11
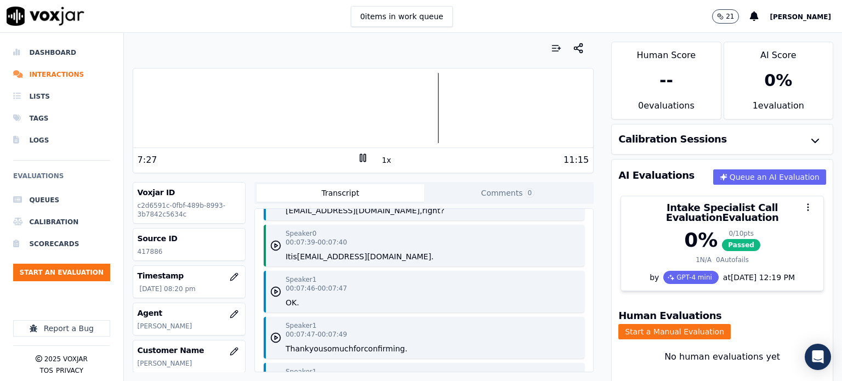
scroll to position [3836, 0]
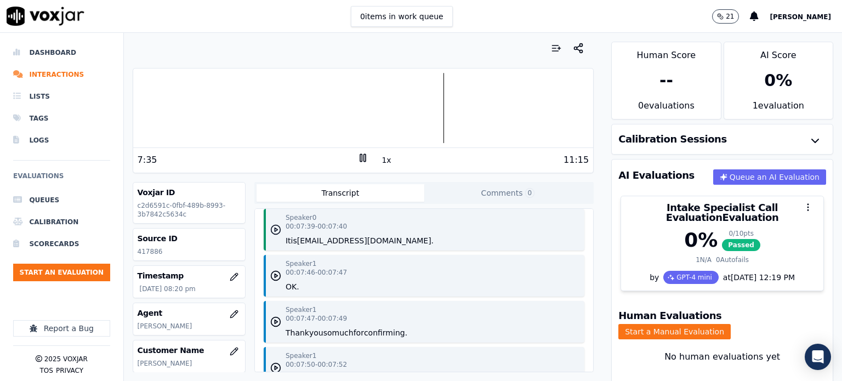
click at [276, 235] on icon "button" at bounding box center [275, 229] width 11 height 11
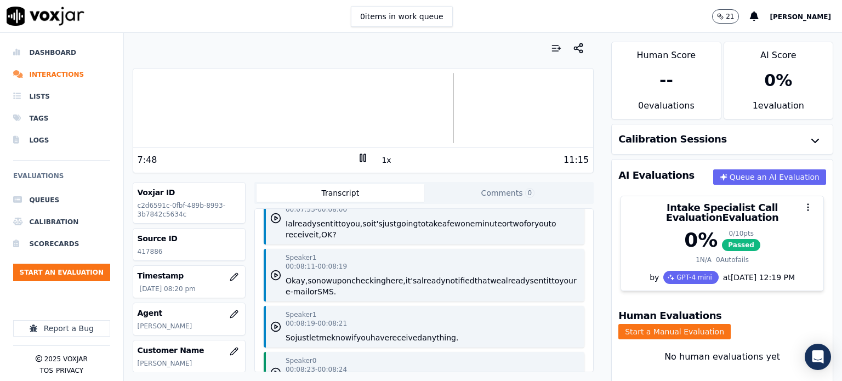
scroll to position [4055, 0]
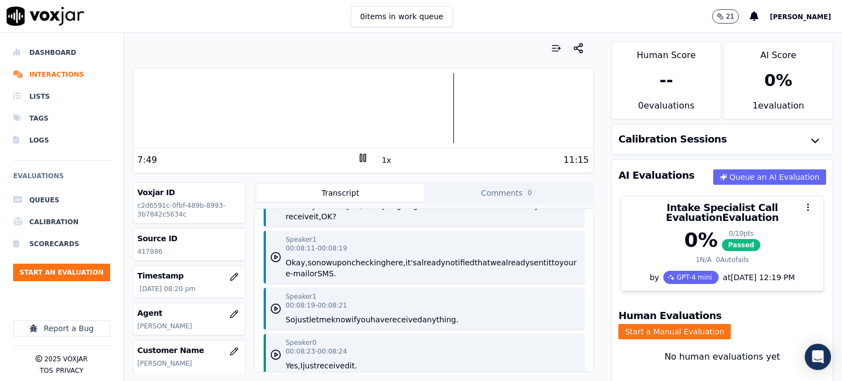
click at [447, 211] on button "a" at bounding box center [444, 205] width 5 height 11
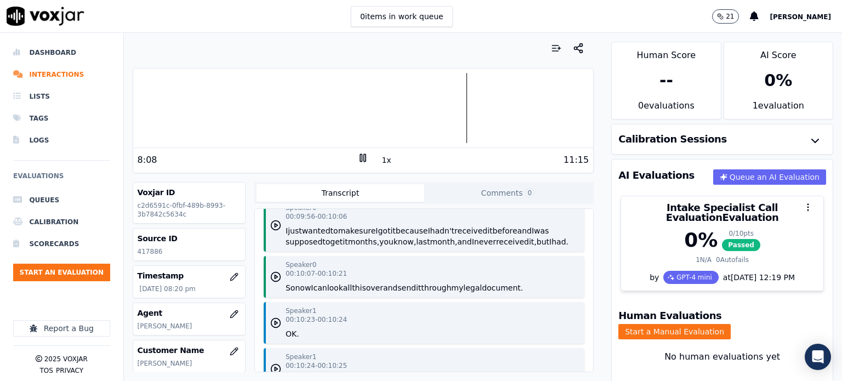
scroll to position [5480, 0]
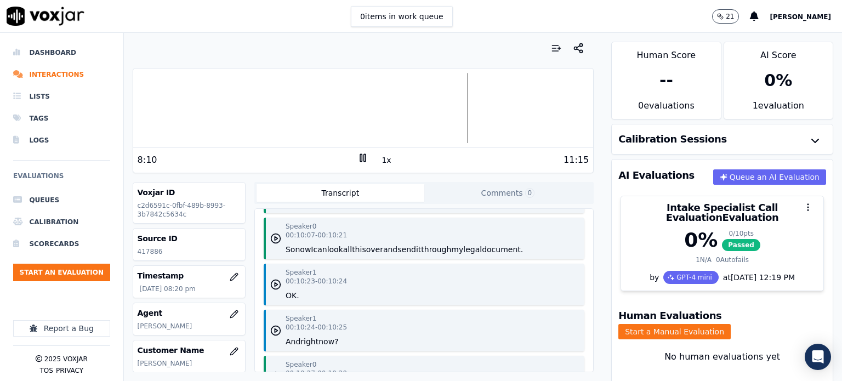
click at [416, 209] on button "last" at bounding box center [423, 203] width 14 height 11
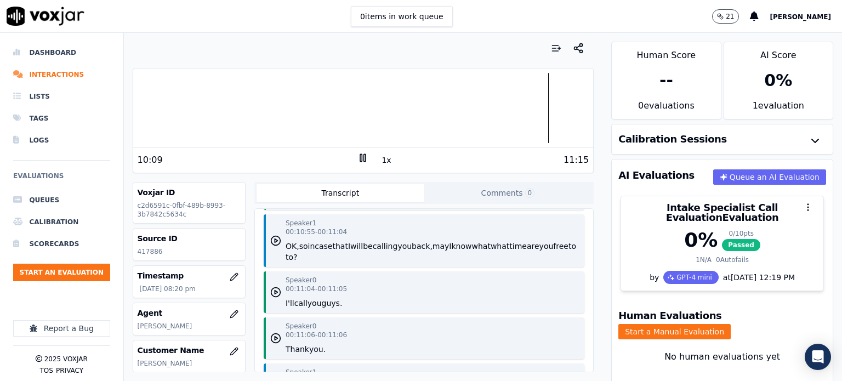
scroll to position [6028, 0]
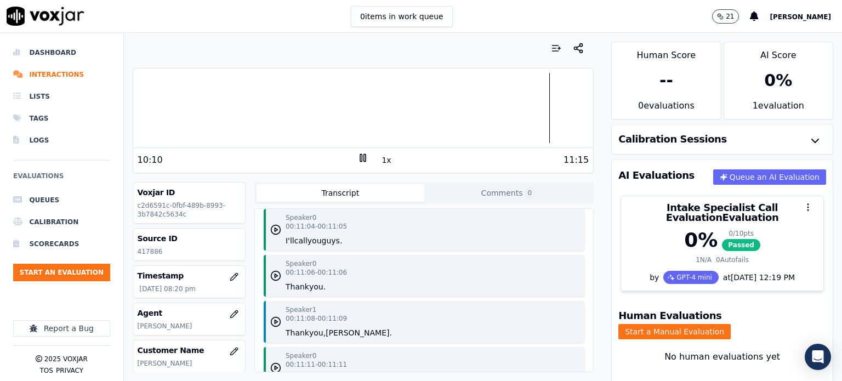
click at [404, 189] on button "you" at bounding box center [404, 183] width 14 height 11
